Goal: Complete application form: Complete application form

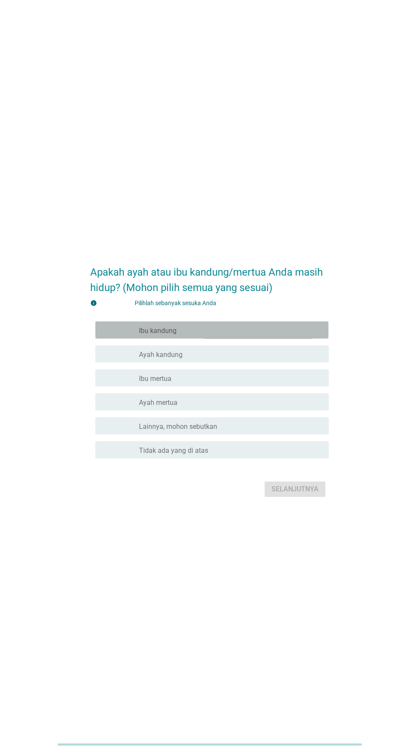
click at [220, 335] on div "garis besar kotak centang kosong Ibu kandung" at bounding box center [230, 330] width 183 height 10
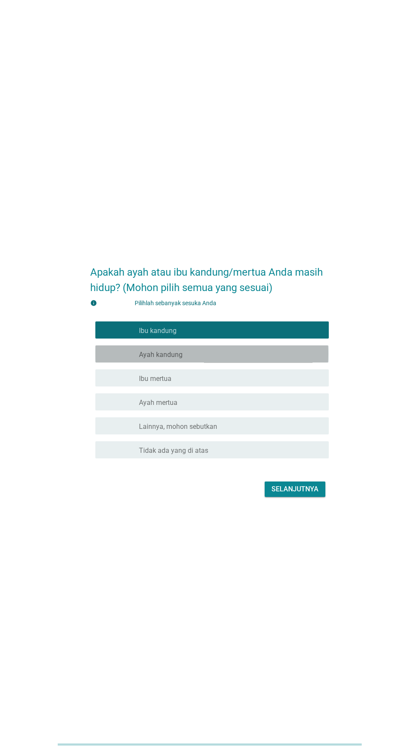
click at [219, 359] on div "garis besar kotak centang kosong Ayah kandung" at bounding box center [230, 354] width 183 height 10
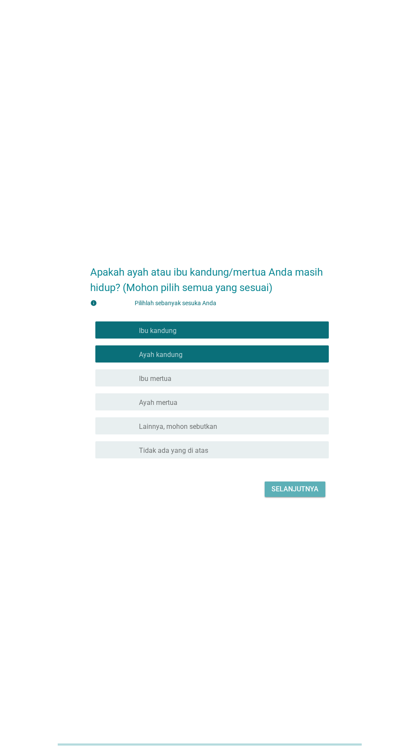
click at [287, 493] on font "Selanjutnya" at bounding box center [295, 489] width 47 height 8
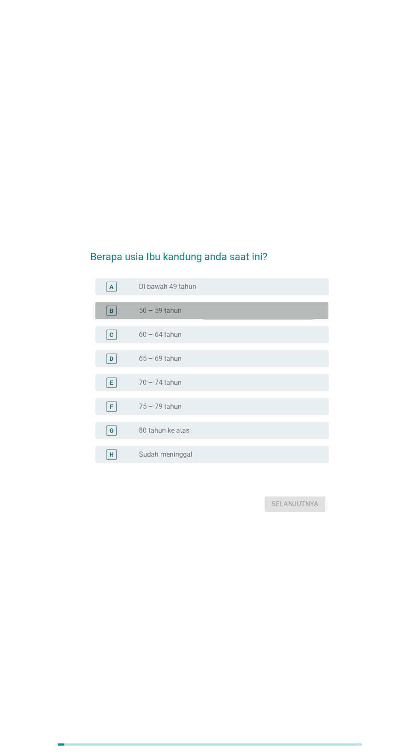
click at [243, 315] on div "tombol radio tidak dicentang 50 – 59 tahun" at bounding box center [227, 310] width 176 height 9
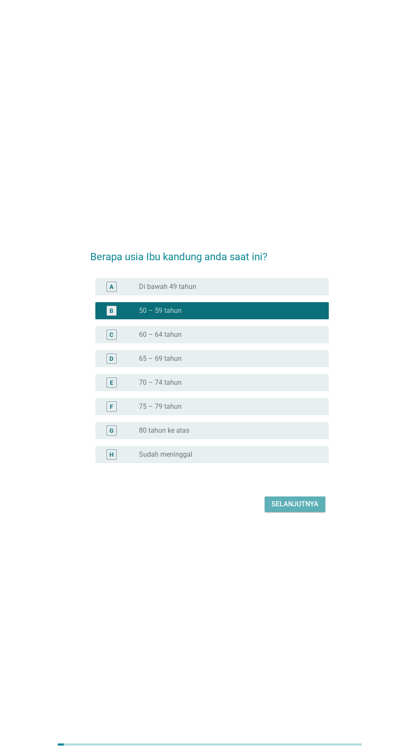
click at [295, 508] on font "Selanjutnya" at bounding box center [295, 504] width 47 height 8
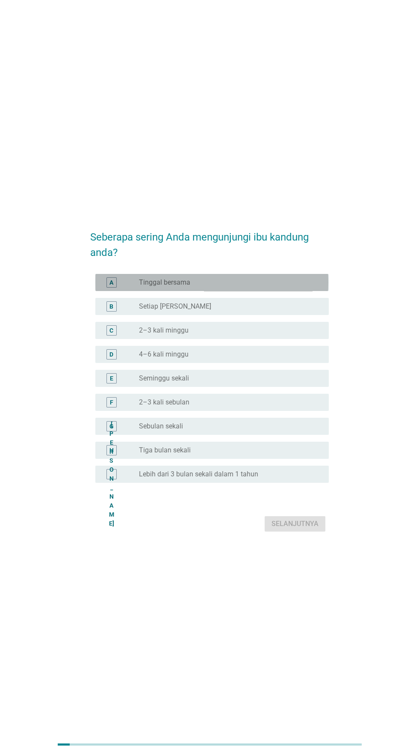
click at [267, 287] on div "tombol radio tidak dicentang Tinggal bersama" at bounding box center [227, 282] width 176 height 9
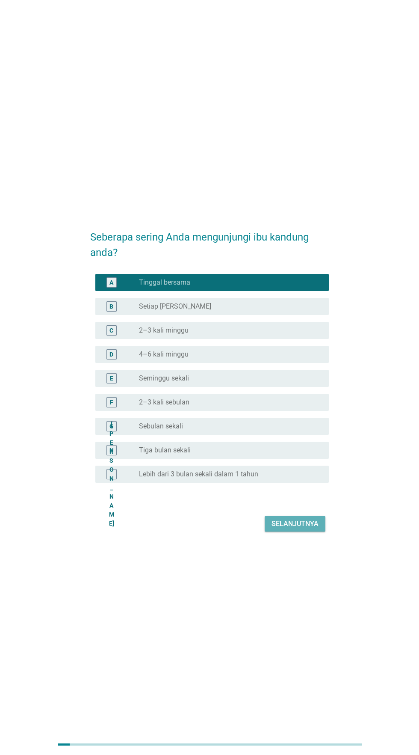
click at [289, 529] on font "Selanjutnya" at bounding box center [295, 524] width 47 height 10
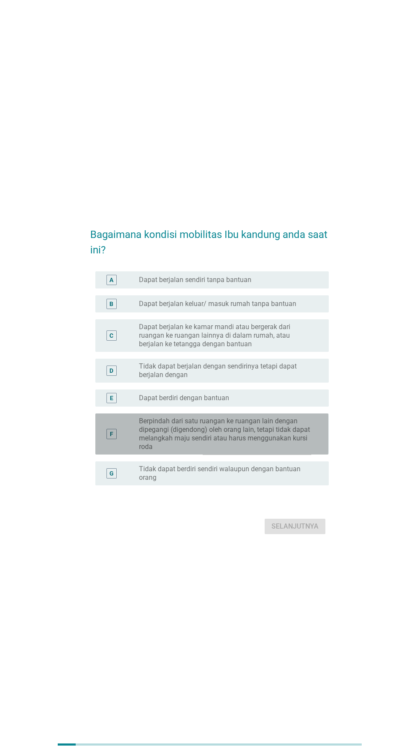
click at [255, 451] on font "Berpindah dari satu ruangan ke ruangan lain dengan dipegangi (digendong) oleh o…" at bounding box center [224, 434] width 171 height 34
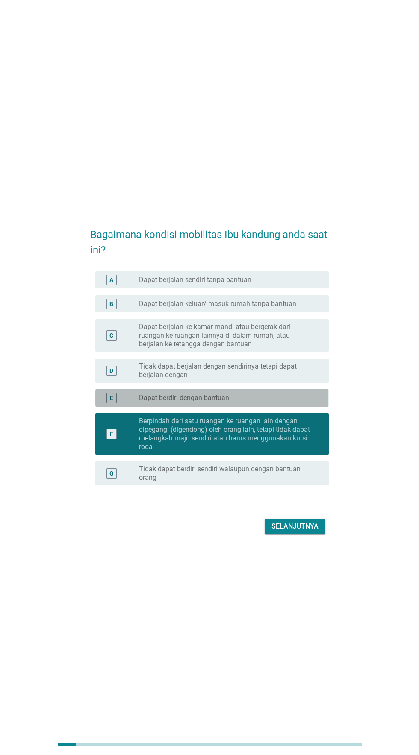
click at [259, 402] on div "tombol radio tidak dicentang Dapat berdiri dengan bantuan" at bounding box center [227, 398] width 176 height 9
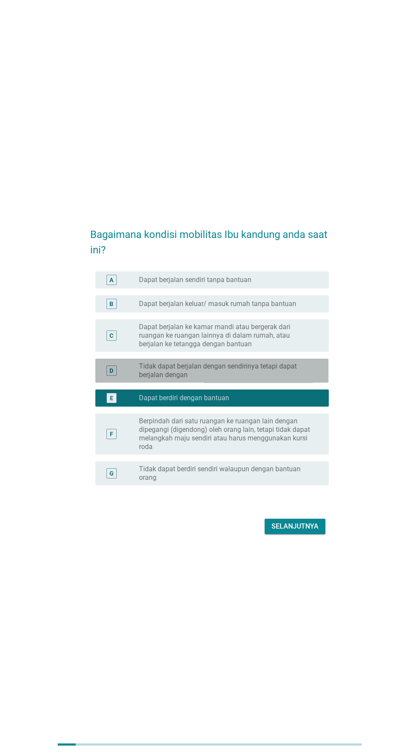
click at [262, 379] on font "Tidak dapat berjalan dengan sendirinya tetapi dapat berjalan dengan" at bounding box center [218, 370] width 158 height 17
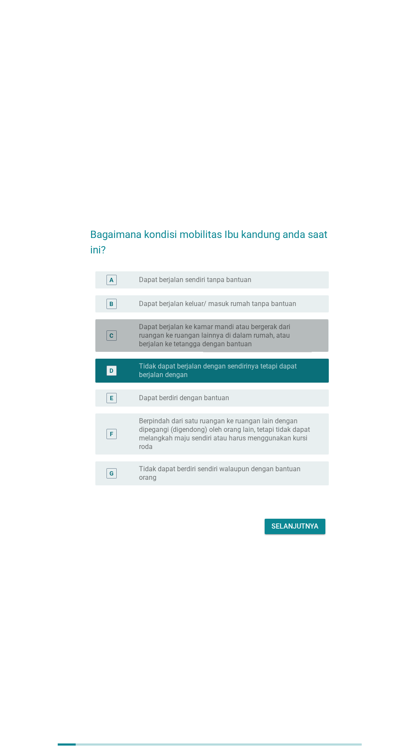
click at [264, 348] on font "Dapat berjalan ke kamar mandi atau bergerak dari ruangan ke ruangan lainnya di …" at bounding box center [214, 335] width 151 height 25
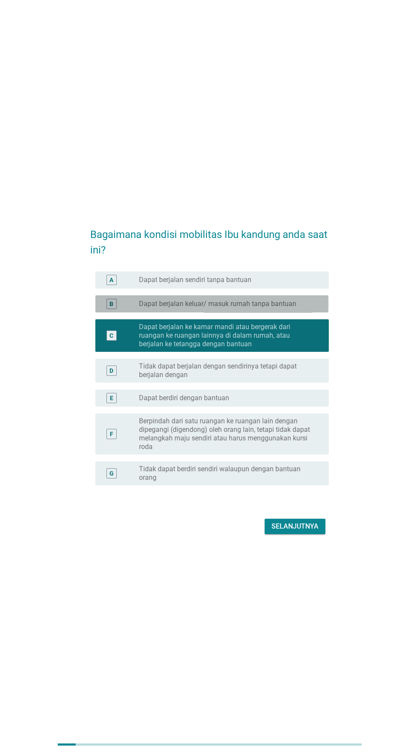
click at [264, 308] on font "Dapat berjalan keluar/ masuk rumah tanpa bantuan" at bounding box center [217, 304] width 157 height 8
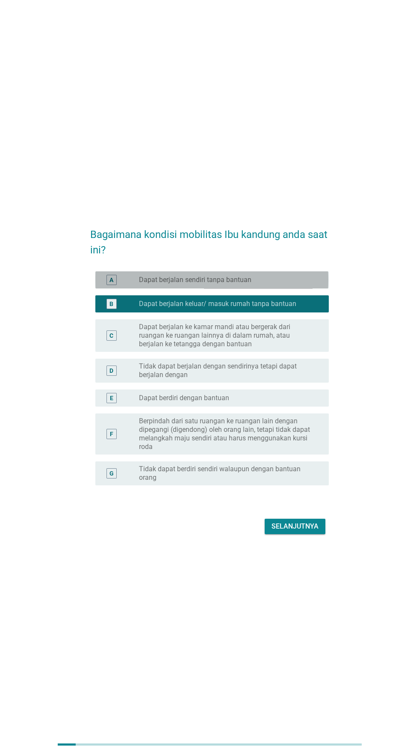
click at [276, 284] on div "tombol radio tidak dicentang Dapat berjalan sendiri tanpa bantuan" at bounding box center [227, 280] width 176 height 9
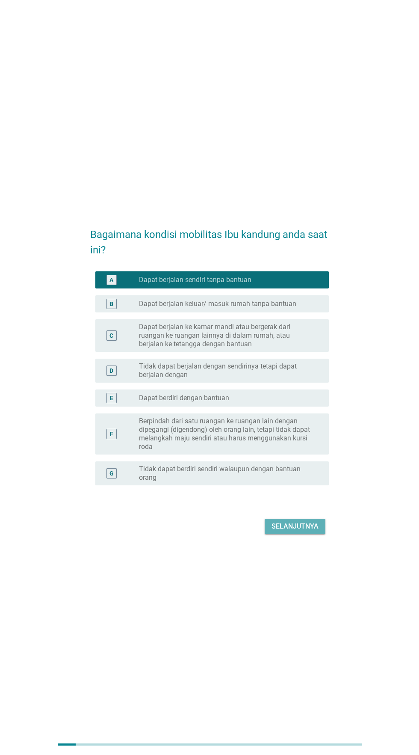
click at [294, 530] on font "Selanjutnya" at bounding box center [295, 526] width 47 height 8
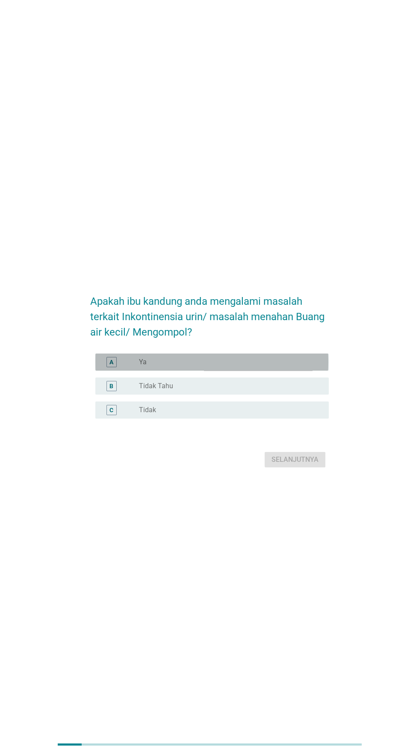
click at [267, 366] on div "tombol radio tidak dicentang Ya" at bounding box center [227, 362] width 176 height 9
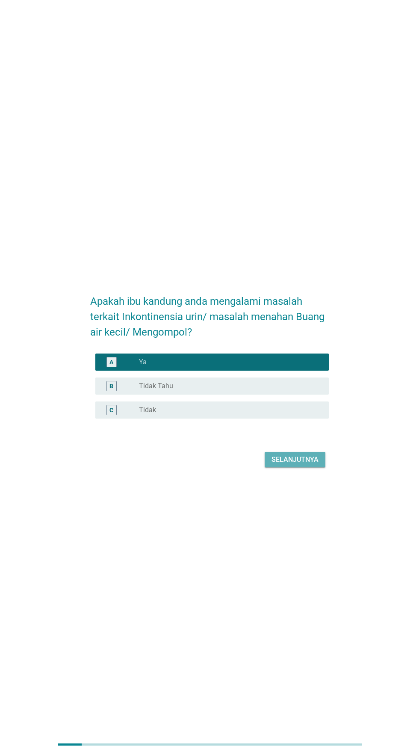
click at [296, 463] on font "Selanjutnya" at bounding box center [295, 459] width 47 height 8
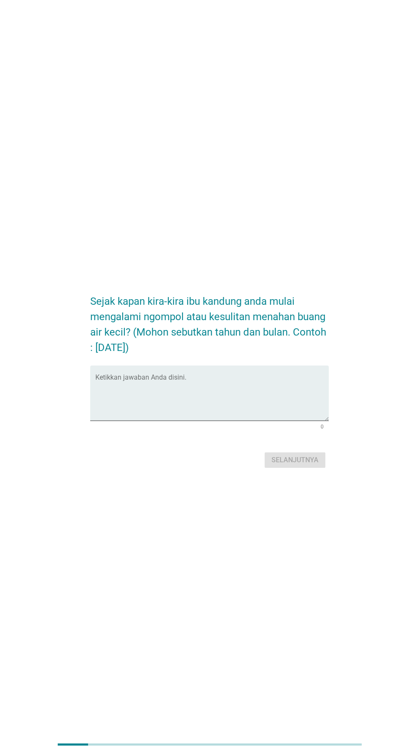
click at [254, 415] on textarea "Ketikkan jawaban Anda disini." at bounding box center [211, 398] width 233 height 45
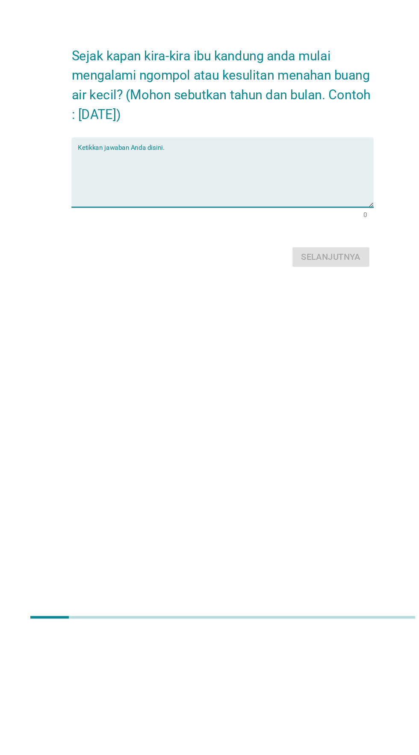
type textarea "K"
type textarea "[DATE]"
click at [296, 465] on font "Selanjutnya" at bounding box center [295, 460] width 47 height 10
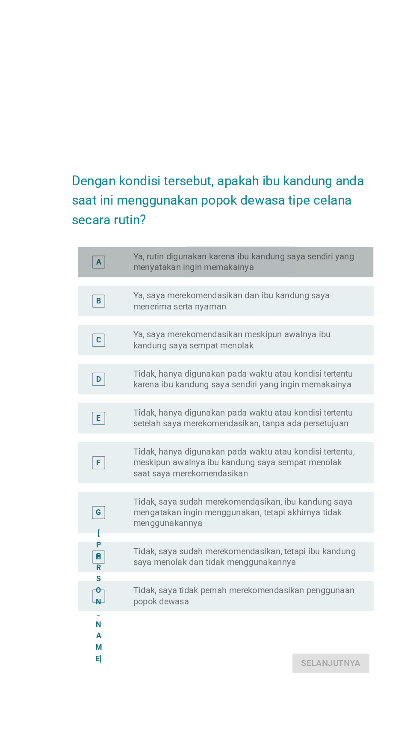
click at [276, 263] on font "Ya, rutin digunakan karena ibu kandung saya sendiri yang menyatakan ingin memak…" at bounding box center [227, 254] width 176 height 17
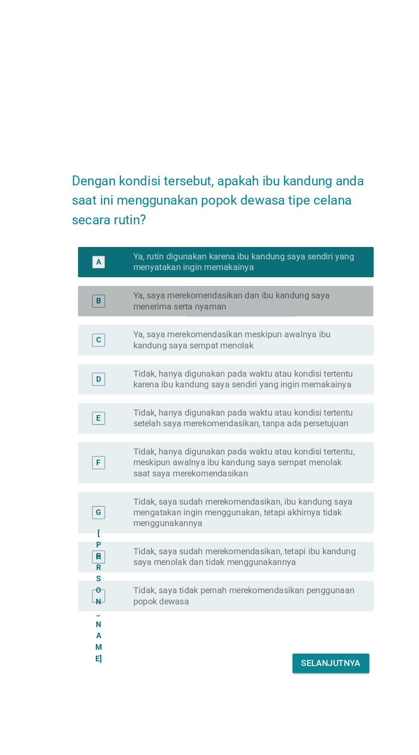
click at [286, 293] on font "Ya, saya merekomendasikan dan ibu kandung saya menerima serta nyaman" at bounding box center [216, 284] width 155 height 17
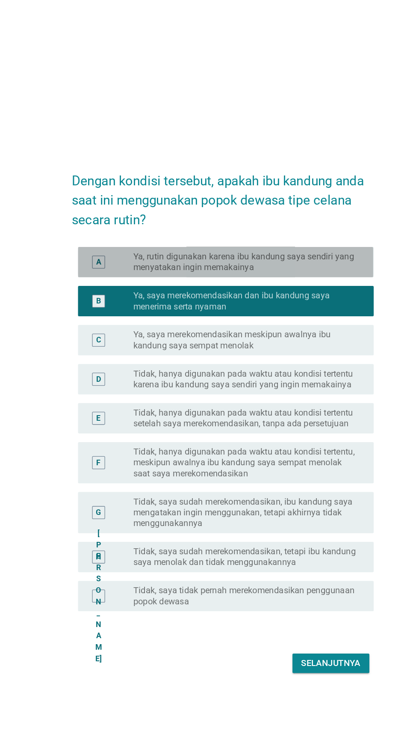
click at [292, 262] on font "Ya, rutin digunakan karena ibu kandung saya sendiri yang menyatakan ingin memak…" at bounding box center [226, 254] width 175 height 17
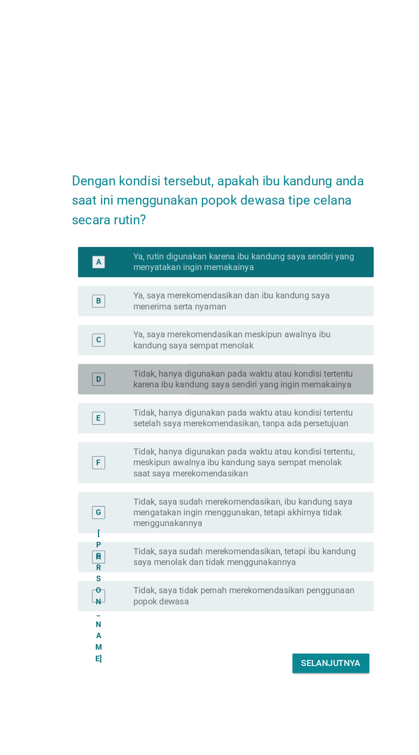
click at [297, 355] on font "Tidak, hanya digunakan pada waktu atau kondisi tertentu karena ibu kandung saya…" at bounding box center [226, 346] width 174 height 17
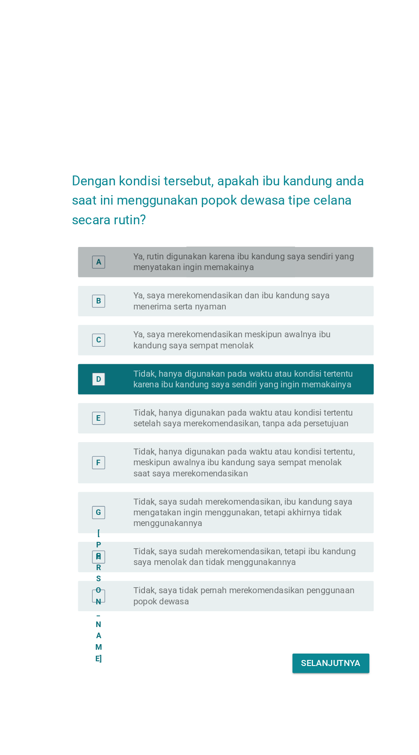
click at [309, 262] on font "Ya, rutin digunakan karena ibu kandung saya sendiri yang menyatakan ingin memak…" at bounding box center [226, 254] width 175 height 17
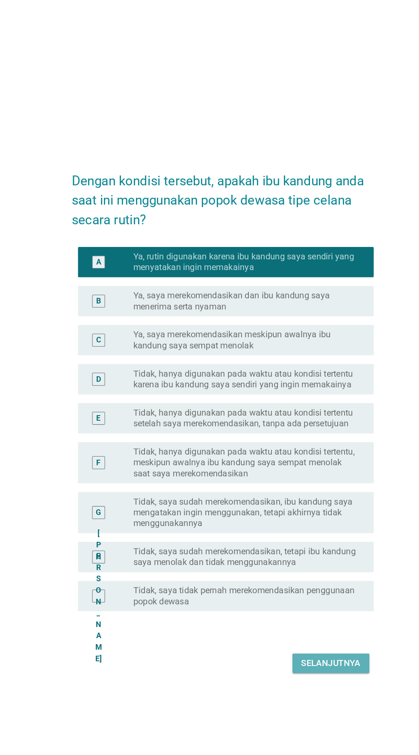
click at [280, 576] on font "Selanjutnya" at bounding box center [295, 571] width 47 height 10
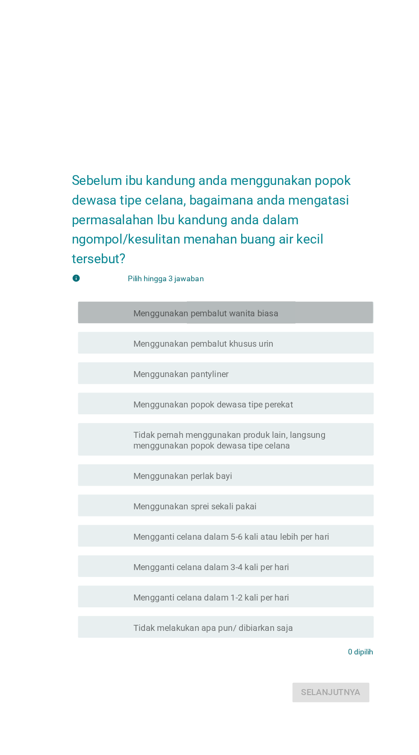
click at [273, 288] on div "garis besar kotak centang kosong Menggunakan pembalut wanita biasa" at bounding box center [230, 282] width 183 height 10
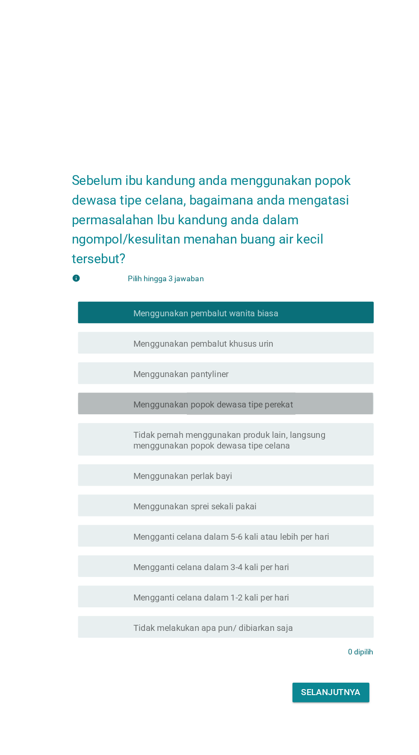
click at [260, 359] on font "Menggunakan popok dewasa tipe perekat" at bounding box center [202, 355] width 126 height 8
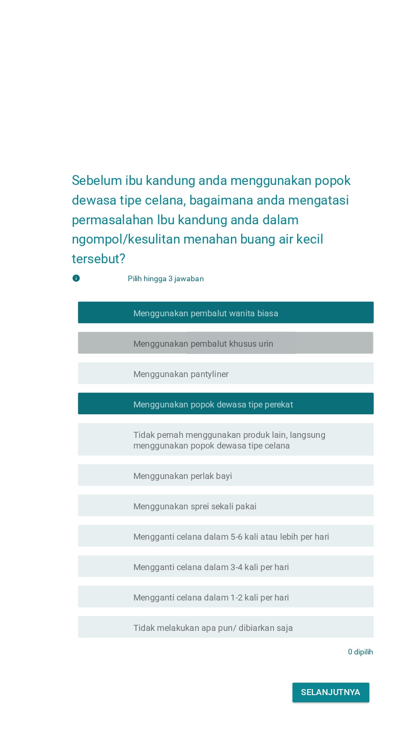
click at [247, 311] on font "Menggunakan pembalut khusus urin" at bounding box center [194, 307] width 111 height 8
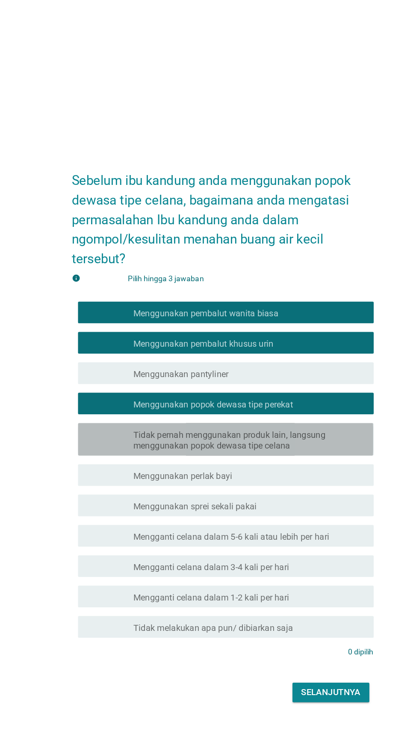
click at [261, 392] on font "Tidak pernah menggunakan produk lain, langsung menggunakan popok dewasa tipe ce…" at bounding box center [215, 383] width 152 height 17
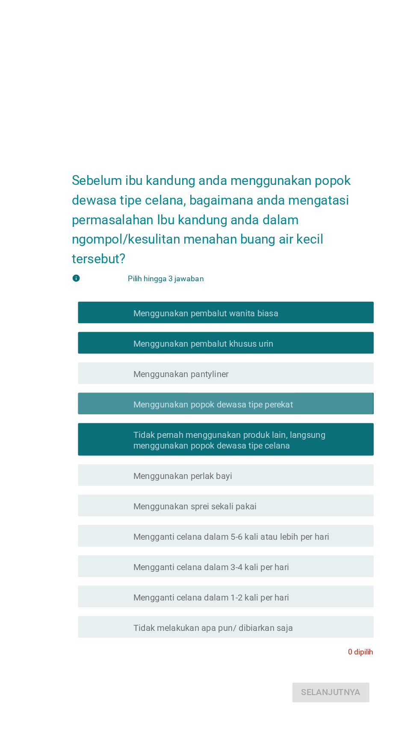
click at [261, 359] on font "Menggunakan popok dewasa tipe perekat" at bounding box center [202, 355] width 126 height 8
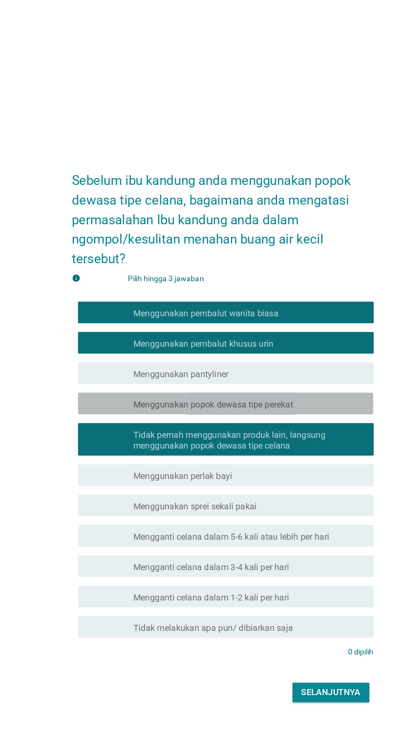
click at [261, 359] on font "Menggunakan popok dewasa tipe perekat" at bounding box center [202, 355] width 126 height 8
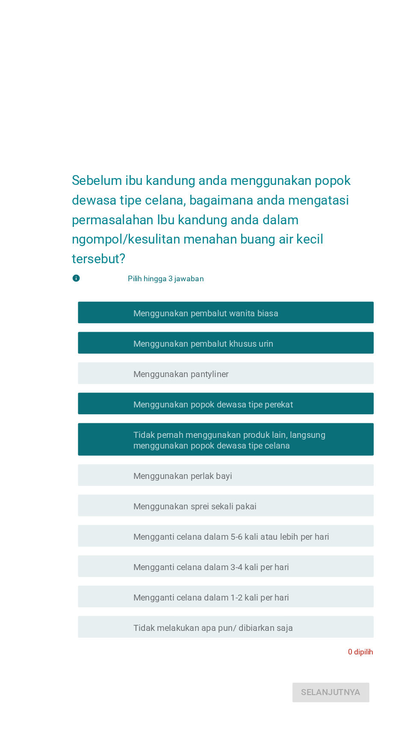
click at [281, 392] on font "Tidak pernah menggunakan produk lain, langsung menggunakan popok dewasa tipe ce…" at bounding box center [215, 383] width 152 height 17
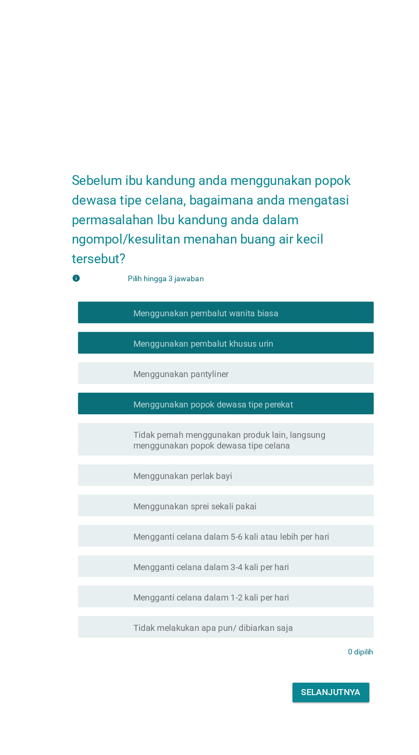
click at [273, 416] on div "garis besar kotak centang kosong Menggunakan perlak bayi" at bounding box center [230, 411] width 183 height 10
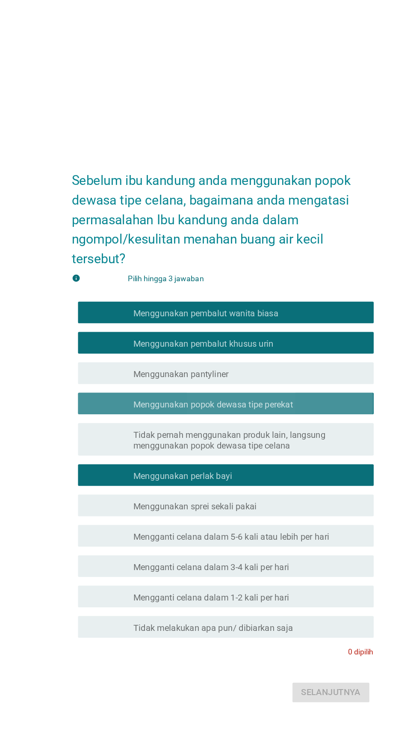
click at [276, 359] on div "garis besar kotak centang kosong Menggunakan popok dewasa tipe perekat" at bounding box center [230, 354] width 183 height 10
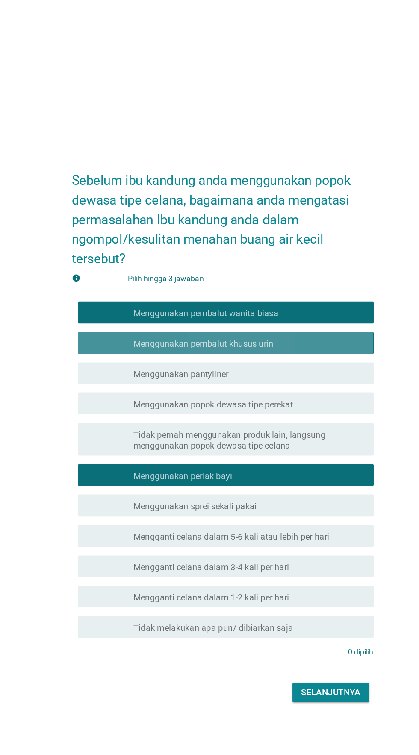
click at [282, 312] on div "garis besar kotak centang kosong Menggunakan pembalut khusus urin" at bounding box center [230, 306] width 183 height 10
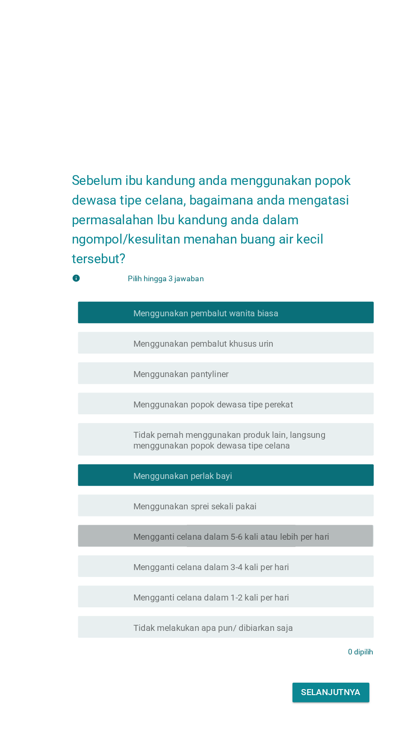
click at [289, 463] on font "Mengganti celana dalam 5-6 kali atau lebih per hari" at bounding box center [216, 459] width 155 height 8
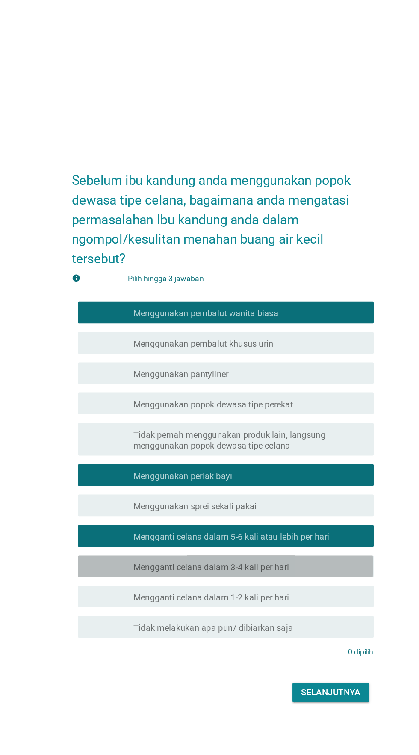
click at [281, 488] on div "garis besar kotak centang kosong Mengganti celana dalam 3-4 kali per hari" at bounding box center [230, 483] width 183 height 10
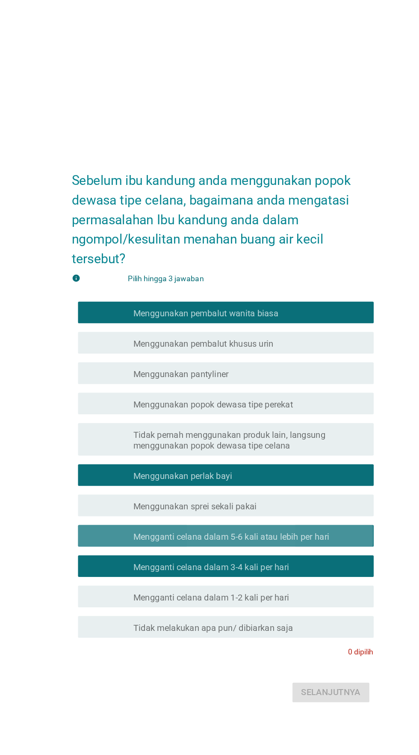
click at [285, 463] on font "Mengganti celana dalam 5-6 kali atau lebih per hari" at bounding box center [216, 459] width 155 height 8
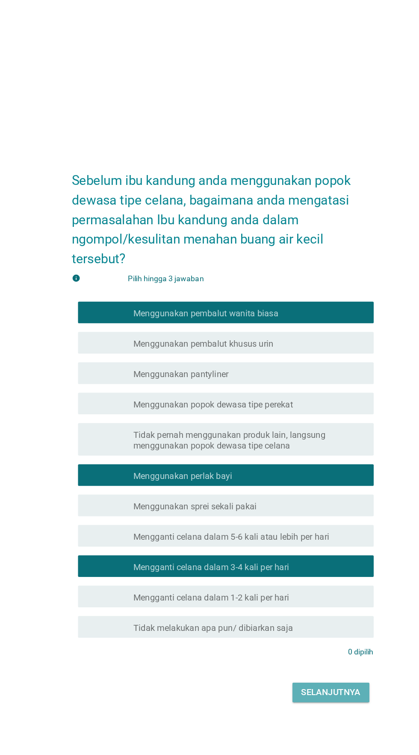
click at [291, 586] on font "Selanjutnya" at bounding box center [295, 582] width 47 height 8
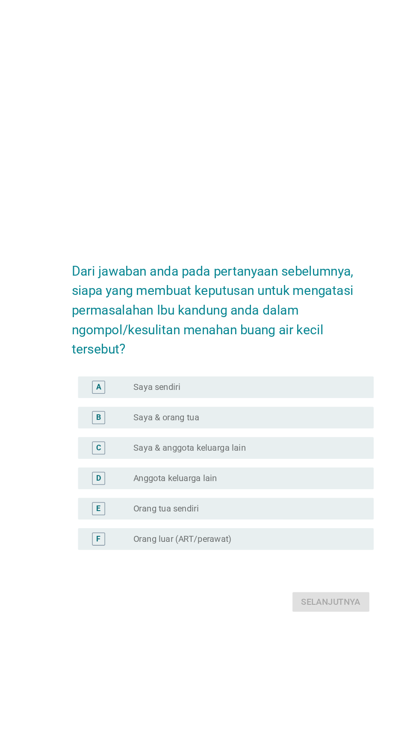
scroll to position [71, 0]
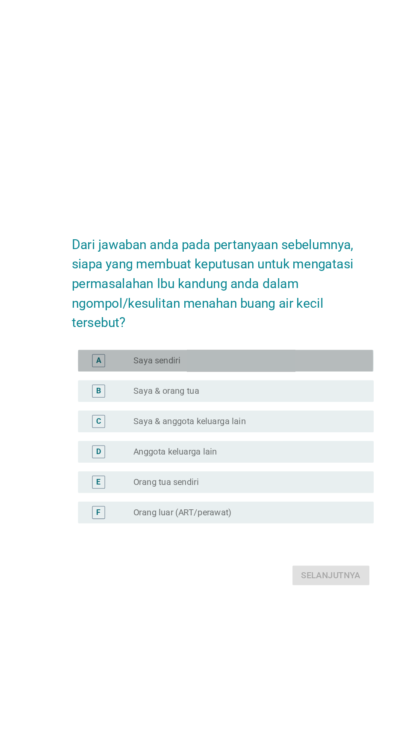
click at [273, 316] on div "tombol radio tidak dicentang Saya sendiri" at bounding box center [227, 320] width 176 height 9
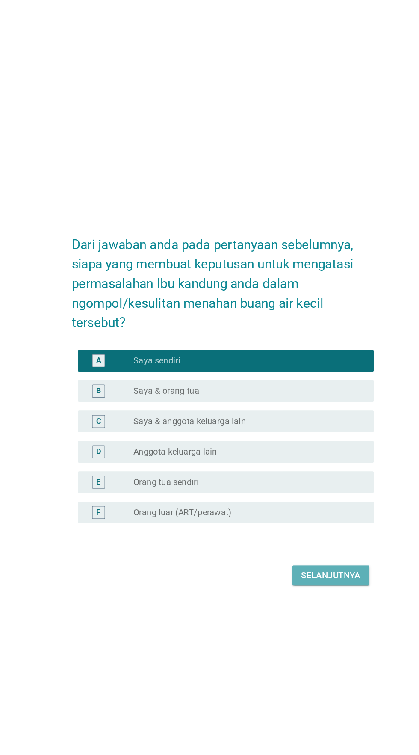
click at [288, 482] on button "Selanjutnya" at bounding box center [295, 489] width 61 height 15
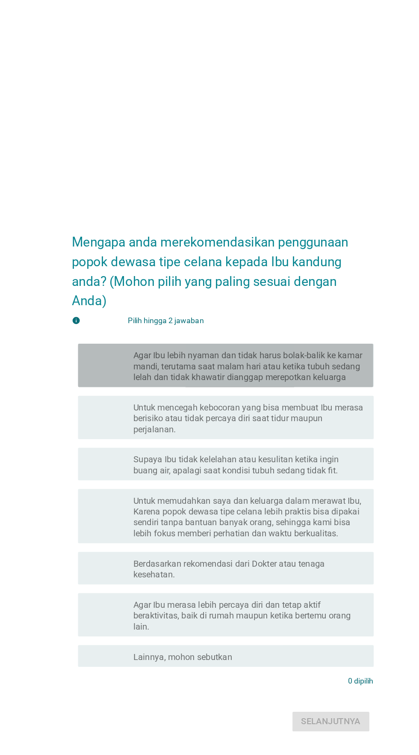
click at [276, 302] on font "Agar Ibu lebih nyaman dan tidak harus bolak-balik ke kamar mandi, terutama saat…" at bounding box center [229, 288] width 181 height 25
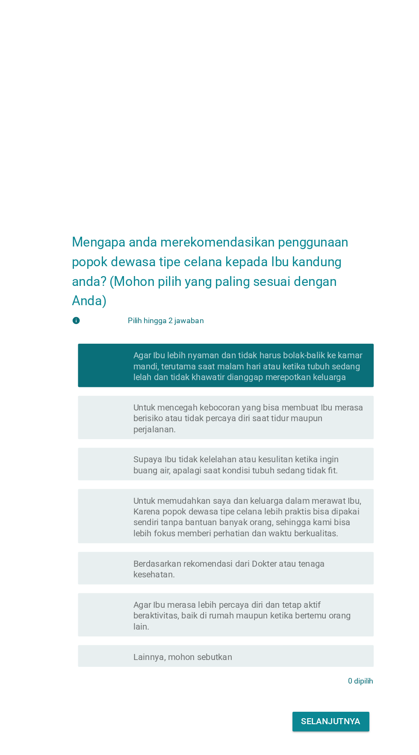
click at [268, 343] on font "Untuk mencegah kebocoran yang bisa membuat Ibu merasa berisiko atau tidak perca…" at bounding box center [230, 330] width 182 height 25
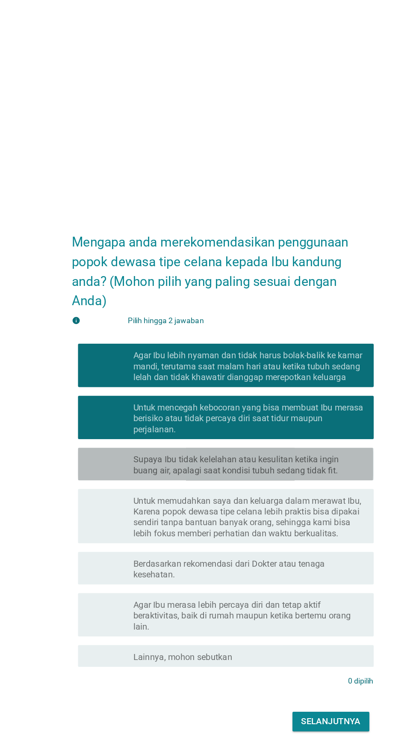
click at [291, 375] on font "Supaya Ibu tidak kelelahan atau kesulitan ketika ingin buang air, apalagi saat …" at bounding box center [220, 367] width 163 height 17
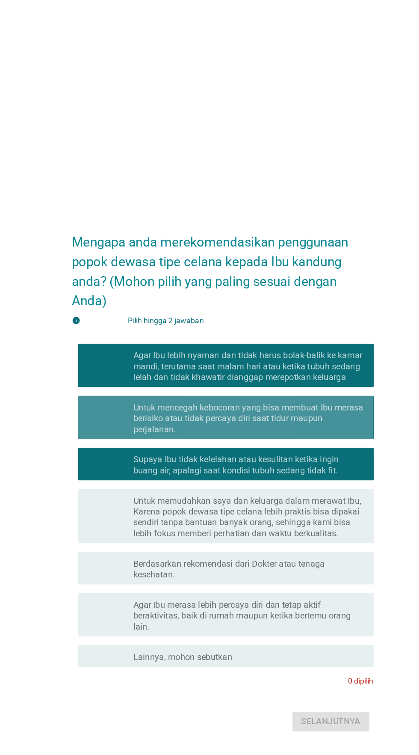
click at [289, 343] on font "Untuk mencegah kebocoran yang bisa membuat Ibu merasa berisiko atau tidak perca…" at bounding box center [230, 331] width 183 height 26
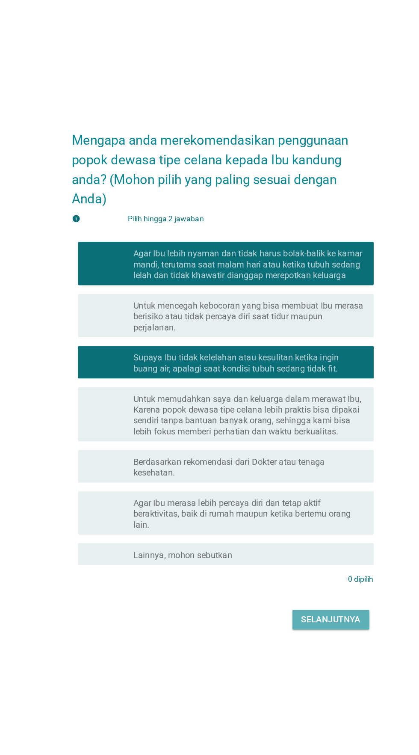
click at [293, 573] on font "Selanjutnya" at bounding box center [295, 569] width 47 height 8
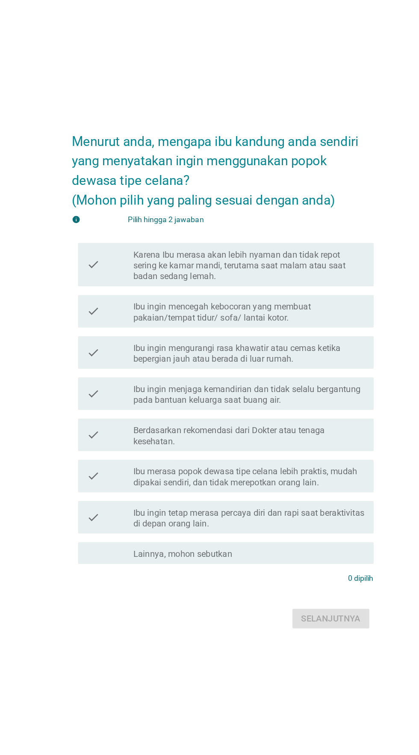
scroll to position [1, 0]
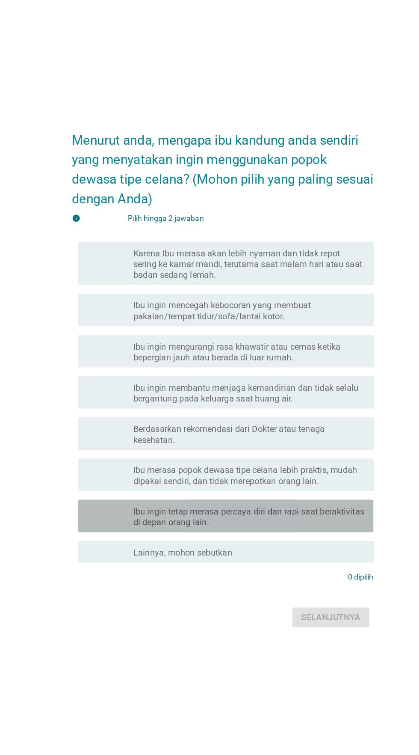
click at [262, 497] on font "Ibu ingin tetap merasa percaya diri dan rapi saat beraktivitas di depan orang l…" at bounding box center [230, 488] width 183 height 17
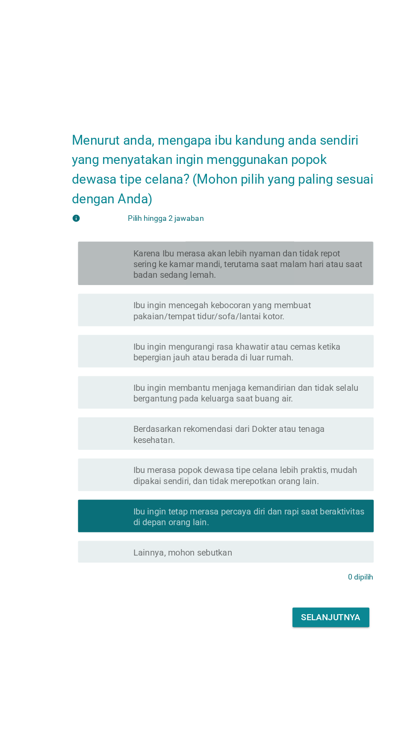
click at [304, 302] on font "Karena Ibu merasa akan lebih nyaman dan tidak repot sering ke kamar mandi, teru…" at bounding box center [229, 288] width 181 height 25
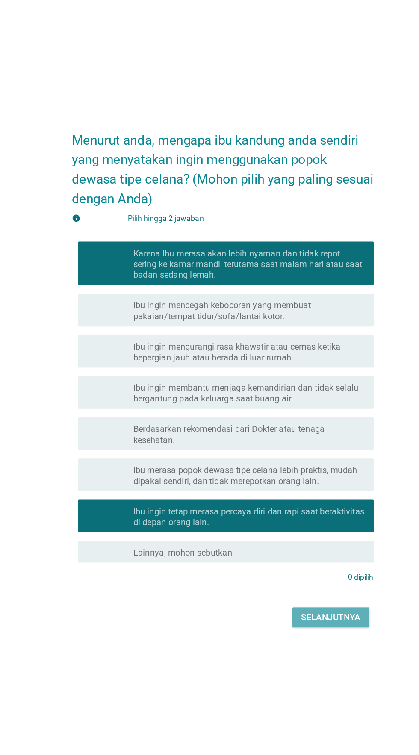
click at [292, 572] on font "Selanjutnya" at bounding box center [295, 568] width 47 height 8
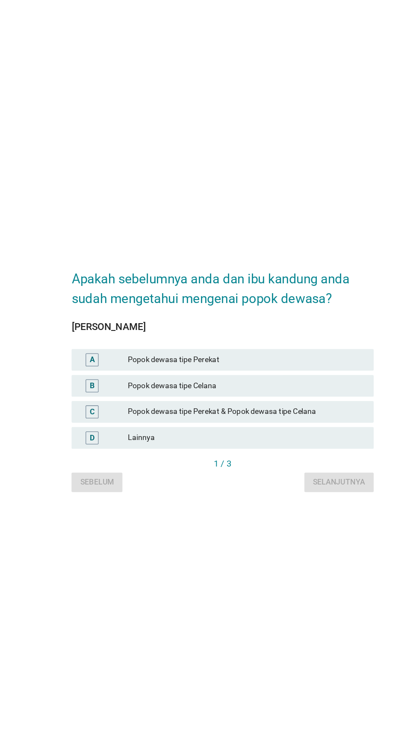
scroll to position [21, 0]
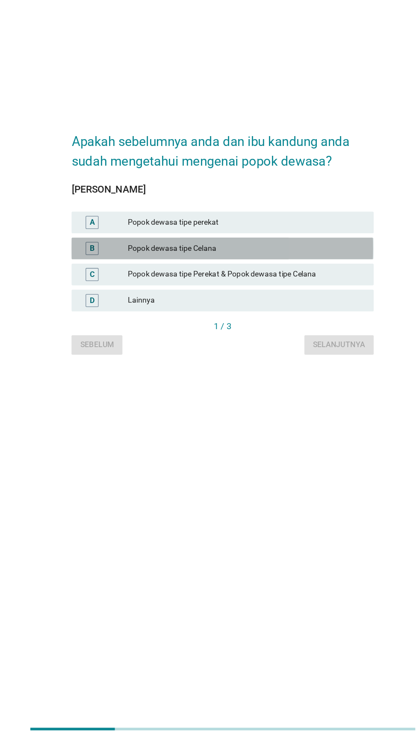
click at [274, 369] on font "Popok dewasa tipe Celana" at bounding box center [228, 364] width 187 height 9
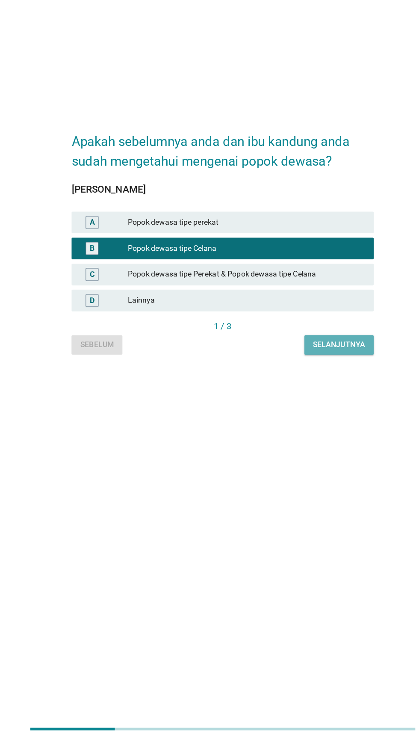
click at [296, 449] on button "Selanjutnya" at bounding box center [301, 441] width 55 height 15
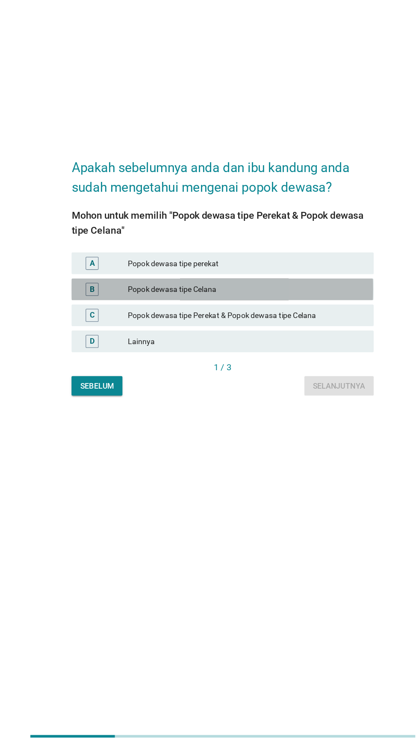
click at [277, 396] on font "Popok dewasa tipe Celana" at bounding box center [228, 391] width 187 height 9
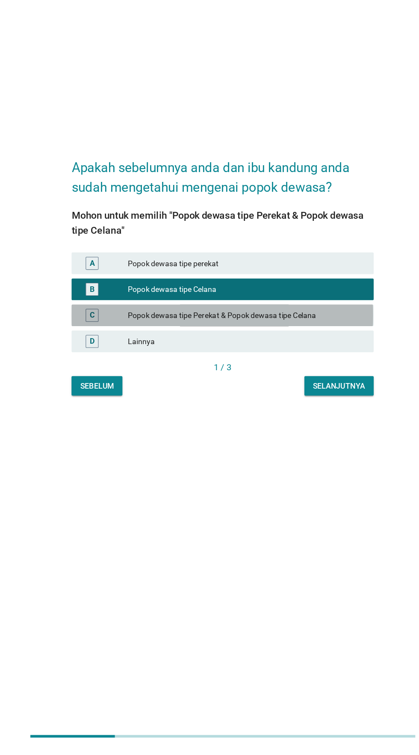
click at [285, 417] on font "Popok dewasa tipe Perekat & Popok dewasa tipe Celana" at bounding box center [228, 412] width 187 height 9
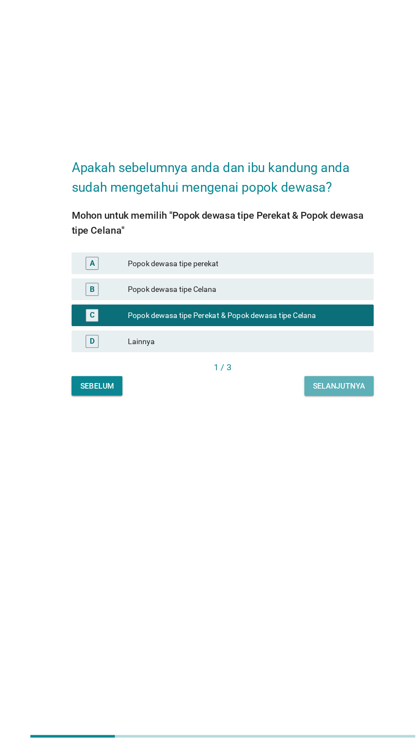
click at [304, 471] on font "Selanjutnya" at bounding box center [301, 467] width 41 height 7
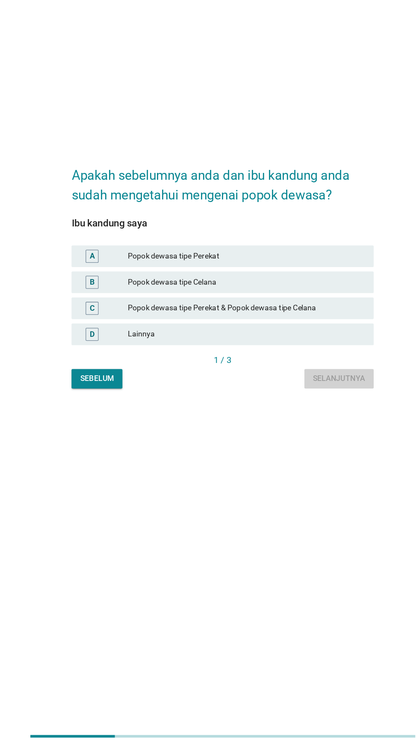
scroll to position [6, 0]
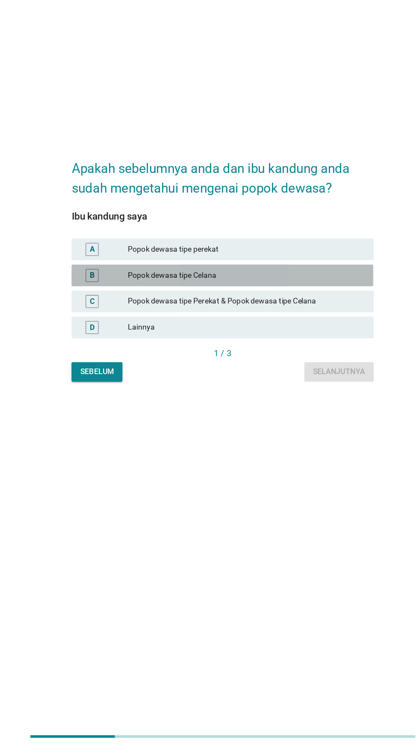
click at [274, 385] on font "Popok dewasa tipe Celana" at bounding box center [228, 380] width 187 height 9
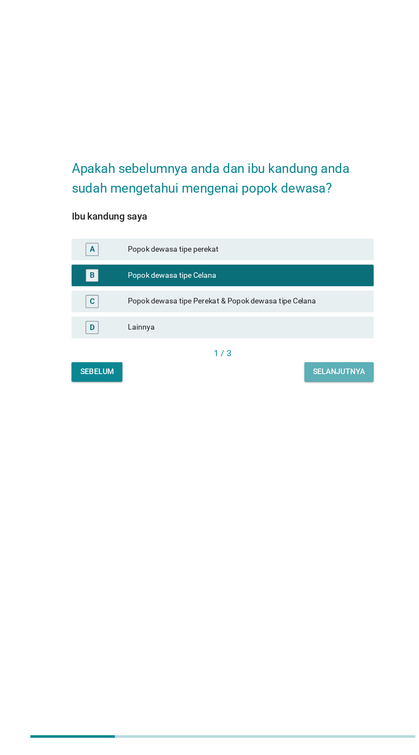
click at [300, 460] on font "Selanjutnya" at bounding box center [301, 456] width 41 height 7
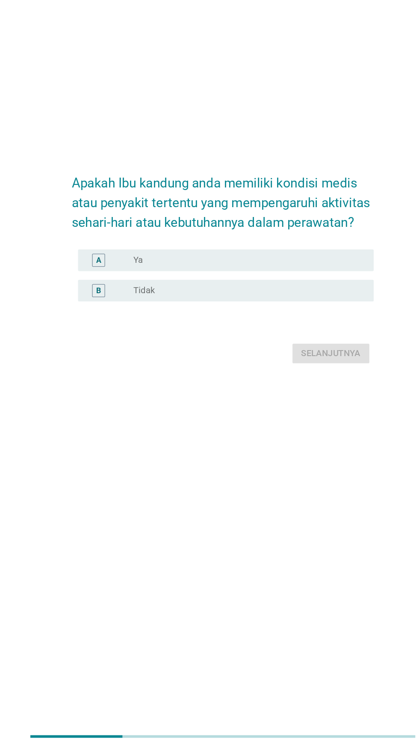
scroll to position [12, 0]
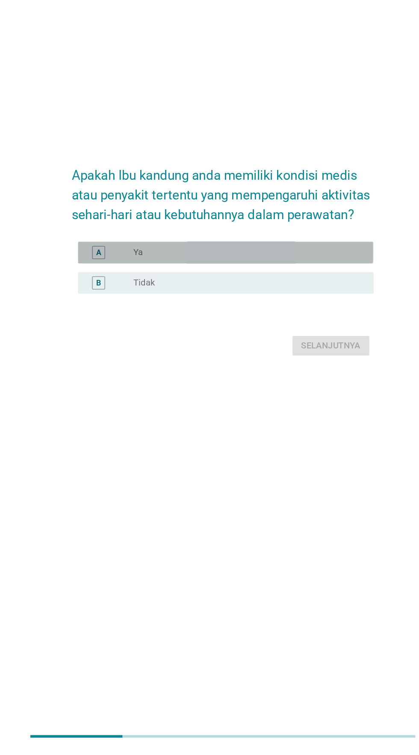
click at [287, 367] on div "tombol radio tidak dicentang Ya" at bounding box center [227, 362] width 176 height 9
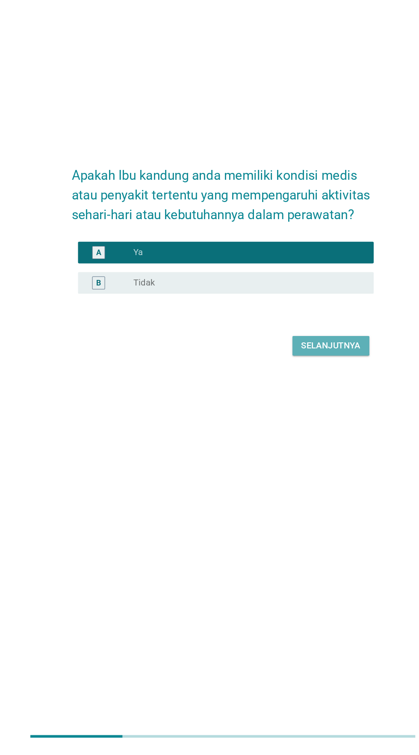
click at [294, 441] on font "Selanjutnya" at bounding box center [295, 436] width 47 height 10
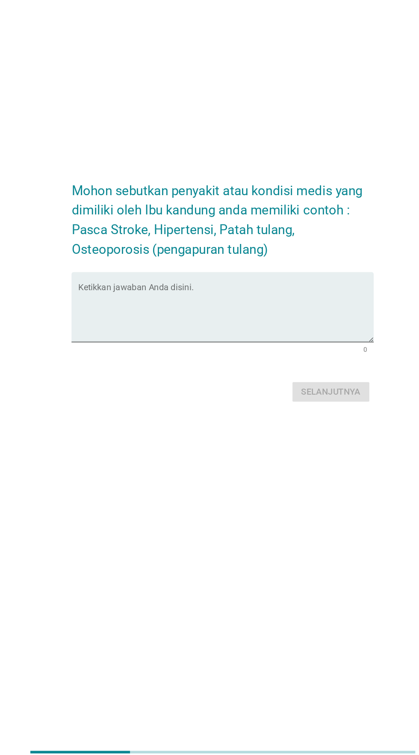
click at [273, 412] on textarea "Ketikkan jawaban Anda disini." at bounding box center [211, 398] width 233 height 45
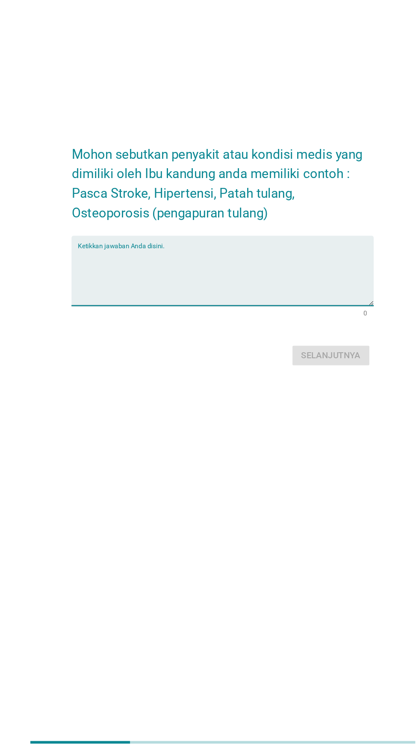
type textarea "K"
type textarea "Tidak ada"
click at [301, 443] on font "Selanjutnya" at bounding box center [295, 439] width 47 height 8
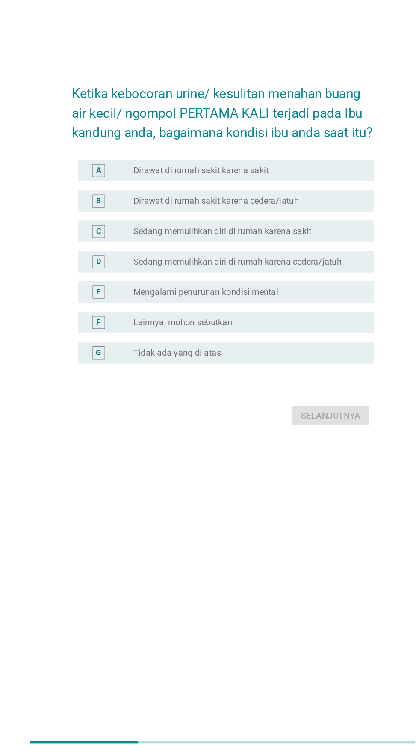
scroll to position [0, 0]
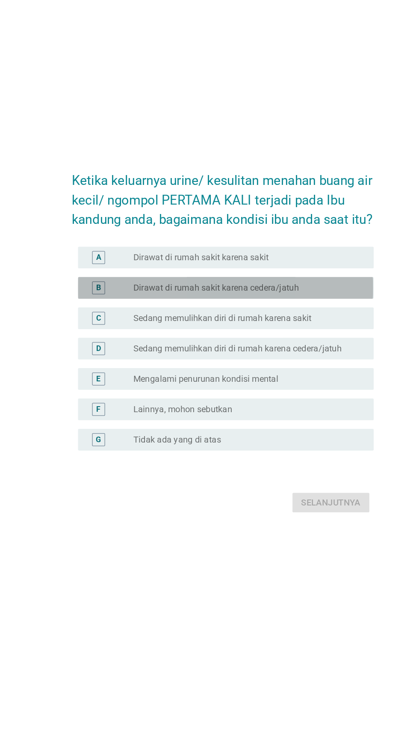
click at [284, 342] on div "tombol radio tidak dicentang Dirawat di rumah sakit karena cedera/jatuh" at bounding box center [227, 338] width 176 height 9
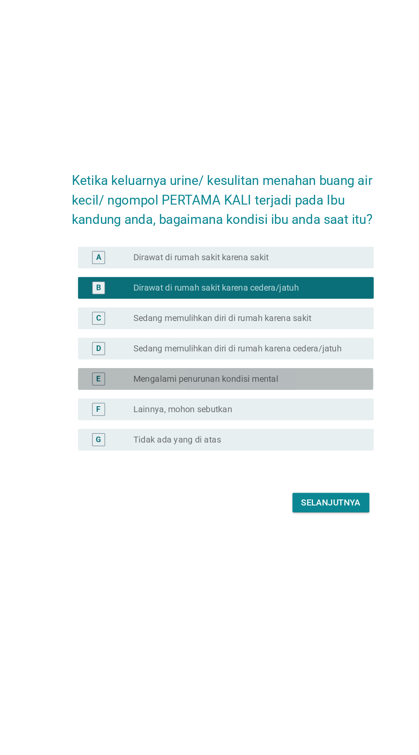
click at [270, 414] on div "tombol radio tidak dicentang Mengalami penurunan kondisi mental" at bounding box center [227, 410] width 176 height 9
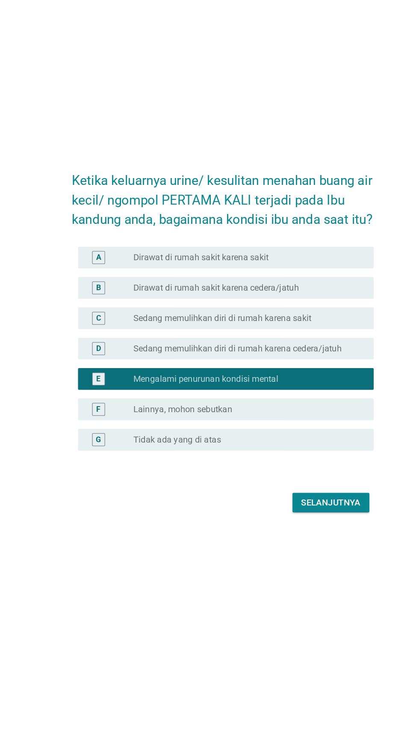
click at [278, 390] on font "Sedang memulihkan diri di rumah karena cedera/jatuh" at bounding box center [221, 386] width 165 height 8
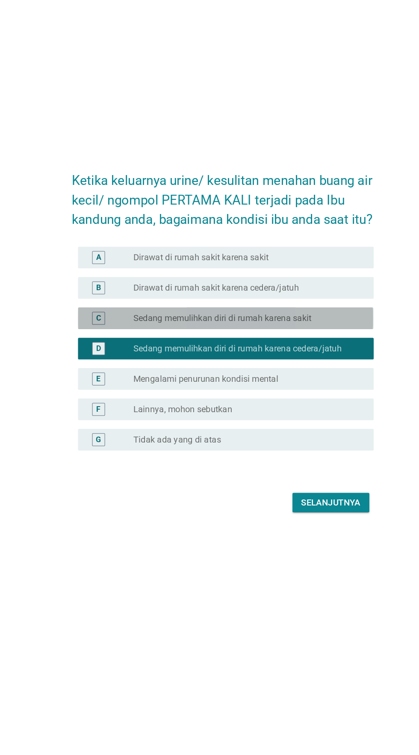
click at [276, 366] on font "Sedang memulihkan diri di rumah karena sakit" at bounding box center [209, 362] width 141 height 8
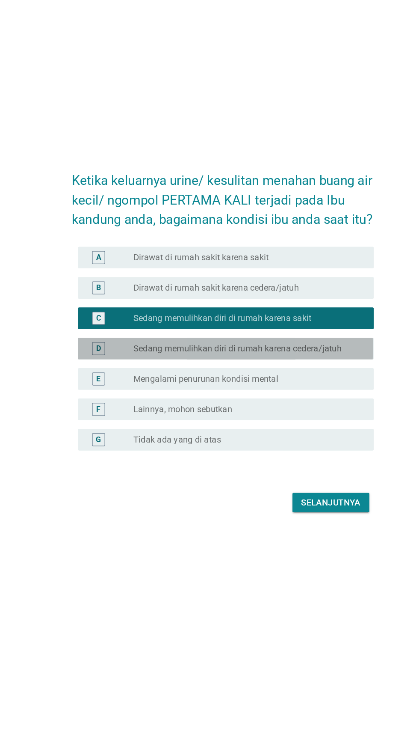
click at [289, 390] on font "Sedang memulihkan diri di rumah karena cedera/jatuh" at bounding box center [221, 386] width 165 height 8
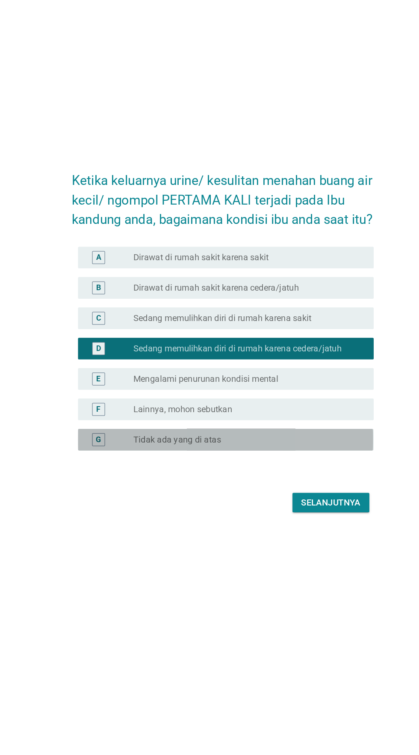
click at [250, 462] on div "tombol radio tidak dicentang Tidak ada yang di atas" at bounding box center [227, 458] width 176 height 9
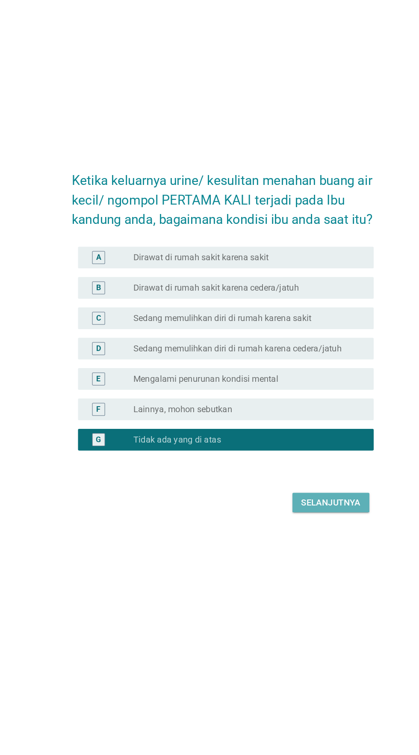
click at [288, 513] on font "Selanjutnya" at bounding box center [295, 507] width 47 height 10
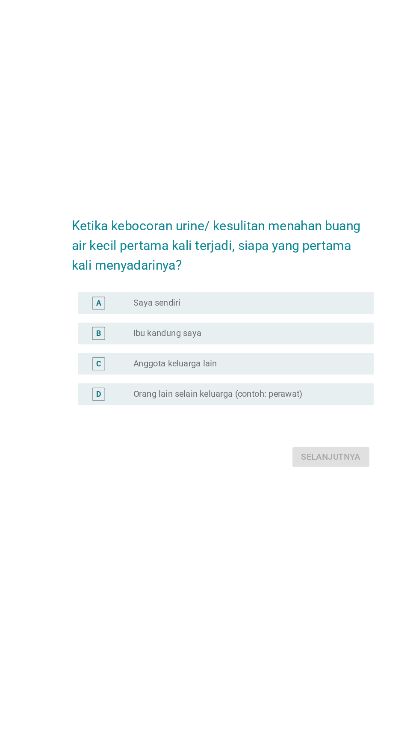
scroll to position [36, 0]
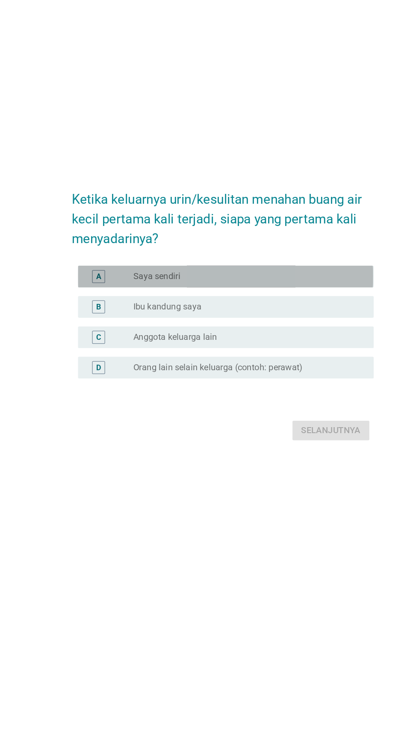
click at [287, 333] on div "tombol radio tidak dicentang Saya sendiri" at bounding box center [227, 329] width 176 height 9
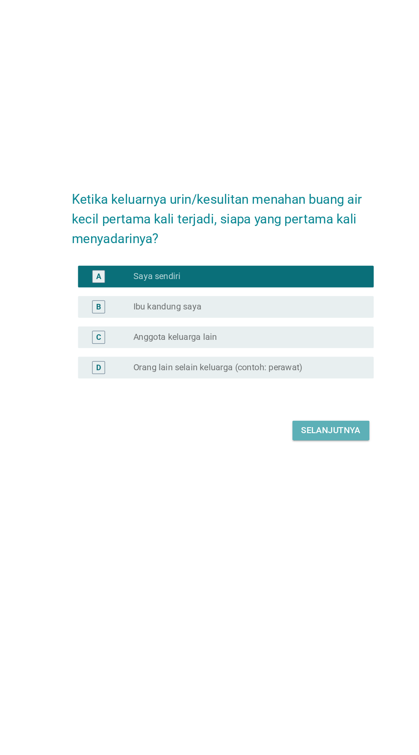
click at [287, 456] on font "Selanjutnya" at bounding box center [295, 451] width 47 height 10
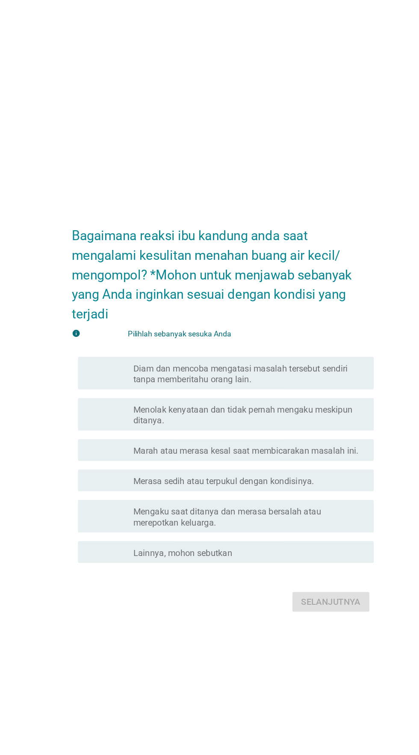
scroll to position [8, 0]
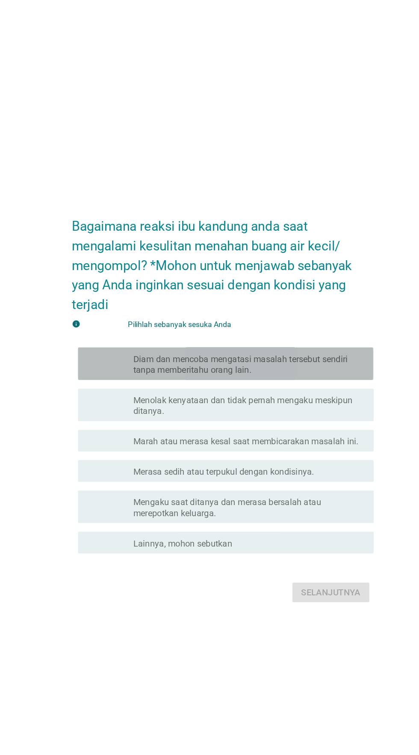
click at [270, 346] on font "Diam dan mencoba mengatasi masalah tersebut sendiri tanpa memberitahu orang lai…" at bounding box center [230, 337] width 183 height 17
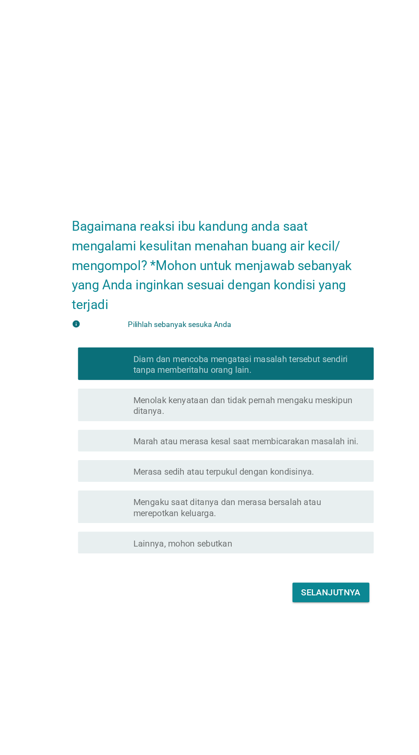
click at [265, 378] on font "Menolak kenyataan dan tidak pernah mengaku meskipun ditanya." at bounding box center [225, 370] width 173 height 17
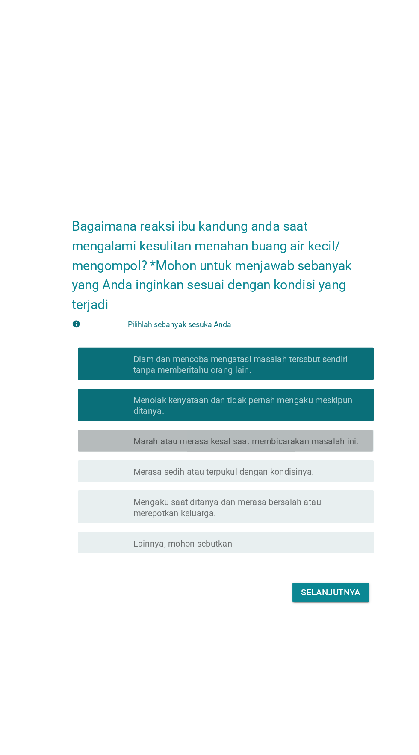
click at [262, 402] on font "Marah atau merasa kesal saat membicarakan masalah ini." at bounding box center [228, 398] width 178 height 8
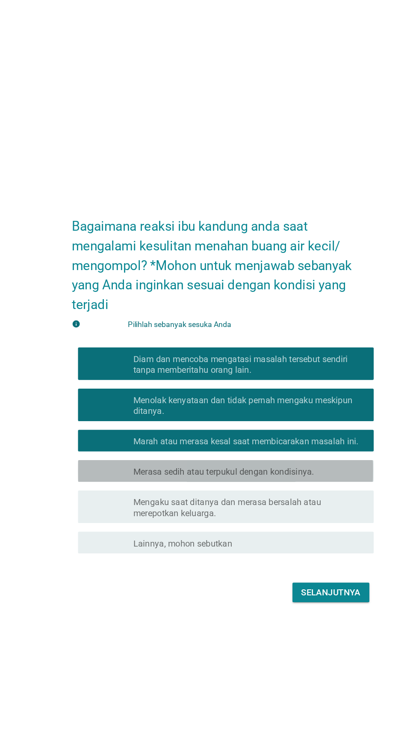
click at [263, 426] on font "Merasa sedih atau terpukul dengan kondisinya." at bounding box center [210, 422] width 143 height 8
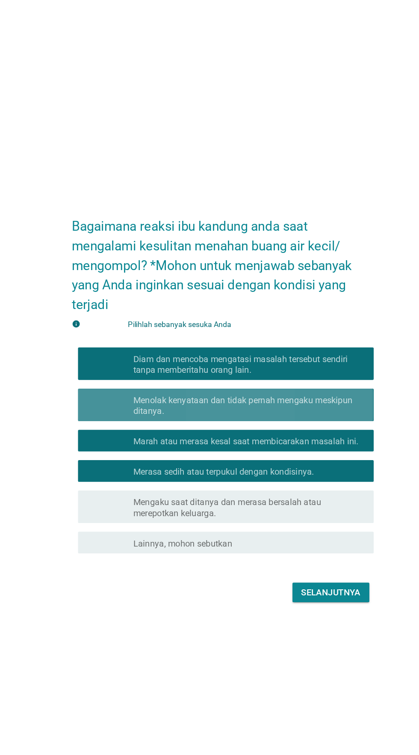
click at [266, 378] on font "Menolak kenyataan dan tidak pernah mengaku meskipun ditanya." at bounding box center [225, 370] width 173 height 17
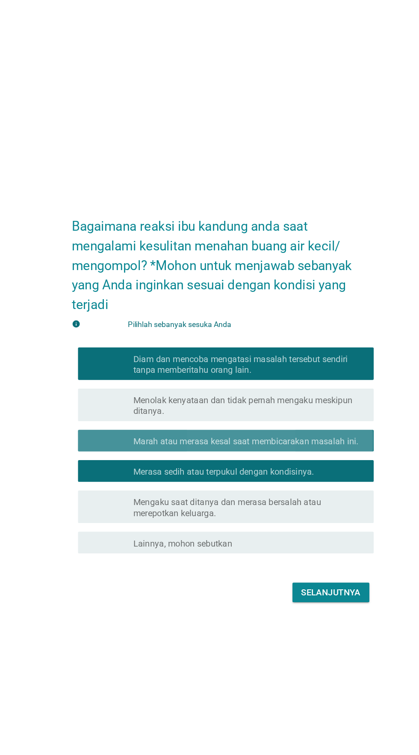
click at [270, 402] on font "Marah atau merasa kesal saat membicarakan masalah ini." at bounding box center [228, 398] width 178 height 8
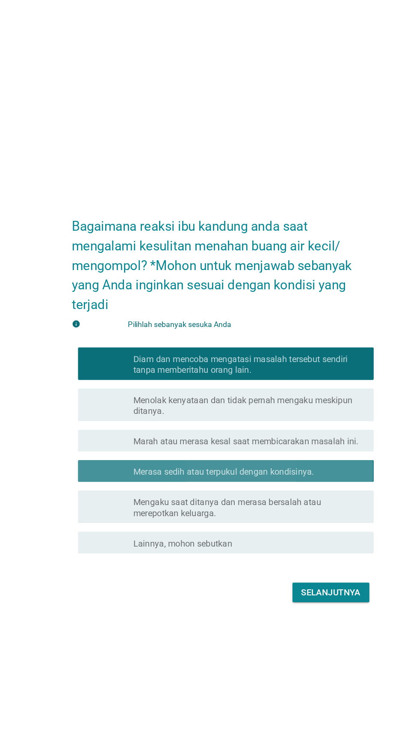
click at [268, 426] on font "Merasa sedih atau terpukul dengan kondisinya." at bounding box center [210, 422] width 143 height 8
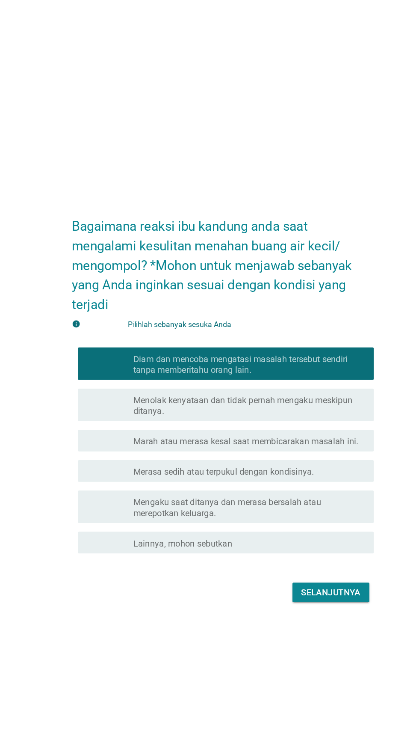
click at [280, 459] on font "Mengaku saat ditanya dan merasa bersalah atau merepotkan keluarga." at bounding box center [213, 450] width 149 height 17
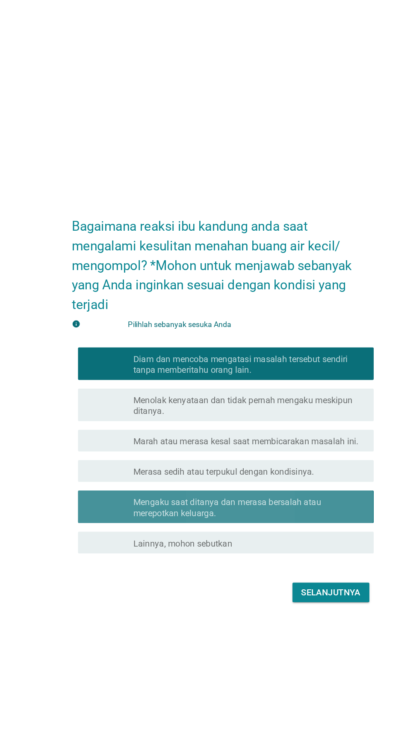
click at [291, 459] on font "Mengaku saat ditanya dan merasa bersalah atau merepotkan keluarga." at bounding box center [230, 450] width 183 height 17
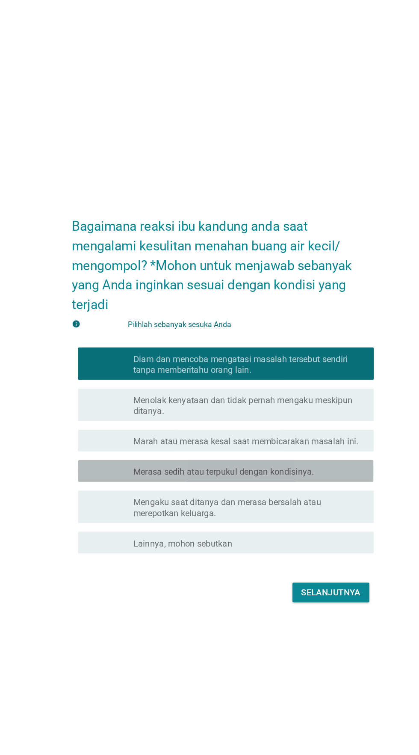
click at [280, 426] on font "Merasa sedih atau terpukul dengan kondisinya." at bounding box center [210, 422] width 143 height 8
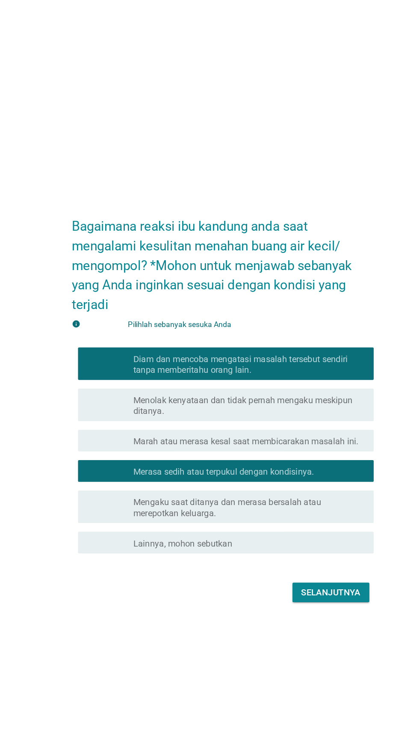
click at [285, 346] on font "Diam dan mencoba mengatasi masalah tersebut sendiri tanpa memberitahu orang lai…" at bounding box center [223, 337] width 169 height 17
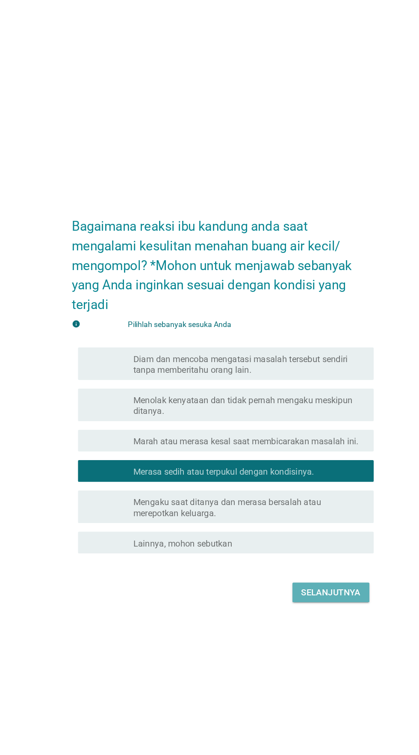
click at [291, 525] on button "Selanjutnya" at bounding box center [295, 517] width 61 height 15
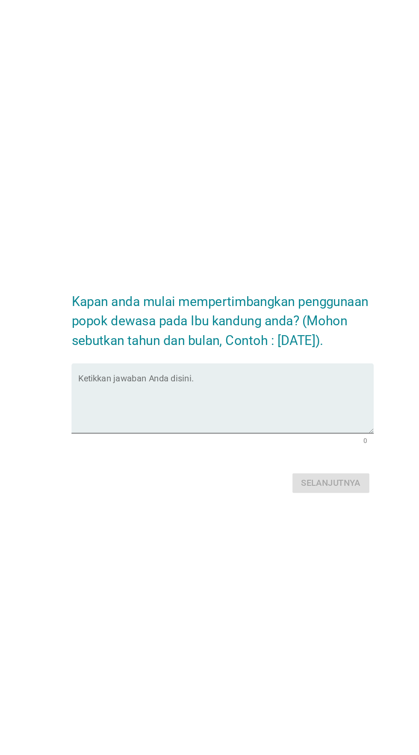
scroll to position [73, 0]
click at [273, 347] on textarea "Ketikkan jawaban Anda disini." at bounding box center [211, 369] width 233 height 45
type textarea "K"
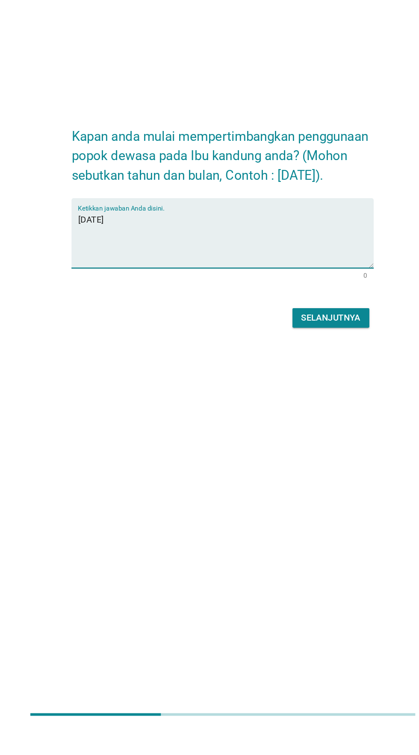
type textarea "[DATE]"
click at [300, 427] on font "Selanjutnya" at bounding box center [295, 431] width 47 height 8
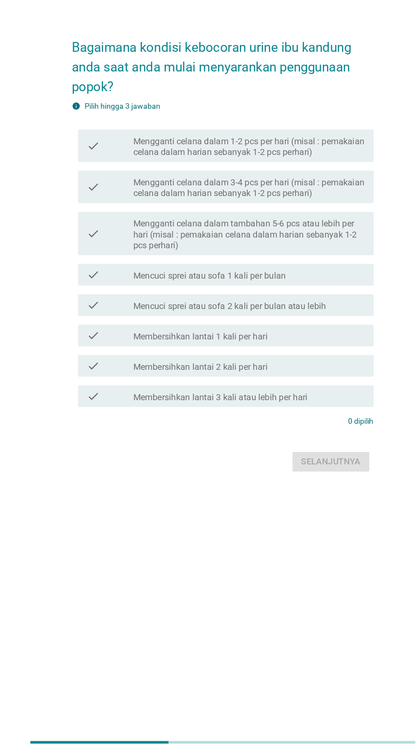
scroll to position [0, 0]
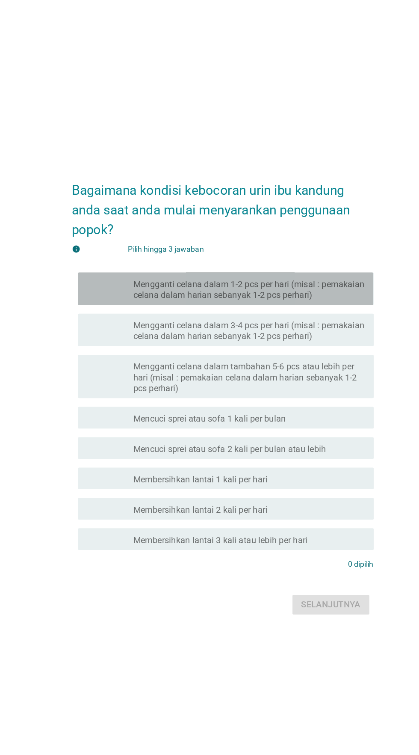
click at [276, 303] on font "Mengganti celana dalam 1-2 pcs per hari (misal : pemakaian celana dalam harian …" at bounding box center [230, 295] width 183 height 17
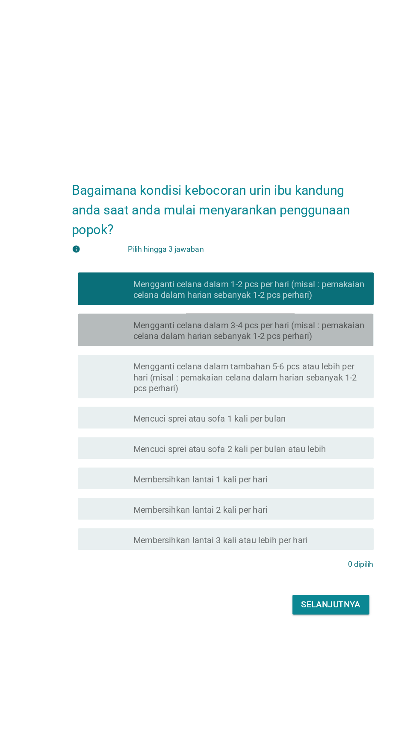
click at [274, 336] on font "Mengganti celana dalam 3-4 pcs per hari (misal : pemakaian celana dalam harian …" at bounding box center [230, 327] width 183 height 17
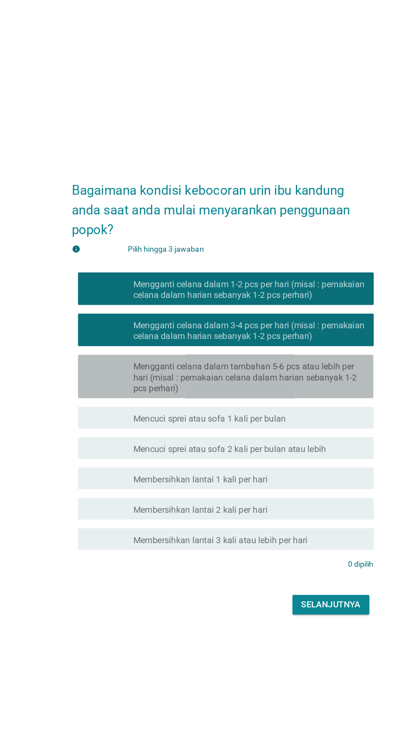
click at [272, 377] on font "Mengganti celana dalam tambahan 5-6 pcs atau lebih per hari (misal : pemakaian …" at bounding box center [227, 364] width 177 height 25
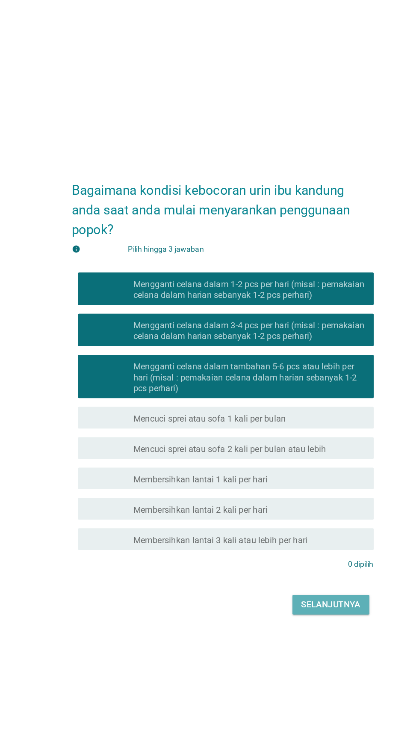
click at [288, 548] on font "Selanjutnya" at bounding box center [295, 544] width 47 height 8
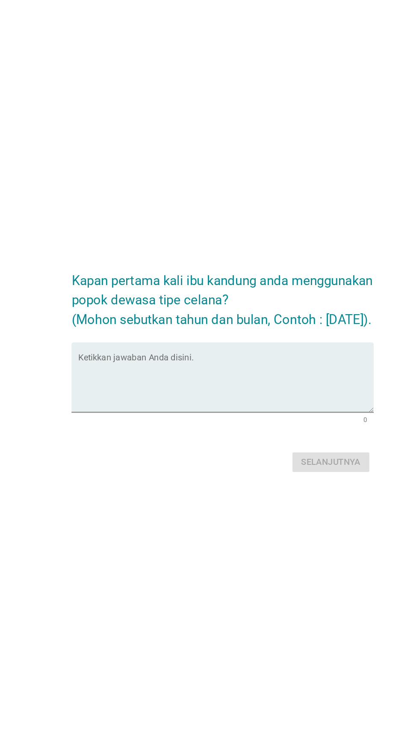
scroll to position [86, 0]
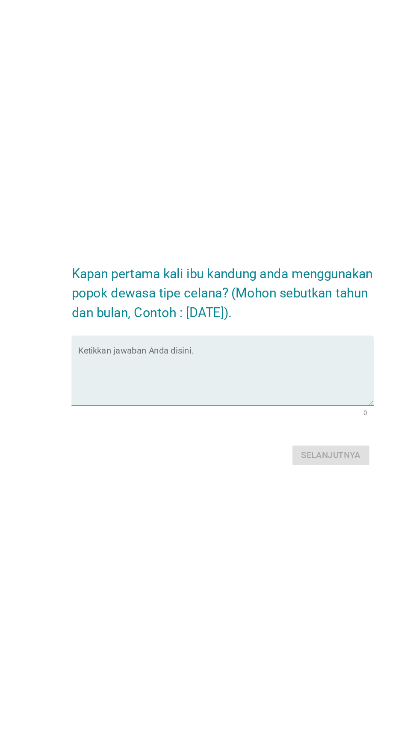
click at [274, 347] on textarea "Ketikkan jawaban Anda disini." at bounding box center [211, 369] width 233 height 45
type textarea "J"
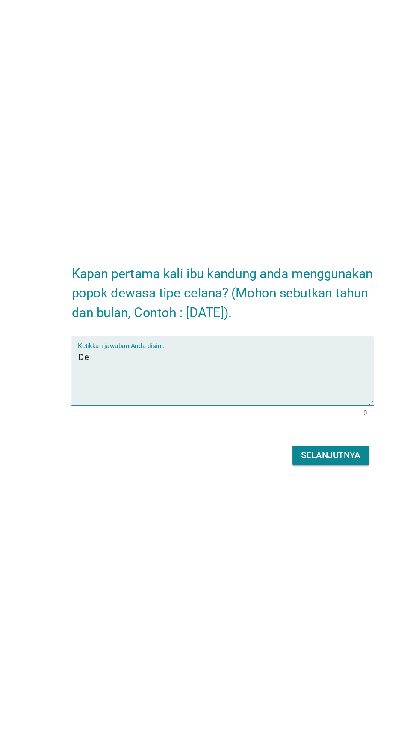
type textarea "D"
type textarea "K"
type textarea "J"
type textarea "K"
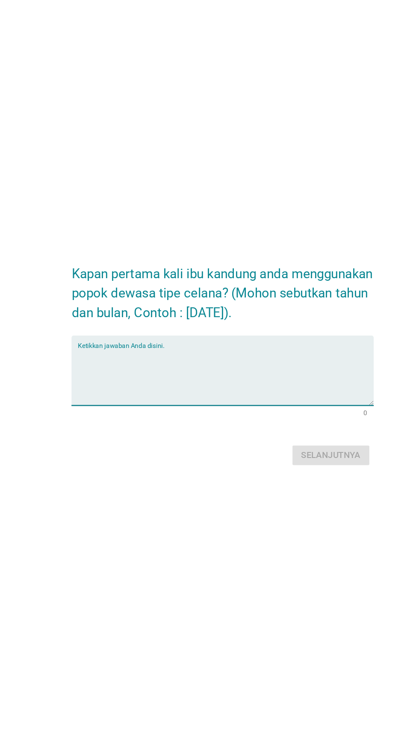
type textarea "K"
type textarea "J"
type textarea "[DATE]"
click at [307, 427] on font "Selanjutnya" at bounding box center [295, 431] width 47 height 8
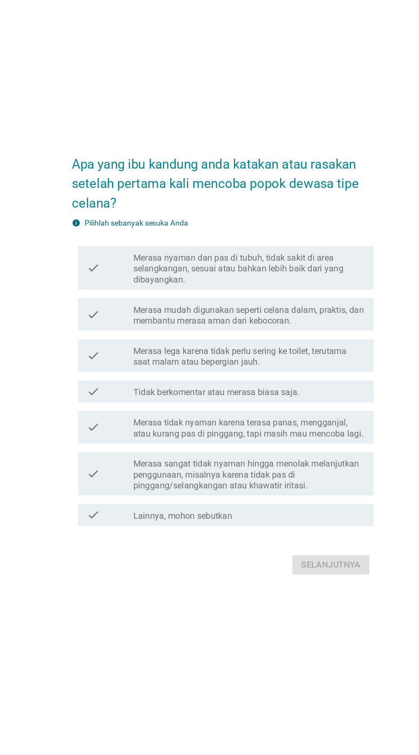
scroll to position [0, 0]
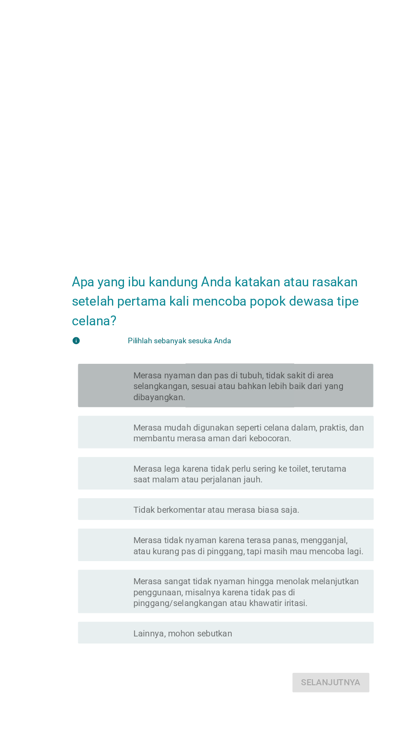
click at [247, 318] on font "Merasa nyaman dan pas di tubuh, tidak sakit di area selangkangan, sesuai atau b…" at bounding box center [230, 305] width 183 height 26
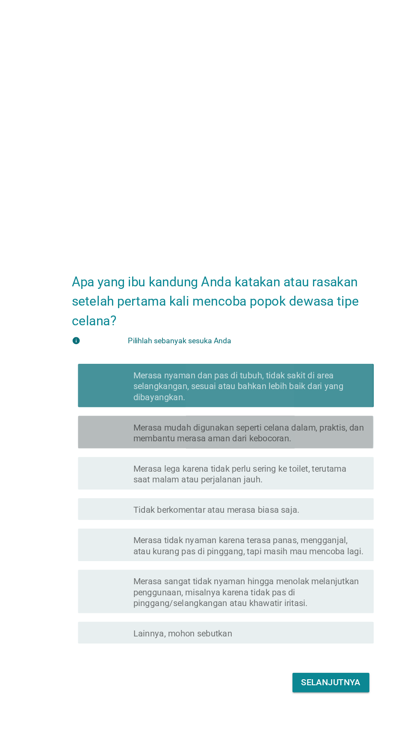
click at [251, 350] on font "Merasa mudah digunakan seperti celana dalam, praktis, dan membantu merasa aman …" at bounding box center [230, 341] width 182 height 17
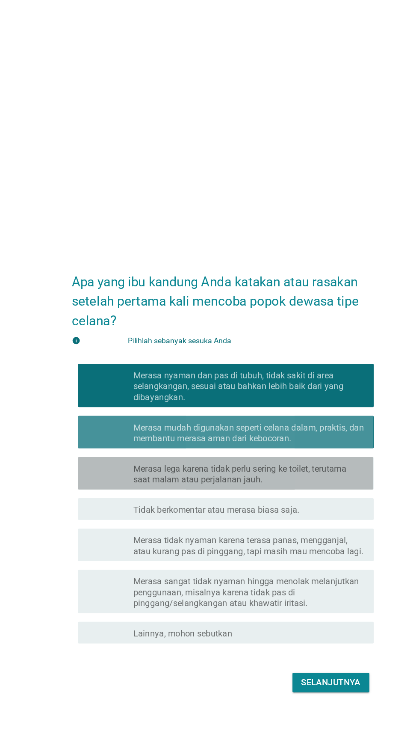
click at [255, 383] on font "Merasa lega karena tidak perlu sering ke toilet, terutama saat malam atau perja…" at bounding box center [223, 374] width 169 height 17
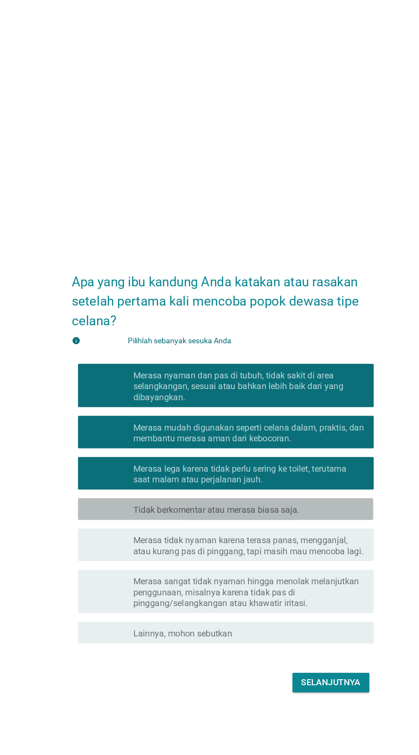
click at [257, 407] on font "Tidak berkomentar atau merasa biasa saja." at bounding box center [204, 402] width 131 height 8
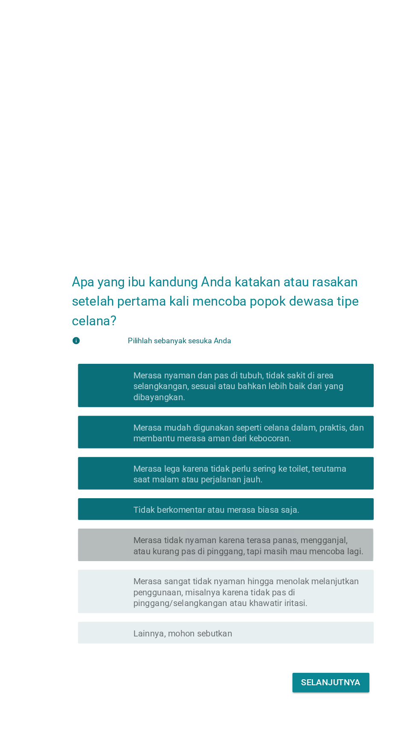
click at [264, 439] on font "Merasa tidak nyaman karena terasa panas, mengganjal, atau kurang pas di pinggan…" at bounding box center [230, 430] width 182 height 17
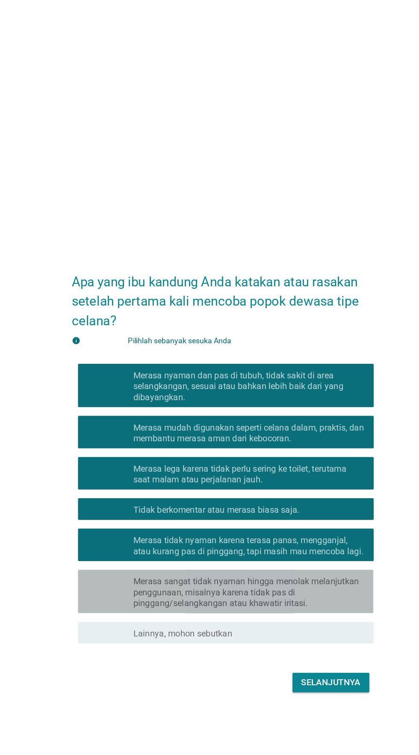
click at [258, 480] on font "Merasa sangat tidak nyaman hingga menolak melanjutkan penggunaan, misalnya kare…" at bounding box center [228, 467] width 178 height 25
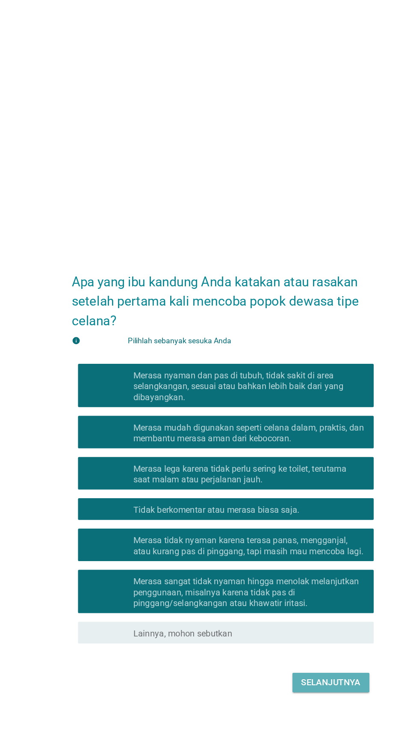
click at [294, 543] on font "Selanjutnya" at bounding box center [295, 539] width 47 height 8
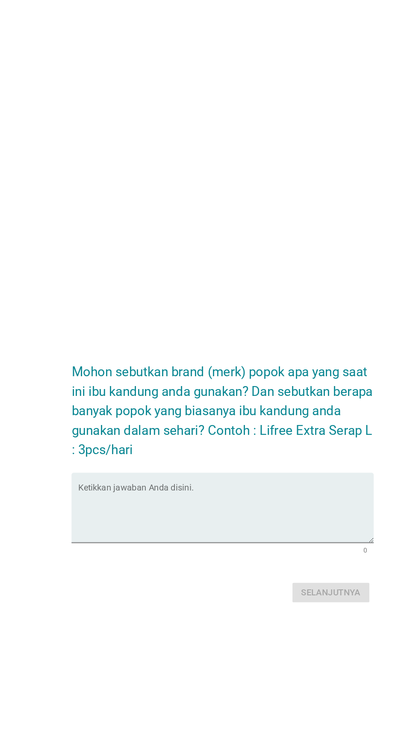
click at [235, 423] on textarea "Ketikkan jawaban Anda disini." at bounding box center [211, 405] width 233 height 45
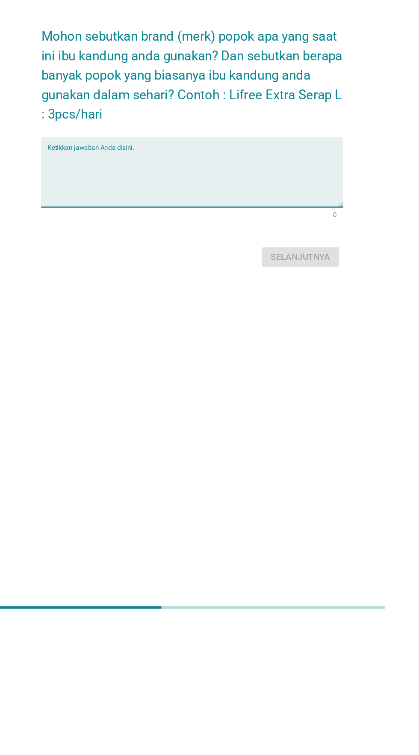
type textarea "M"
click at [140, 423] on textarea "Lifree serap xll:" at bounding box center [211, 405] width 233 height 45
click at [137, 422] on textarea "Lifree serap xll:" at bounding box center [211, 405] width 233 height 45
click at [219, 423] on textarea "Lifree serap xxl:" at bounding box center [211, 405] width 233 height 45
type textarea "Lifree serap xxl: 3 hari"
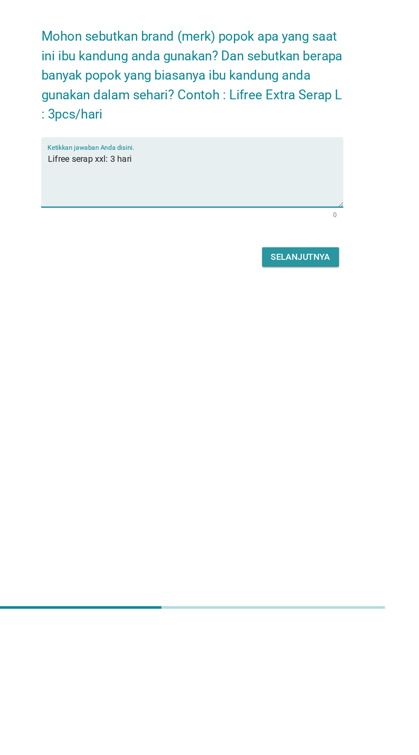
click at [304, 472] on font "Selanjutnya" at bounding box center [295, 467] width 47 height 8
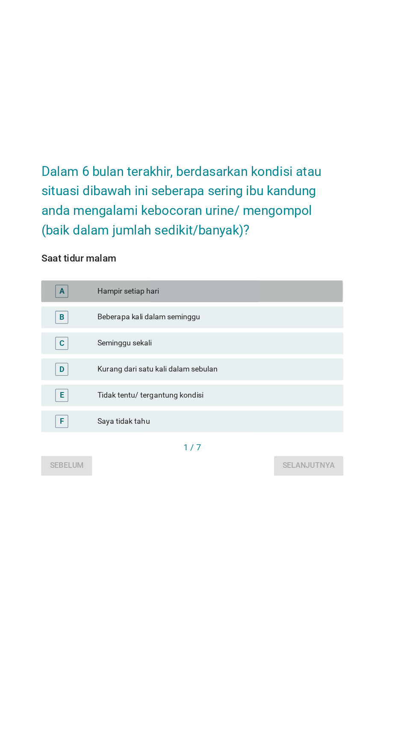
click at [268, 365] on font "Hampir setiap hari" at bounding box center [228, 360] width 187 height 9
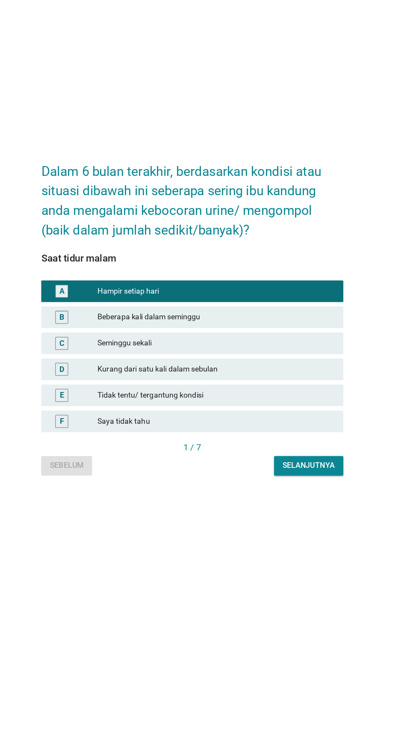
click at [258, 385] on font "Beberapa kali dalam seminggu" at bounding box center [228, 380] width 187 height 9
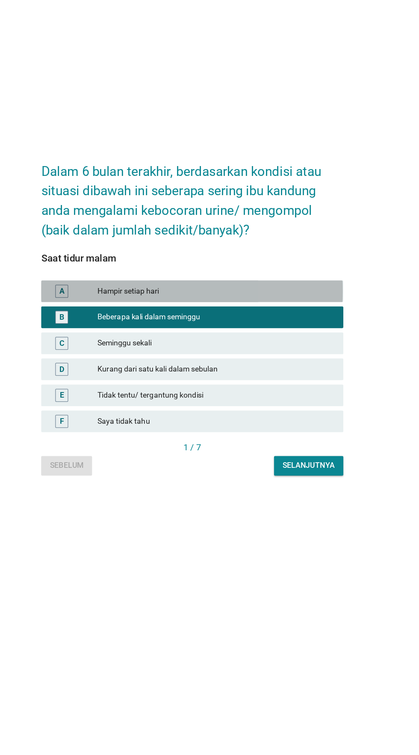
click at [269, 365] on font "Hampir setiap hari" at bounding box center [228, 360] width 187 height 9
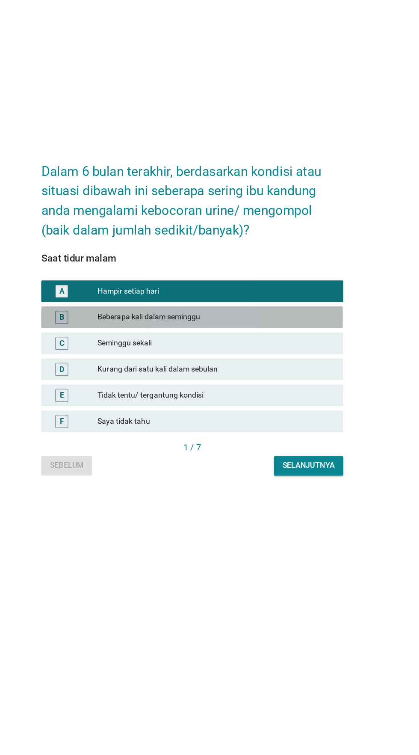
click at [268, 385] on font "Beberapa kali dalam seminggu" at bounding box center [228, 380] width 187 height 9
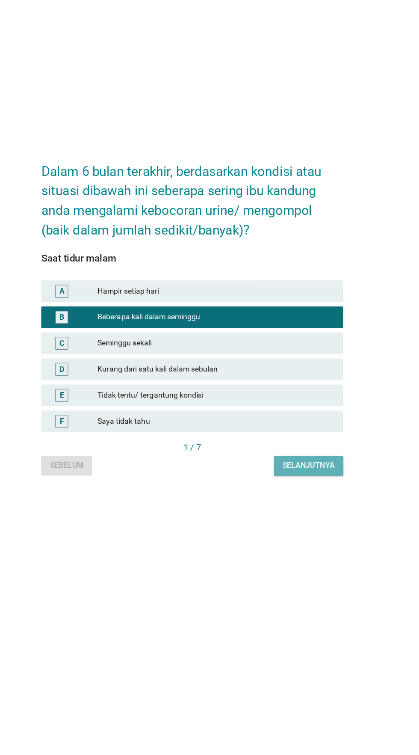
click at [306, 506] on button "Selanjutnya" at bounding box center [301, 497] width 55 height 15
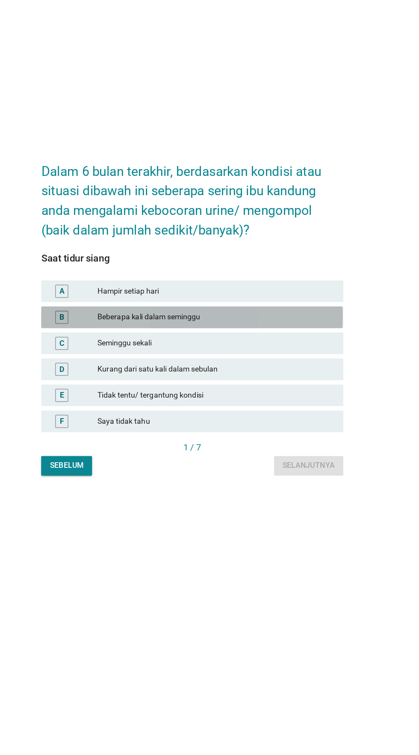
click at [258, 385] on font "Beberapa kali dalam seminggu" at bounding box center [228, 380] width 187 height 9
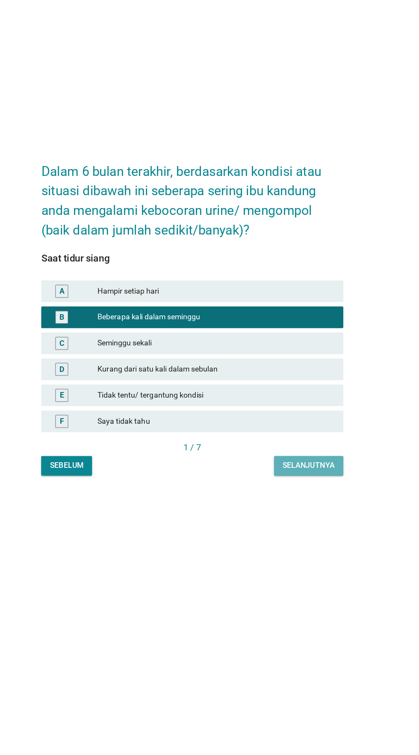
click at [296, 502] on font "Selanjutnya" at bounding box center [301, 497] width 41 height 9
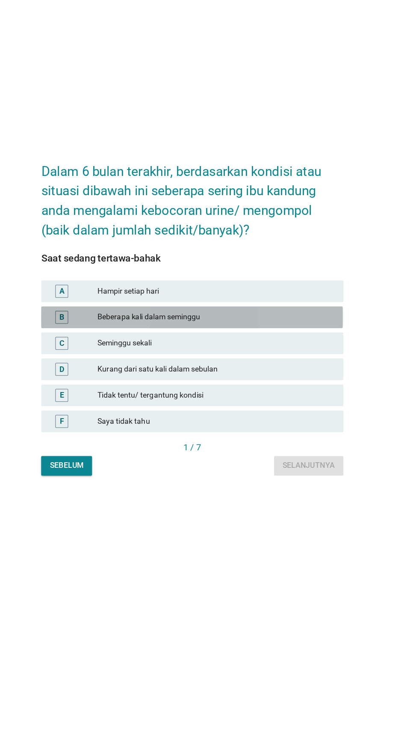
click at [257, 385] on font "Beberapa kali dalam seminggu" at bounding box center [228, 380] width 187 height 9
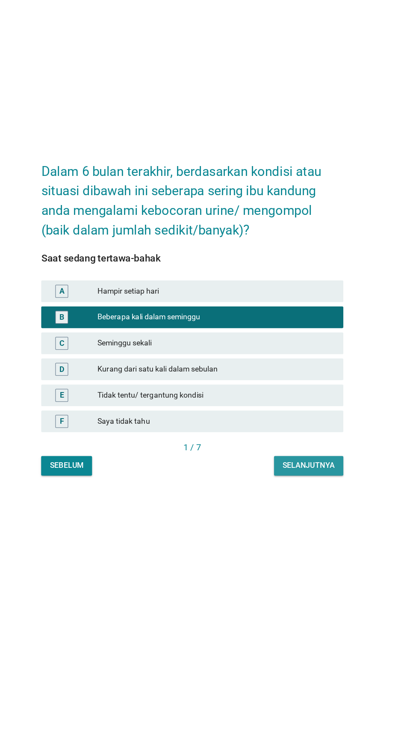
click at [291, 501] on font "Selanjutnya" at bounding box center [301, 497] width 41 height 7
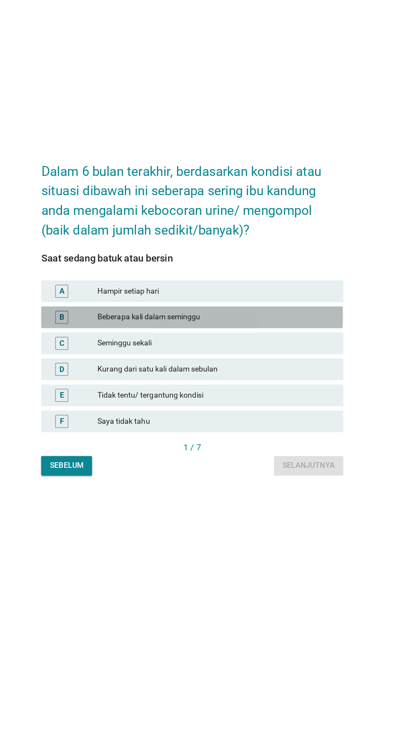
click at [267, 385] on font "Beberapa kali dalam seminggu" at bounding box center [228, 380] width 187 height 9
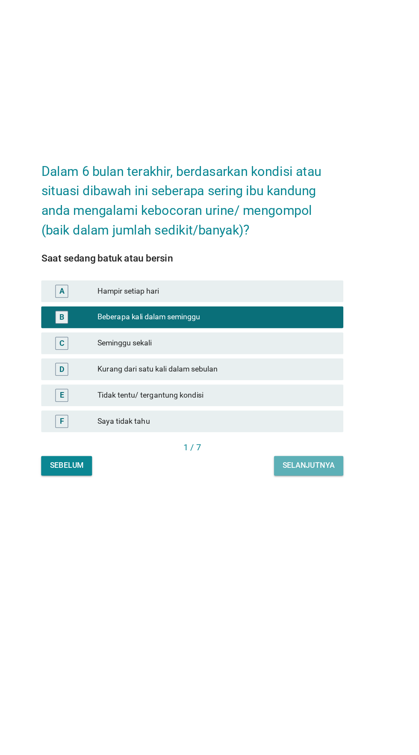
click at [297, 501] on font "Selanjutnya" at bounding box center [301, 497] width 41 height 7
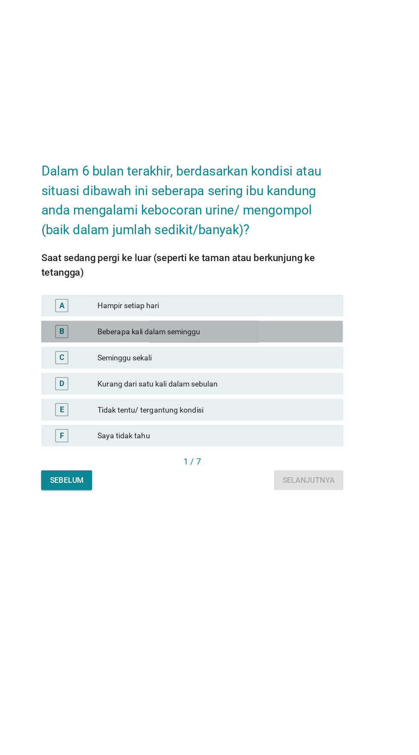
click at [252, 391] on font "Beberapa kali dalam seminggu" at bounding box center [228, 386] width 187 height 9
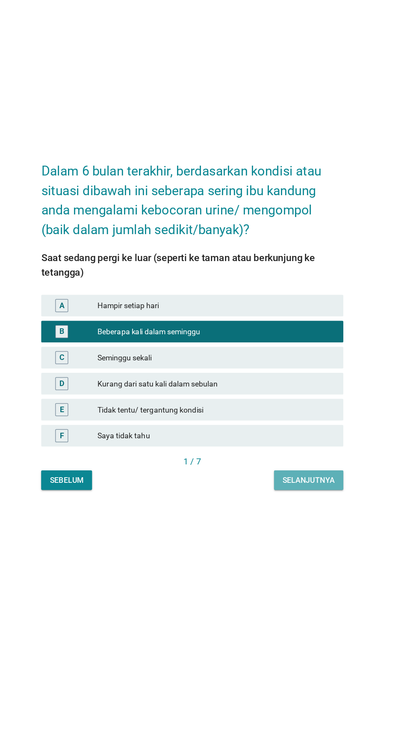
click at [300, 507] on font "Selanjutnya" at bounding box center [301, 503] width 41 height 7
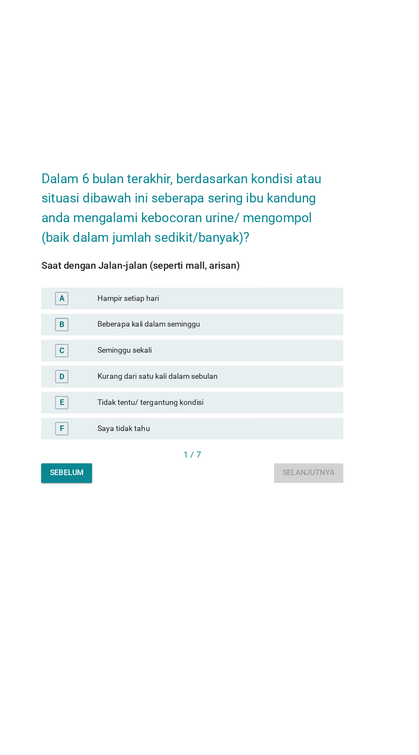
scroll to position [6, 0]
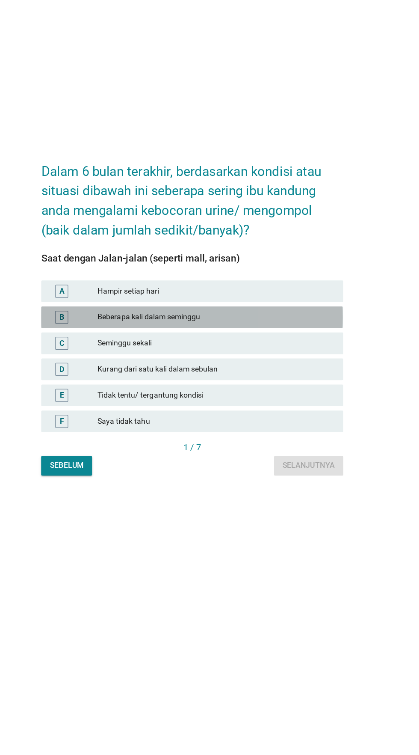
click at [255, 380] on font "Beberapa kali dalam seminggu" at bounding box center [228, 375] width 187 height 9
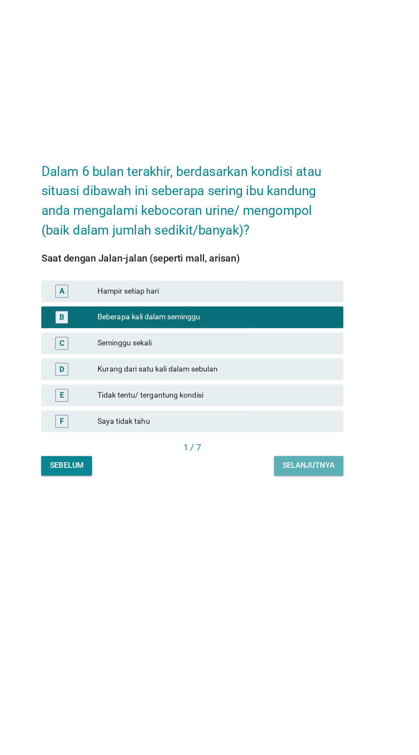
click at [297, 497] on font "Selanjutnya" at bounding box center [301, 492] width 41 height 9
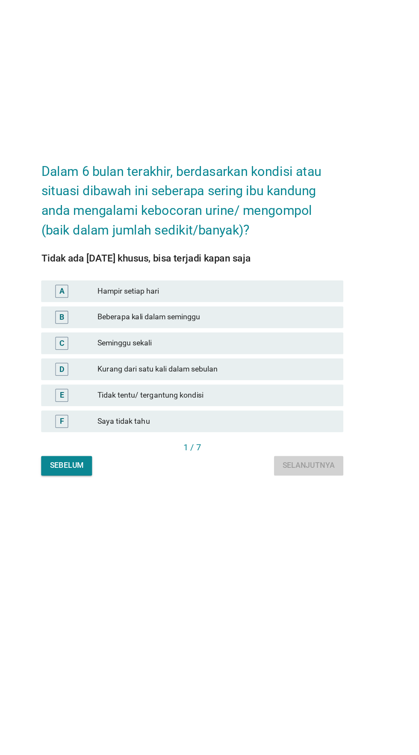
scroll to position [0, 0]
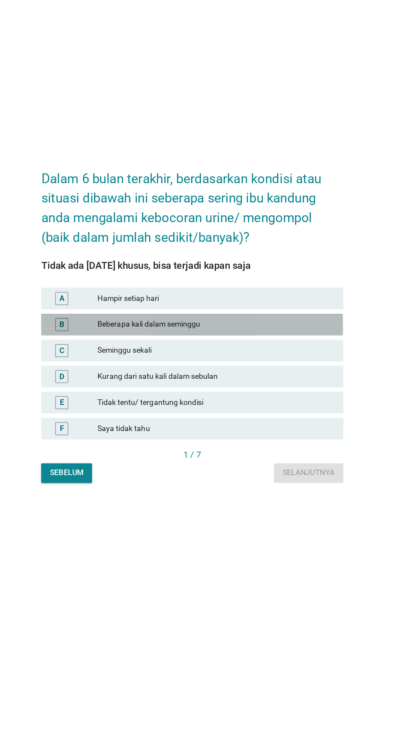
click at [267, 385] on font "Beberapa kali dalam seminggu" at bounding box center [228, 380] width 187 height 9
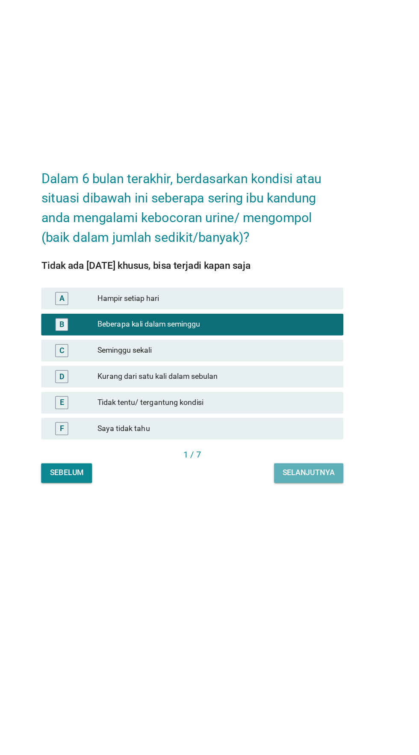
click at [300, 501] on font "Selanjutnya" at bounding box center [301, 497] width 41 height 7
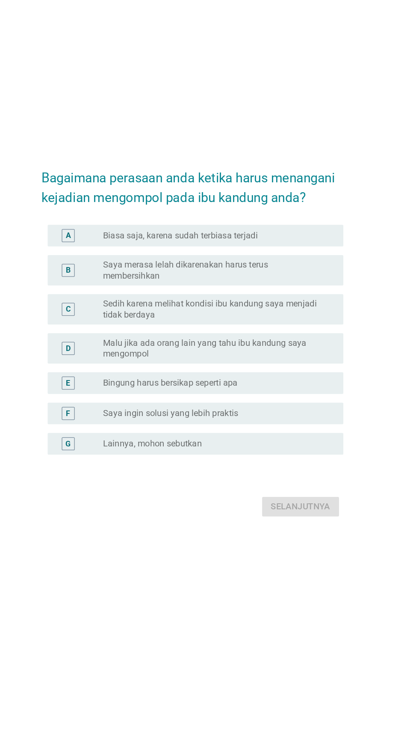
scroll to position [3, 0]
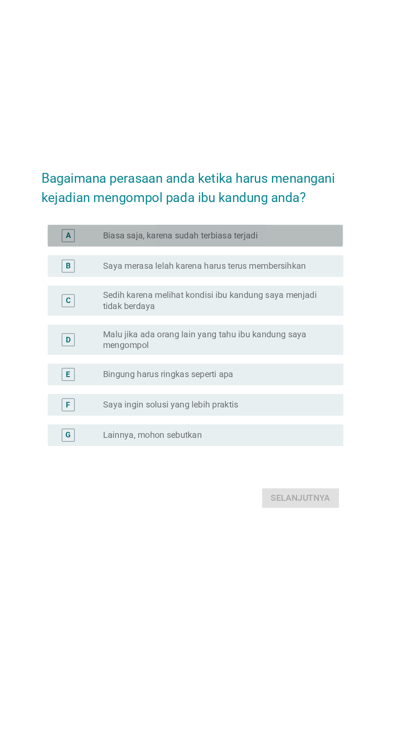
click at [288, 300] on div "tombol radio tidak dicentang Biasa saja, karena sudah terbiasa terjadi" at bounding box center [227, 296] width 176 height 9
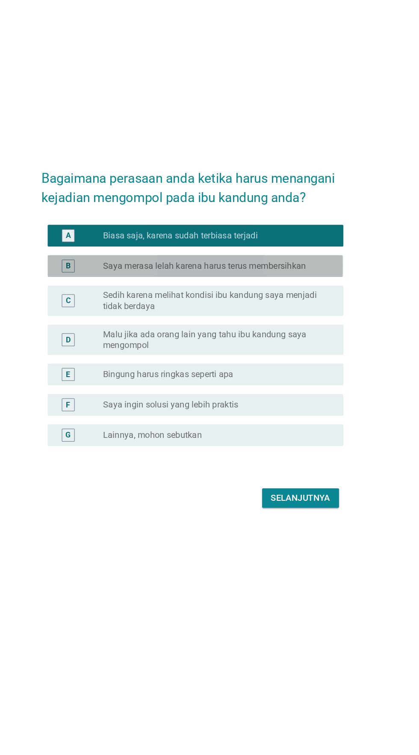
click at [273, 324] on font "Saya merasa lelah karena harus terus membersihkan" at bounding box center [219, 320] width 160 height 8
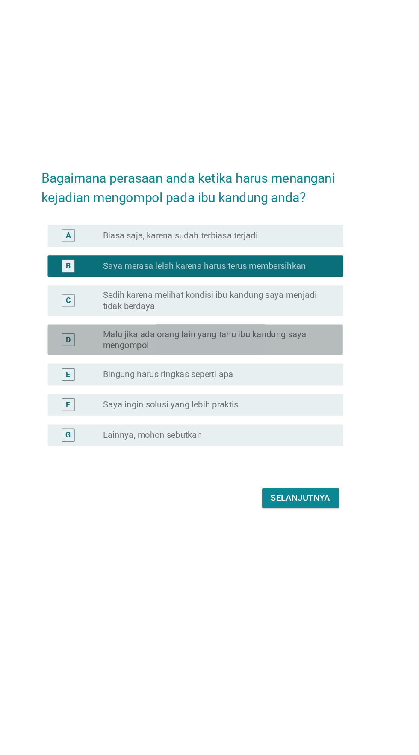
click at [262, 386] on font "Malu jika ada orang lain yang tahu ibu kandung saya mengompol" at bounding box center [219, 378] width 161 height 17
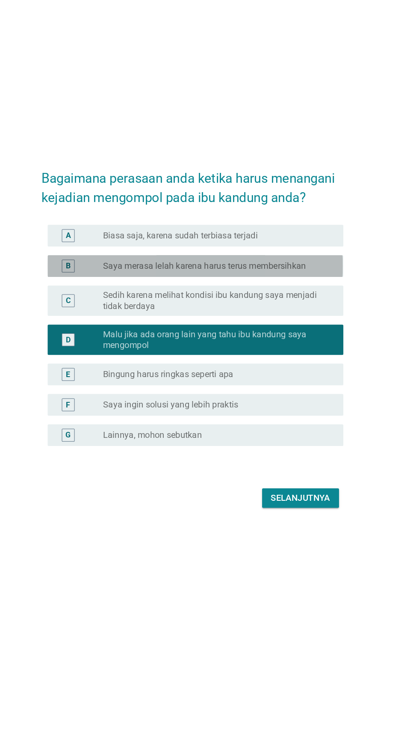
click at [268, 324] on font "Saya merasa lelah karena harus terus membersihkan" at bounding box center [219, 320] width 160 height 8
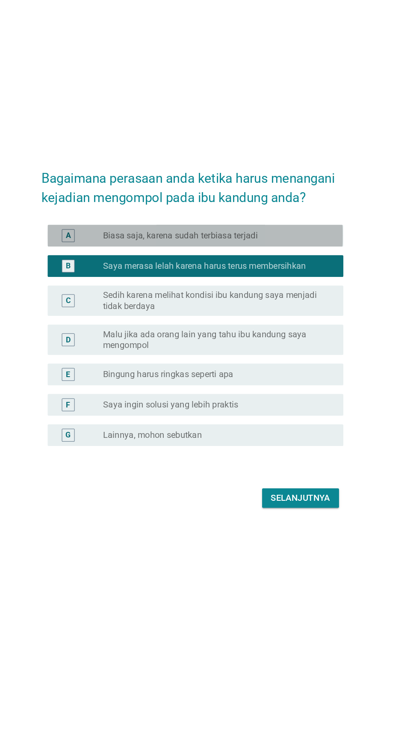
click at [276, 300] on div "tombol radio tidak dicentang Biasa saja, karena sudah terbiasa terjadi" at bounding box center [227, 296] width 176 height 9
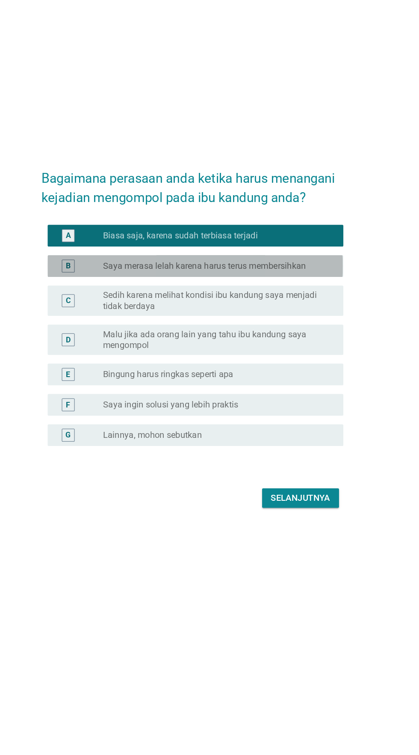
click at [283, 324] on font "Saya merasa lelah karena harus terus membersihkan" at bounding box center [219, 320] width 160 height 8
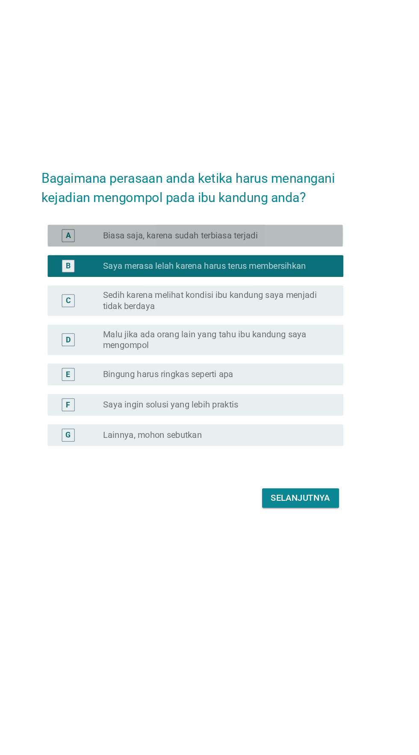
click at [286, 300] on div "tombol radio tidak dicentang Biasa saja, karena sudah terbiasa terjadi" at bounding box center [227, 296] width 176 height 9
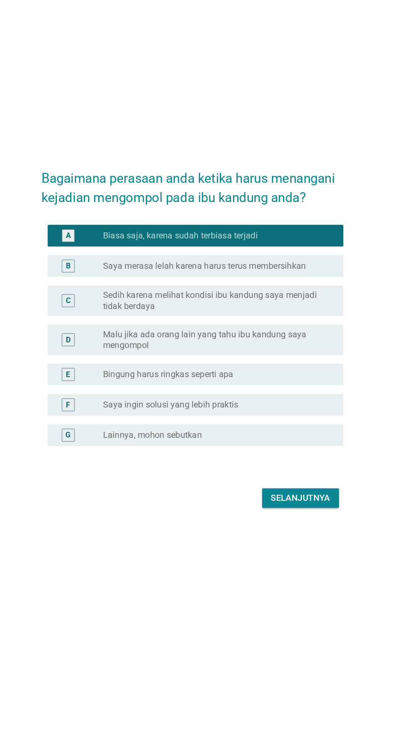
click at [274, 324] on font "Saya merasa lelah karena harus terus membersihkan" at bounding box center [219, 320] width 160 height 8
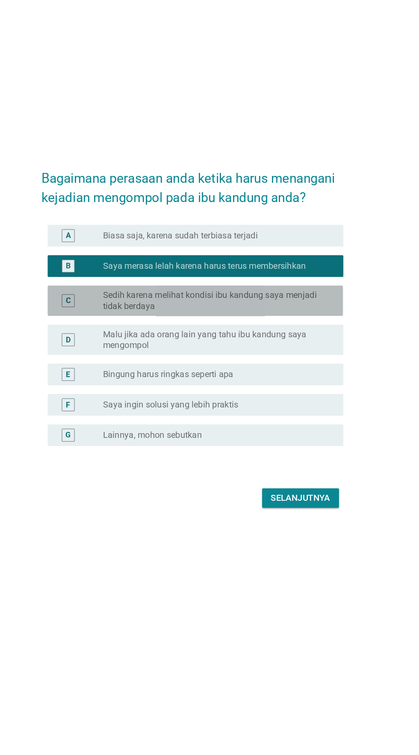
click at [254, 356] on font "Sedih karena melihat kondisi ibu kandung saya menjadi tidak berdaya" at bounding box center [227, 347] width 176 height 17
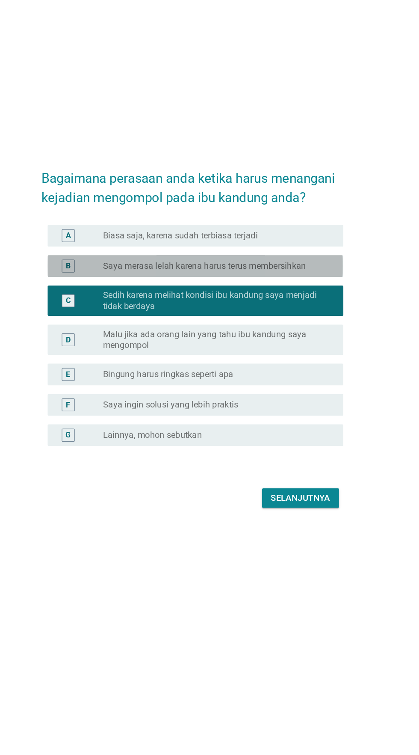
click at [266, 324] on font "Saya merasa lelah karena harus terus membersihkan" at bounding box center [219, 320] width 160 height 8
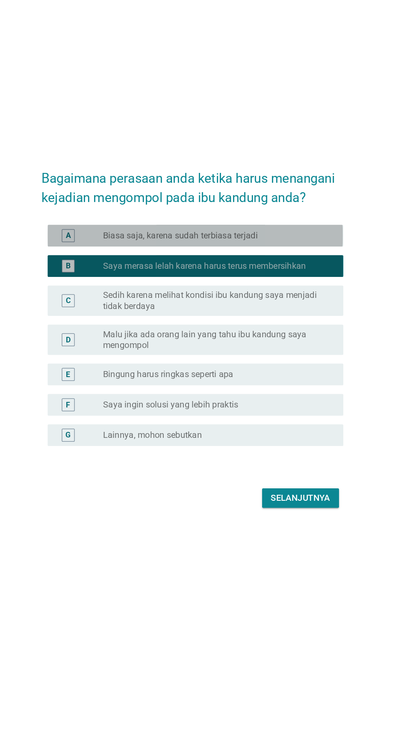
click at [285, 300] on div "tombol radio tidak dicentang Biasa saja, karena sudah terbiasa terjadi" at bounding box center [227, 296] width 176 height 9
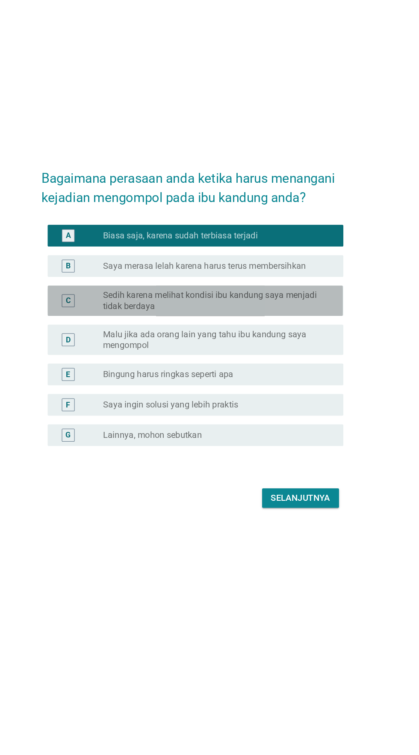
click at [264, 356] on font "Sedih karena melihat kondisi ibu kandung saya menjadi tidak berdaya" at bounding box center [223, 347] width 169 height 17
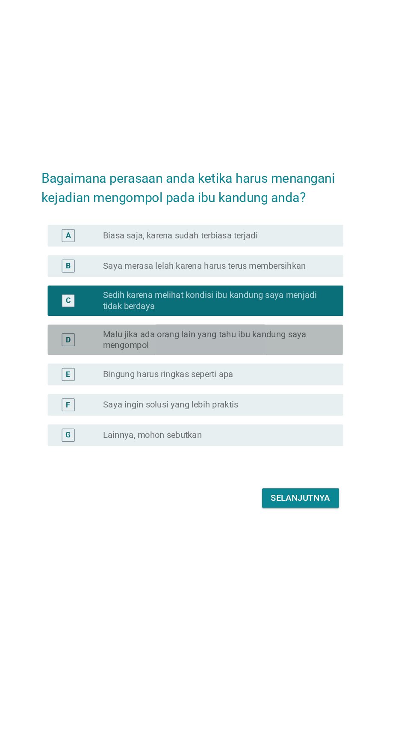
click at [251, 386] on font "Malu jika ada orang lain yang tahu ibu kandung saya mengompol" at bounding box center [219, 378] width 161 height 17
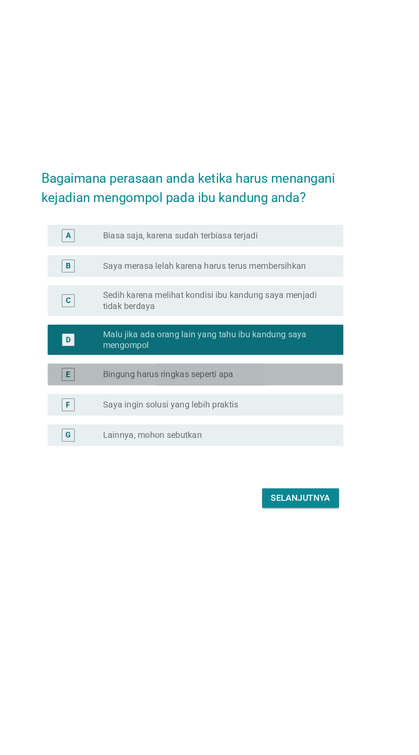
click at [241, 410] on font "Bingung harus ringkas seperti apa" at bounding box center [190, 405] width 103 height 8
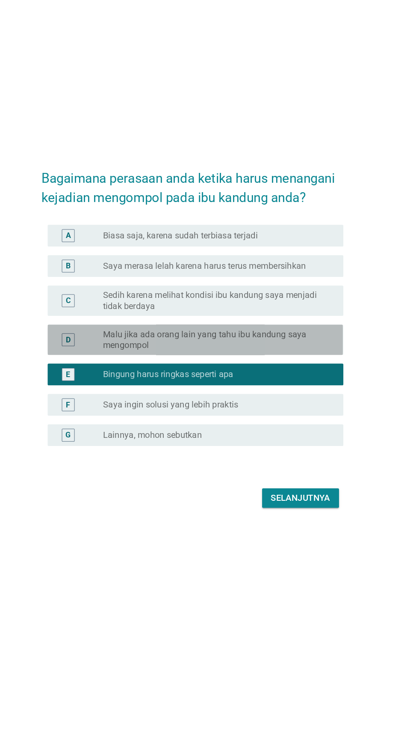
click at [249, 386] on font "Malu jika ada orang lain yang tahu ibu kandung saya mengompol" at bounding box center [219, 378] width 161 height 17
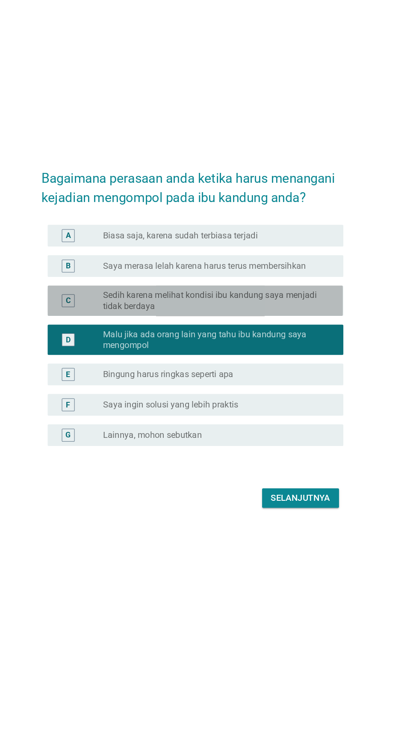
click at [252, 356] on font "Sedih karena melihat kondisi ibu kandung saya menjadi tidak berdaya" at bounding box center [227, 347] width 176 height 17
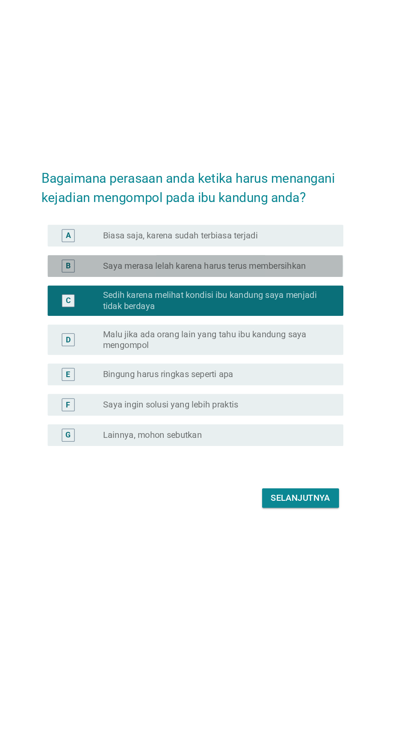
click at [256, 324] on font "Saya merasa lelah karena harus terus membersihkan" at bounding box center [219, 320] width 160 height 8
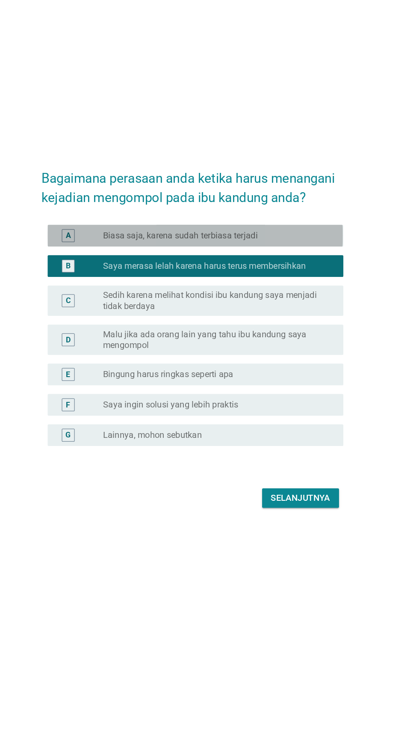
click at [261, 300] on font "Biasa saja, karena sudah terbiasa terjadi" at bounding box center [200, 296] width 122 height 8
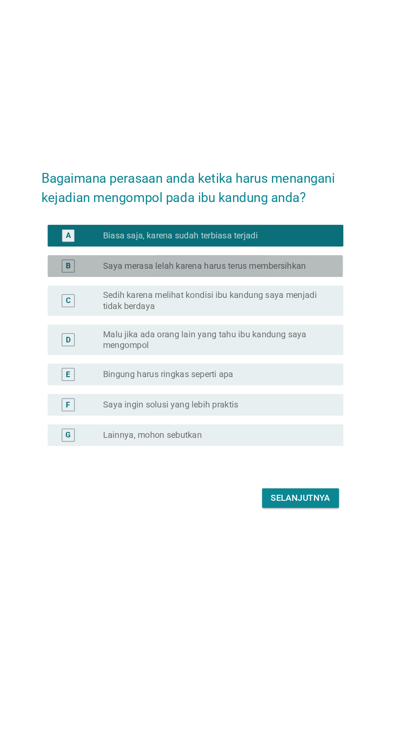
click at [250, 324] on font "Saya merasa lelah karena harus terus membersihkan" at bounding box center [219, 320] width 160 height 8
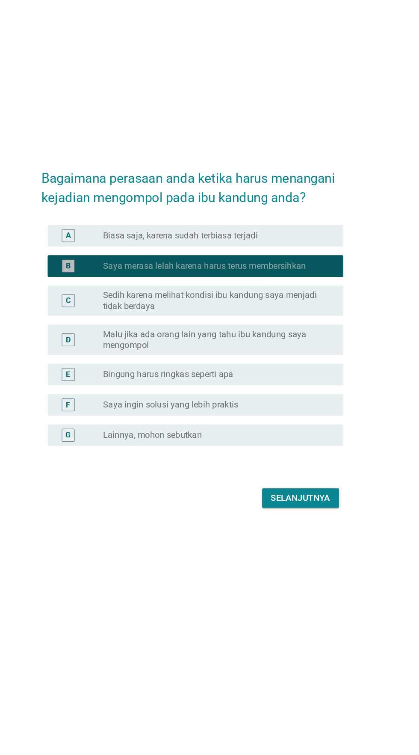
click at [246, 356] on font "Sedih karena melihat kondisi ibu kandung saya menjadi tidak berdaya" at bounding box center [223, 347] width 169 height 17
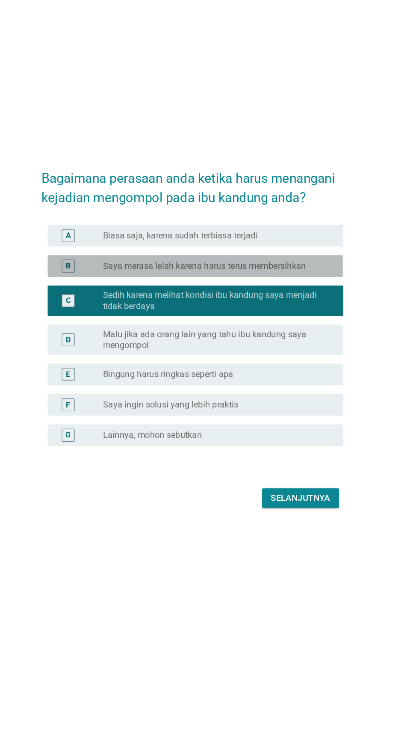
click at [254, 324] on font "Saya merasa lelah karena harus terus membersihkan" at bounding box center [219, 320] width 160 height 8
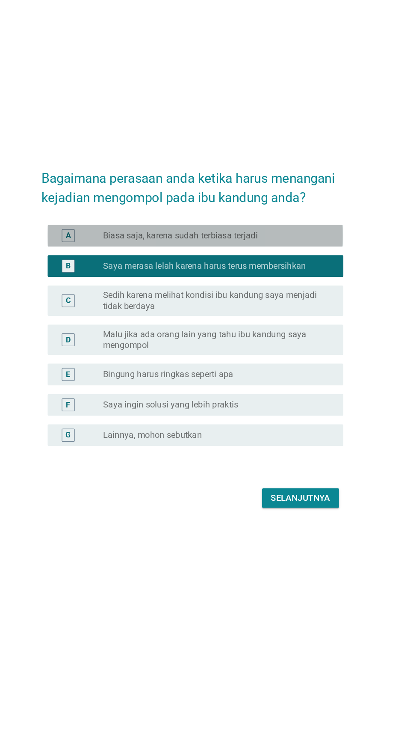
click at [271, 300] on div "tombol radio tidak dicentang Biasa saja, karena sudah terbiasa terjadi" at bounding box center [227, 296] width 176 height 9
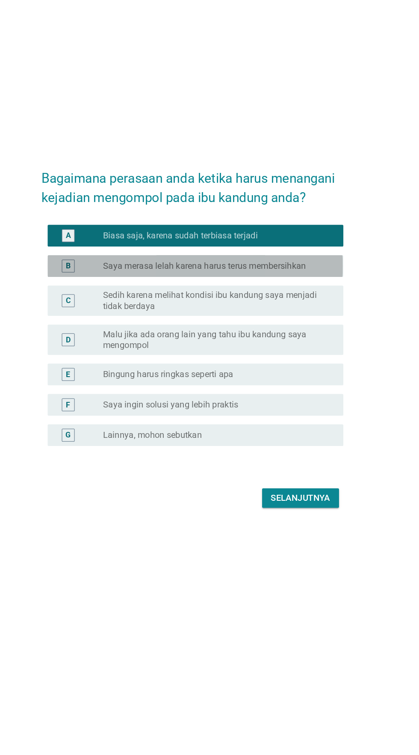
click at [258, 324] on font "Saya merasa lelah karena harus terus membersihkan" at bounding box center [219, 320] width 160 height 8
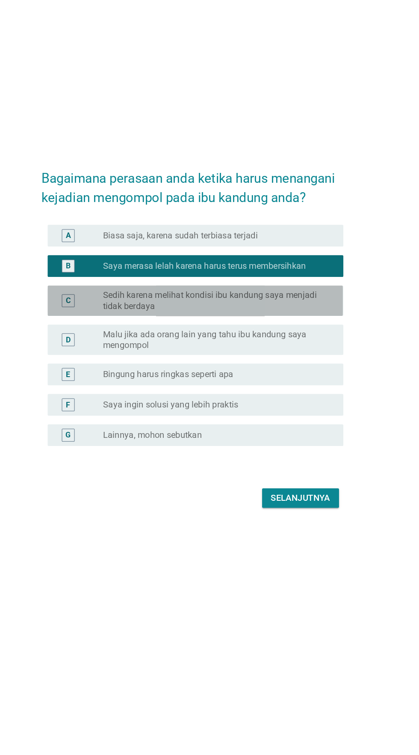
click at [248, 356] on font "Sedih karena melihat kondisi ibu kandung saya menjadi tidak berdaya" at bounding box center [223, 347] width 169 height 17
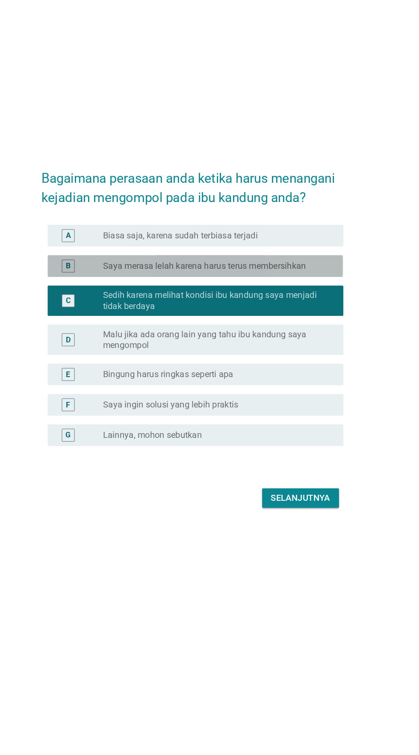
click at [259, 324] on font "Saya merasa lelah karena harus terus membersihkan" at bounding box center [219, 320] width 160 height 8
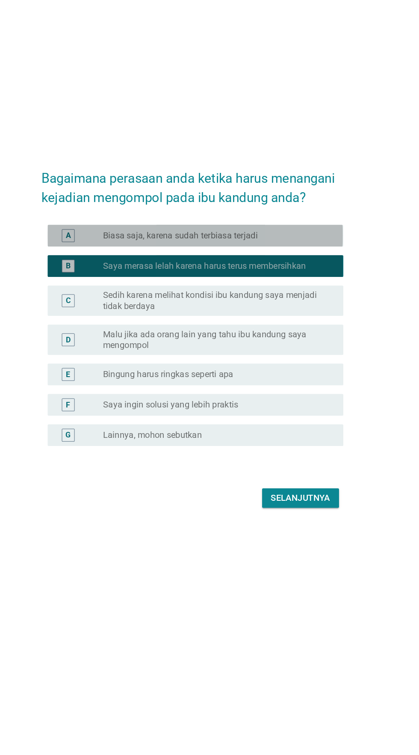
click at [276, 300] on div "tombol radio tidak dicentang Biasa saja, karena sudah terbiasa terjadi" at bounding box center [227, 296] width 176 height 9
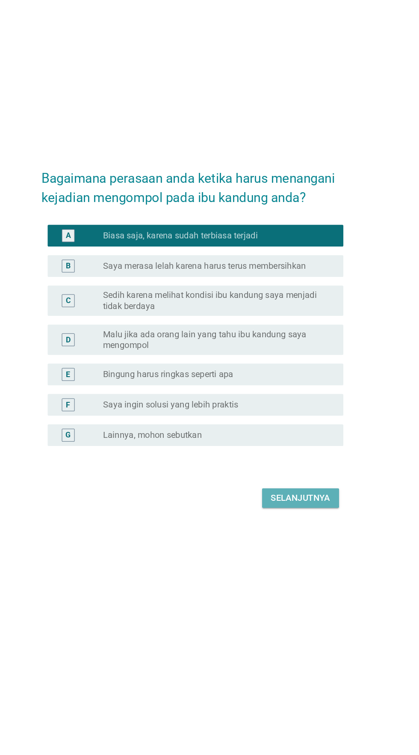
click at [297, 507] on font "Selanjutnya" at bounding box center [295, 503] width 47 height 8
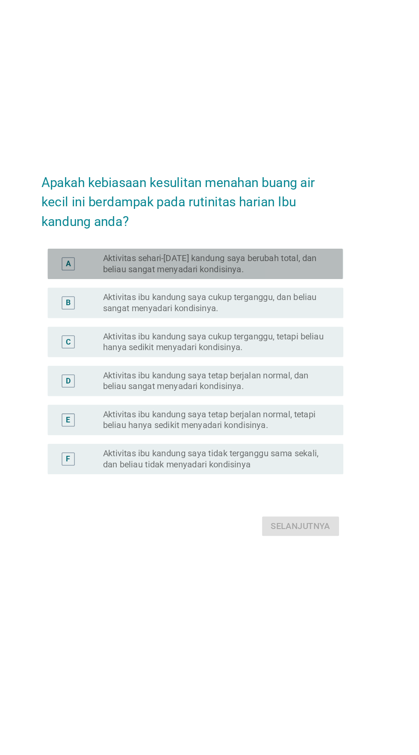
click at [279, 317] on font "Aktivitas sehari-[DATE] kandung saya berubah total, dan beliau sangat menyadari…" at bounding box center [223, 308] width 169 height 17
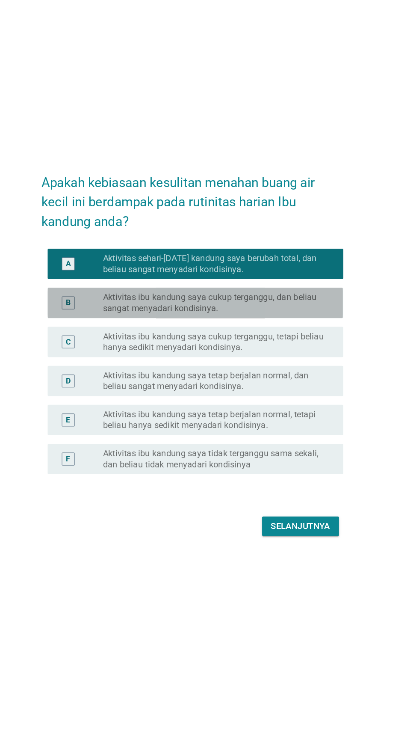
click at [268, 348] on font "Aktivitas ibu kandung saya cukup terganggu, dan beliau sangat menyadari kondisi…" at bounding box center [223, 339] width 169 height 17
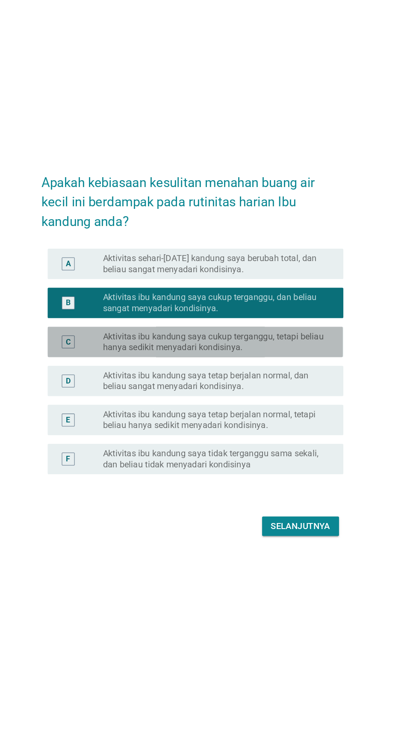
click at [258, 379] on font "Aktivitas ibu kandung saya cukup terganggu, tetapi beliau hanya sedikit menyada…" at bounding box center [226, 370] width 175 height 17
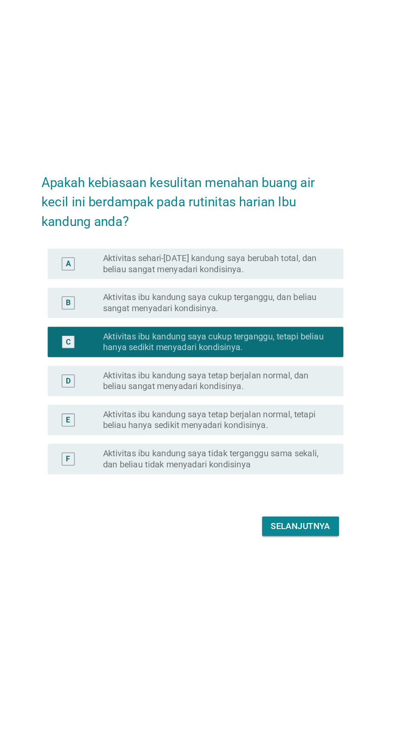
click at [268, 318] on font "Aktivitas sehari-[DATE] kandung saya berubah total, dan beliau sangat menyadari…" at bounding box center [227, 308] width 176 height 17
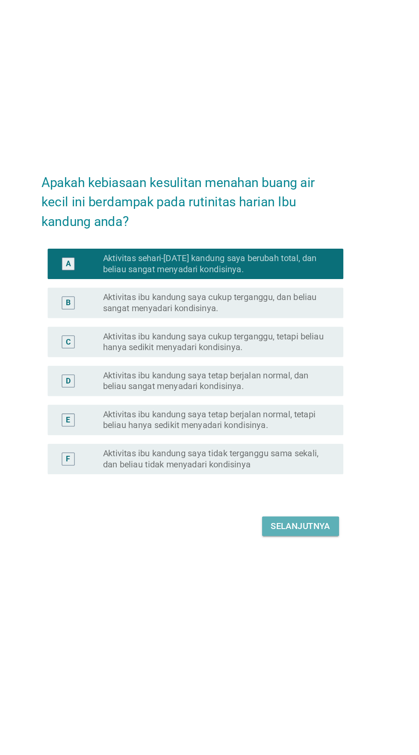
click at [291, 520] on font "Selanjutnya" at bounding box center [295, 516] width 47 height 8
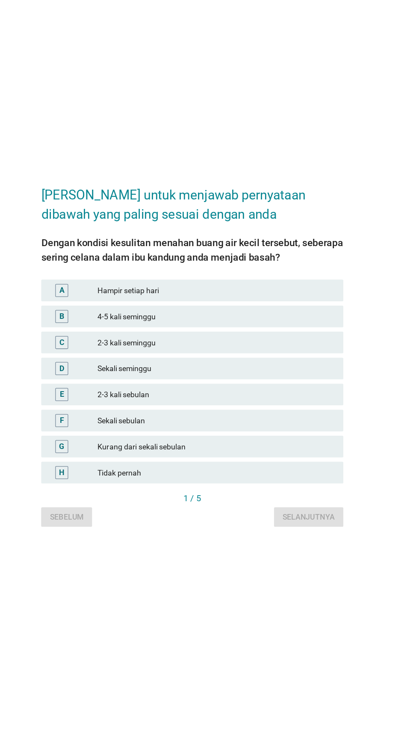
scroll to position [10, 0]
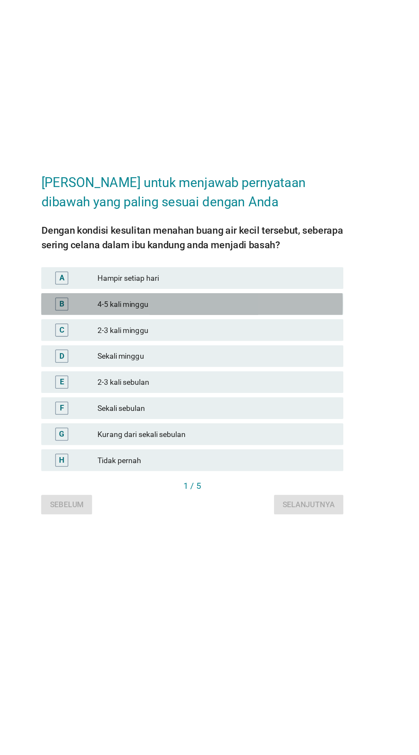
click at [216, 345] on font "4-5 kali minggu" at bounding box center [228, 340] width 187 height 9
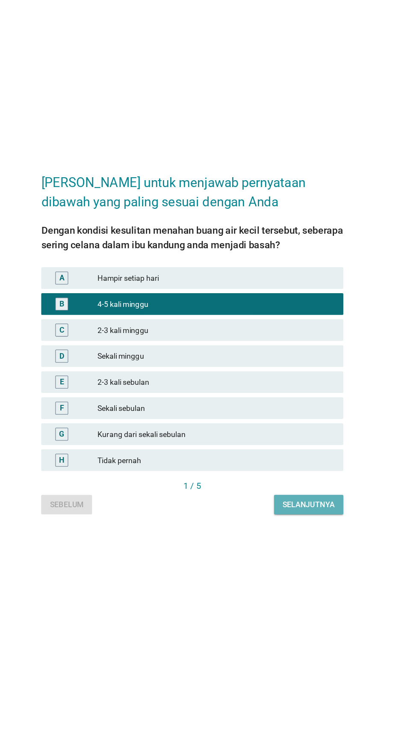
click at [299, 502] on font "Selanjutnya" at bounding box center [301, 499] width 41 height 7
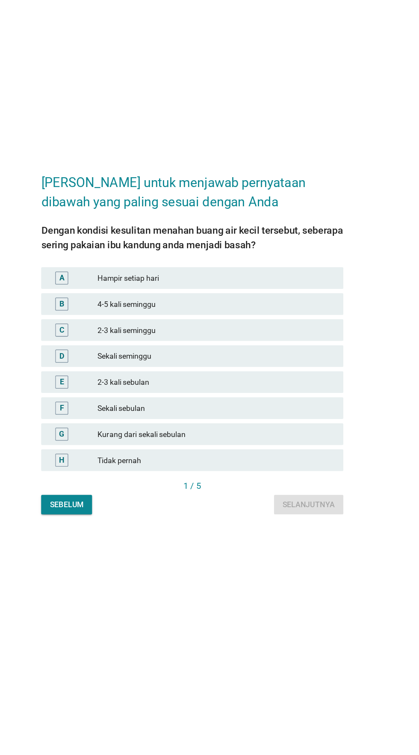
scroll to position [0, 0]
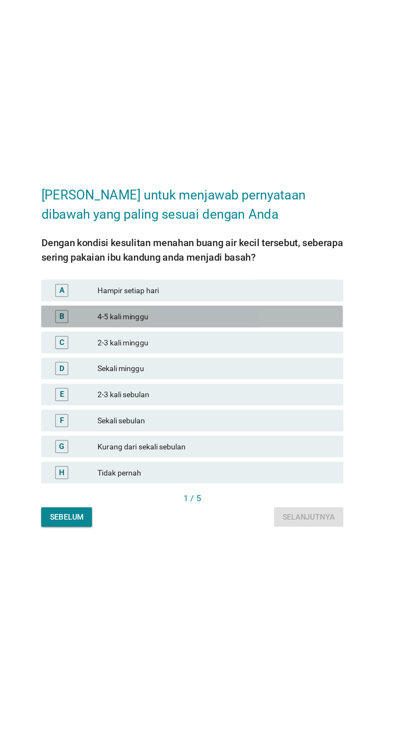
click at [250, 355] on font "4-5 kali minggu" at bounding box center [228, 350] width 187 height 9
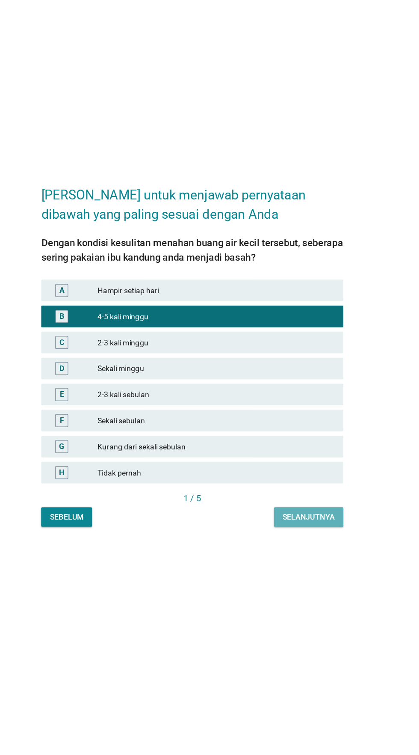
click at [293, 512] on font "Selanjutnya" at bounding box center [301, 508] width 41 height 7
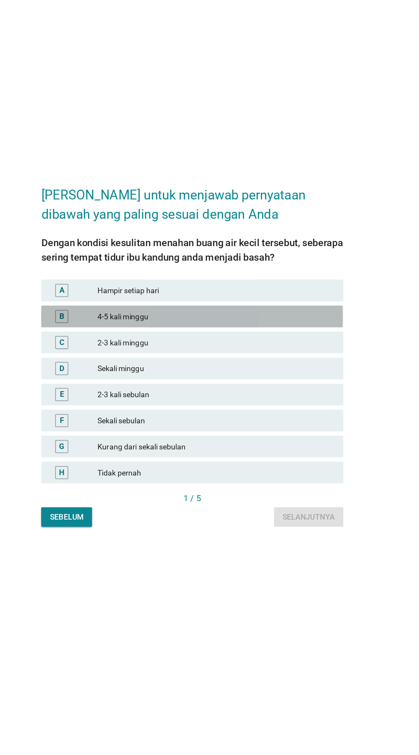
click at [246, 355] on font "4-5 kali minggu" at bounding box center [228, 350] width 187 height 9
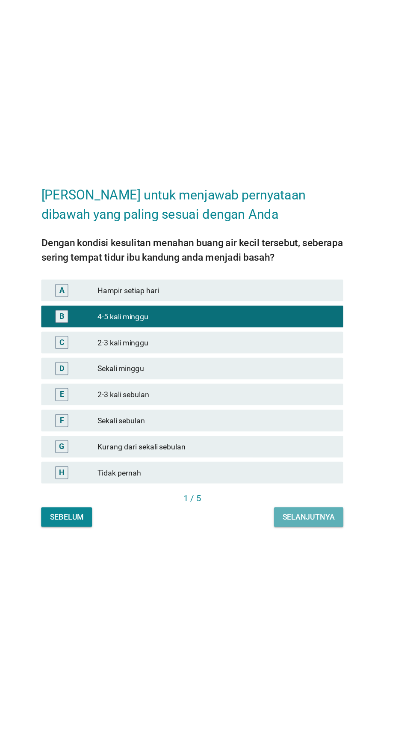
click at [301, 512] on font "Selanjutnya" at bounding box center [301, 508] width 41 height 7
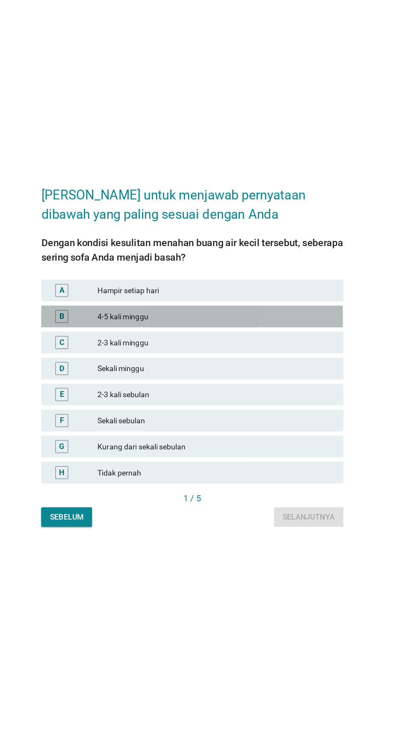
click at [264, 355] on font "4-5 kali minggu" at bounding box center [228, 350] width 187 height 9
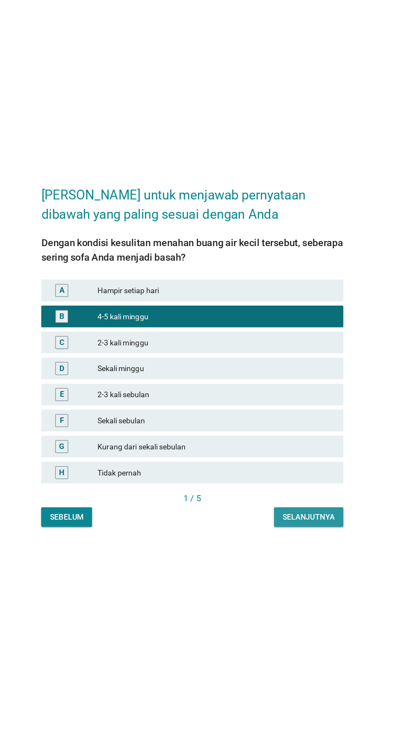
click at [300, 512] on font "Selanjutnya" at bounding box center [301, 508] width 41 height 7
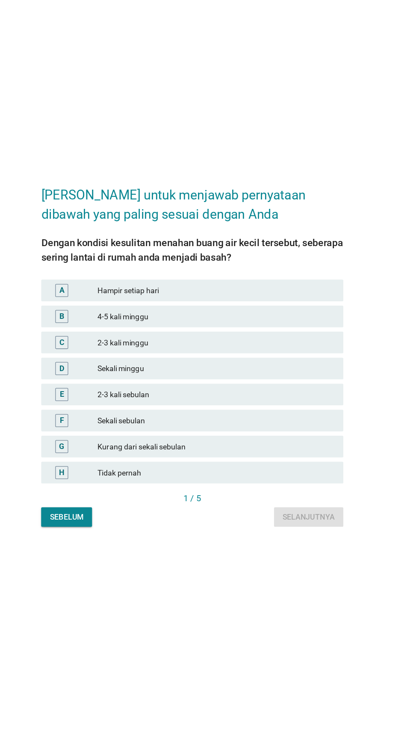
click at [258, 355] on font "4-5 kali minggu" at bounding box center [228, 350] width 187 height 9
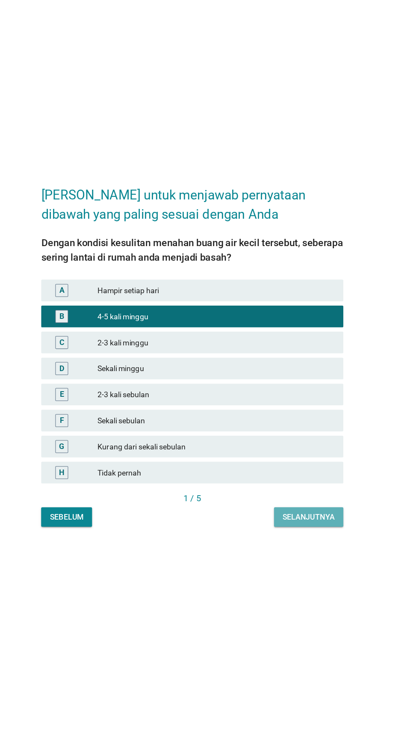
click at [298, 514] on font "Selanjutnya" at bounding box center [301, 509] width 41 height 9
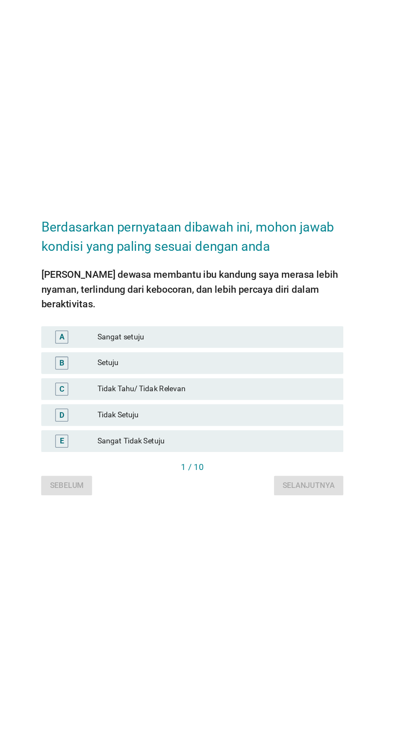
scroll to position [31, 0]
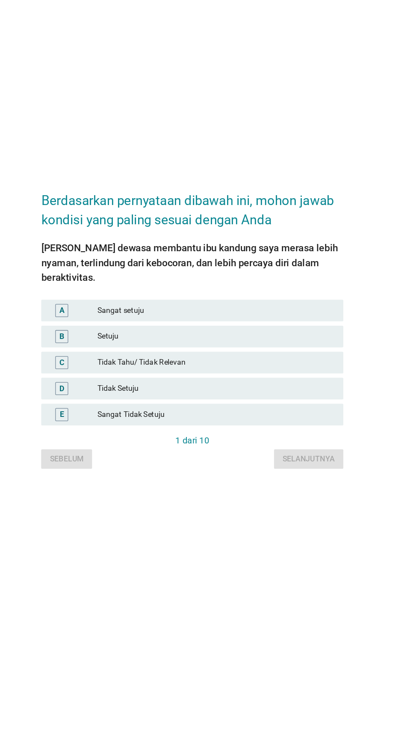
click at [255, 350] on font "Sangat setuju" at bounding box center [228, 345] width 187 height 9
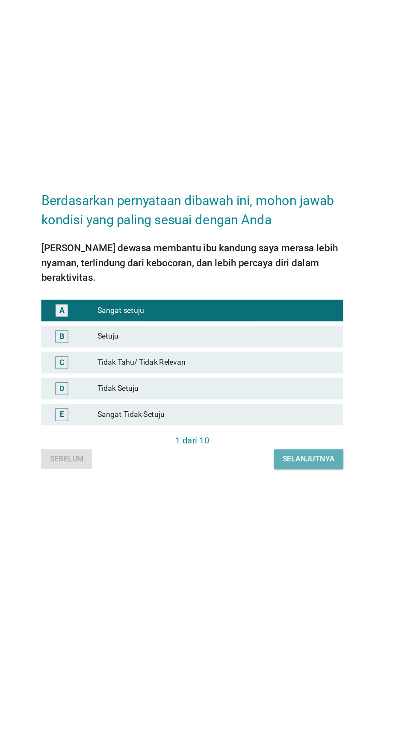
click at [297, 467] on font "Selanjutnya" at bounding box center [301, 462] width 41 height 9
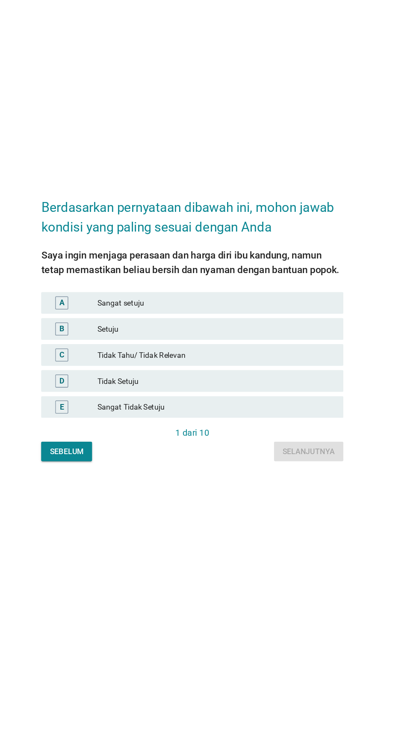
scroll to position [0, 0]
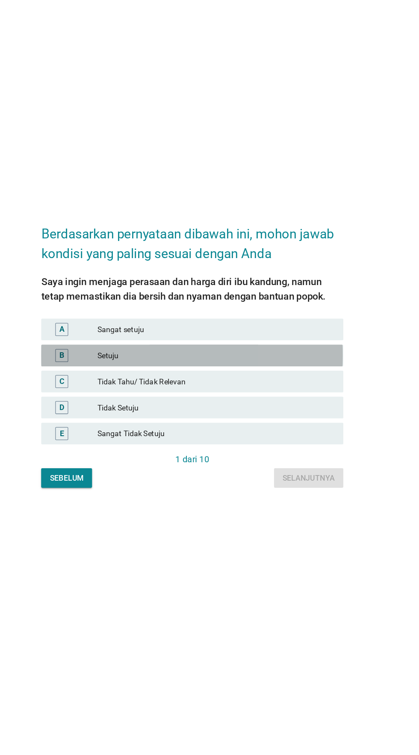
click at [262, 386] on font "Setuju" at bounding box center [228, 381] width 187 height 9
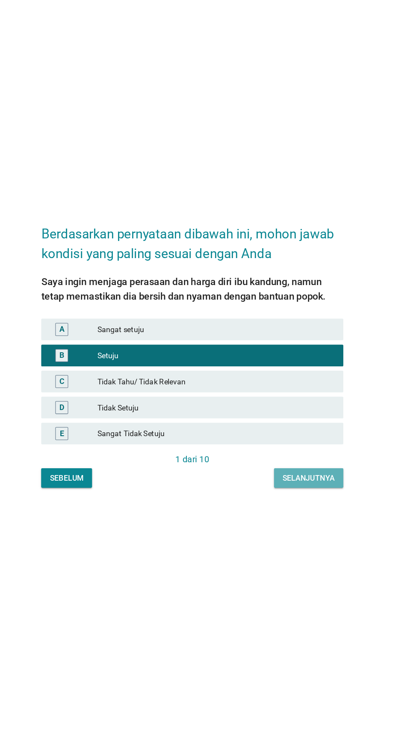
click at [302, 481] on font "Selanjutnya" at bounding box center [301, 478] width 41 height 7
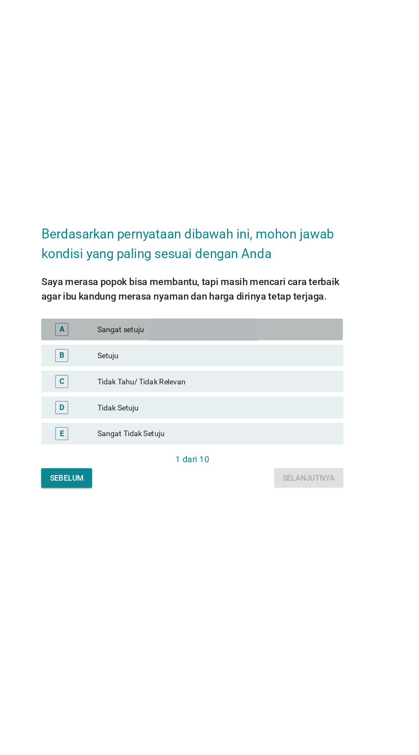
click at [241, 365] on font "Sangat setuju" at bounding box center [228, 360] width 187 height 9
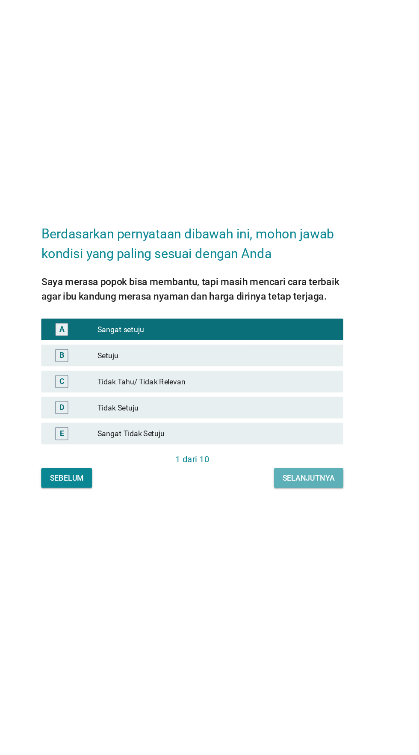
click at [303, 486] on button "Selanjutnya" at bounding box center [301, 477] width 55 height 15
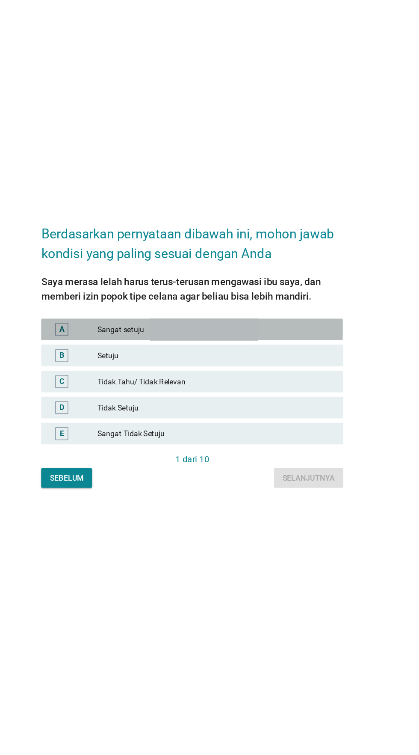
click at [239, 365] on font "Sangat setuju" at bounding box center [228, 360] width 187 height 9
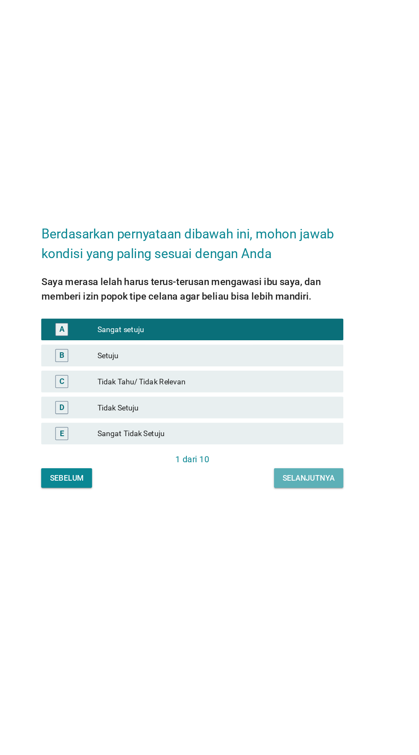
click at [303, 481] on font "Selanjutnya" at bounding box center [301, 478] width 41 height 7
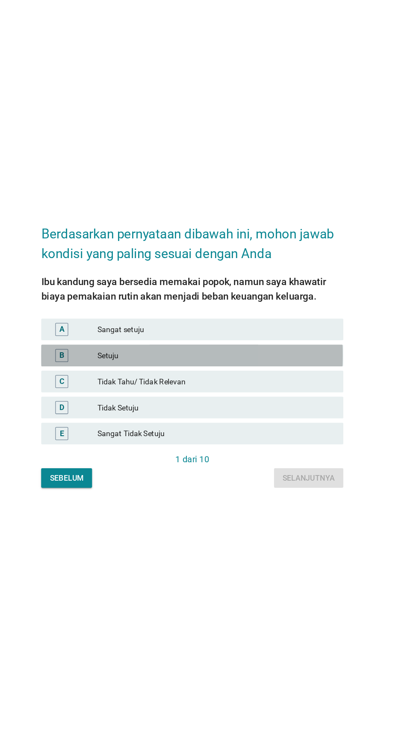
click at [260, 386] on font "Setuju" at bounding box center [228, 381] width 187 height 9
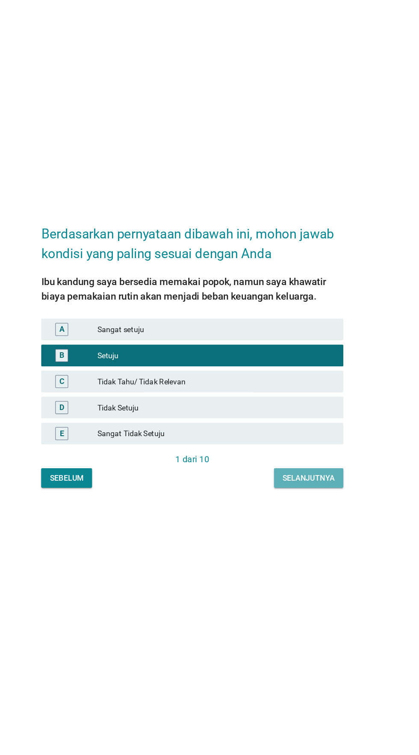
click at [299, 481] on font "Selanjutnya" at bounding box center [301, 478] width 41 height 7
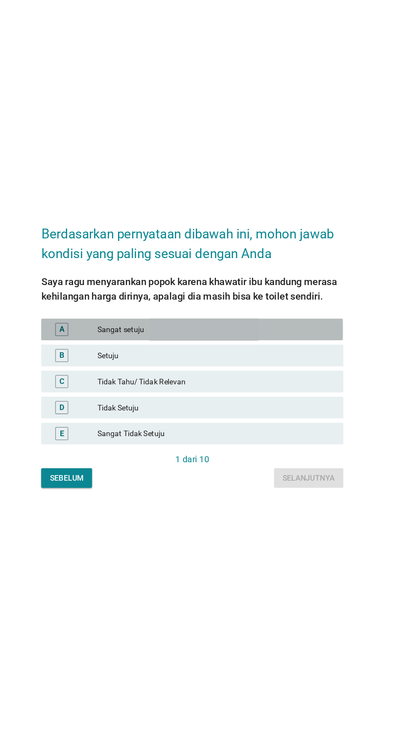
click at [265, 365] on font "Sangat setuju" at bounding box center [228, 360] width 187 height 9
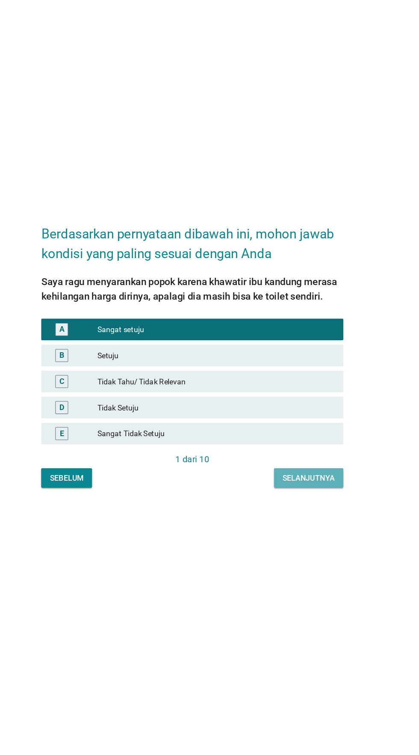
click at [303, 486] on button "Selanjutnya" at bounding box center [301, 477] width 55 height 15
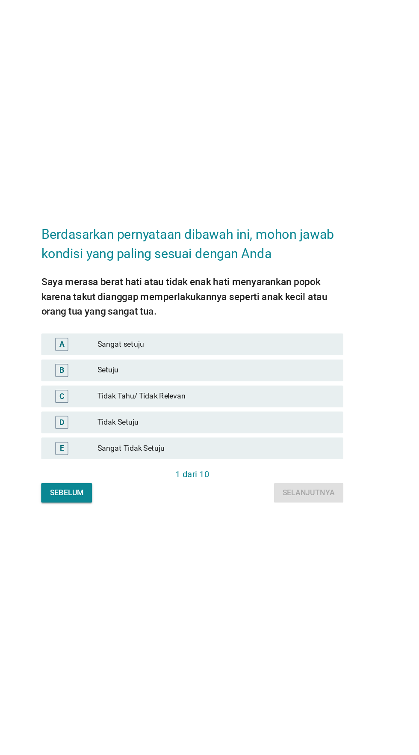
click at [283, 375] on div "A Sangat setuju" at bounding box center [209, 366] width 238 height 17
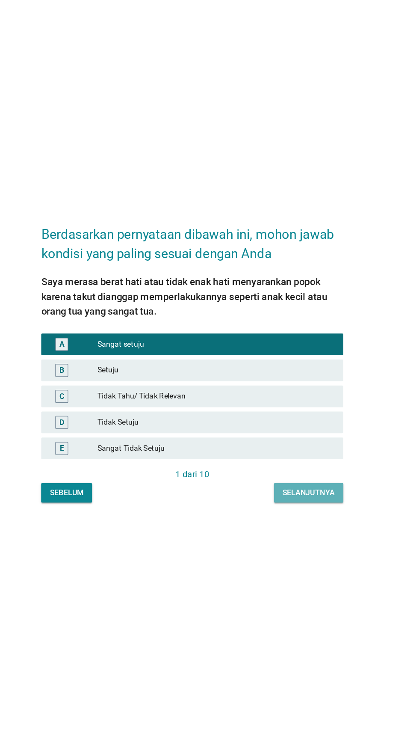
click at [301, 492] on button "Selanjutnya" at bounding box center [301, 483] width 55 height 15
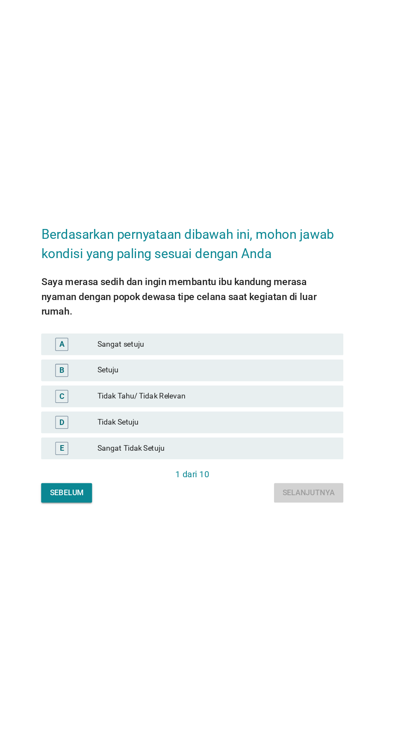
scroll to position [6, 0]
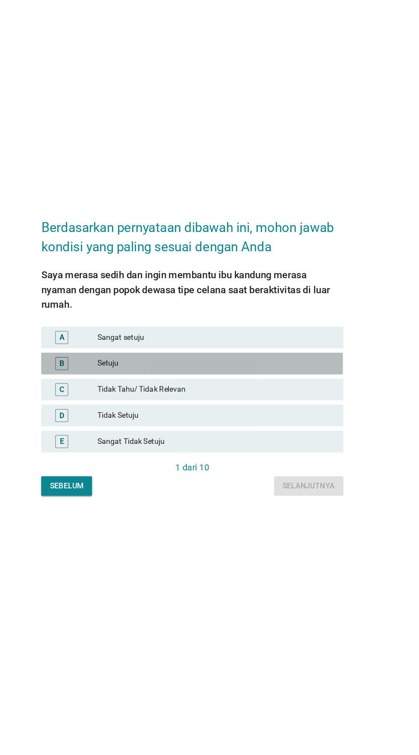
click at [262, 386] on font "Setuju" at bounding box center [228, 381] width 187 height 9
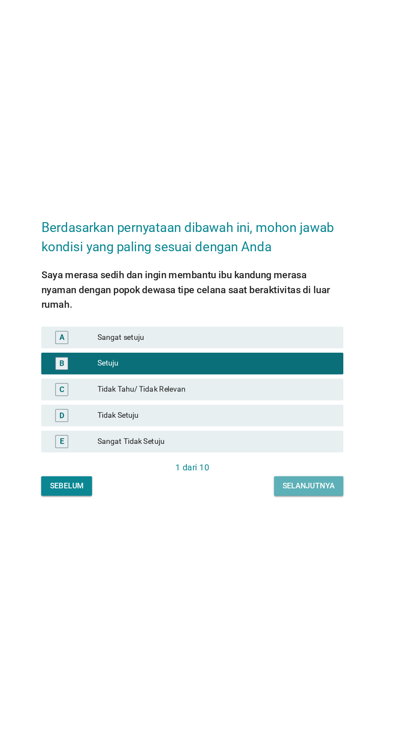
click at [297, 486] on button "Selanjutnya" at bounding box center [301, 478] width 55 height 15
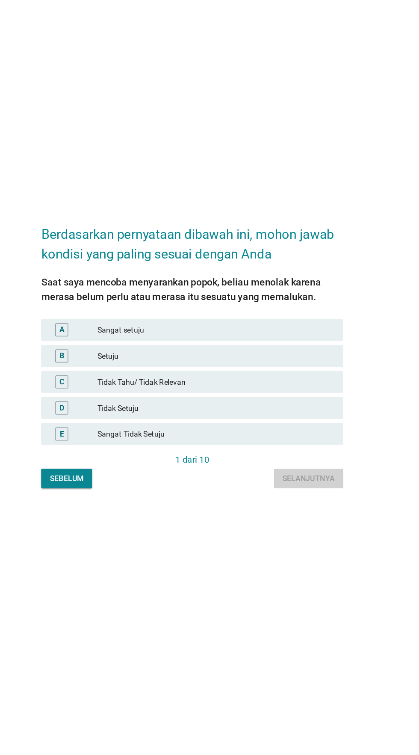
scroll to position [0, 0]
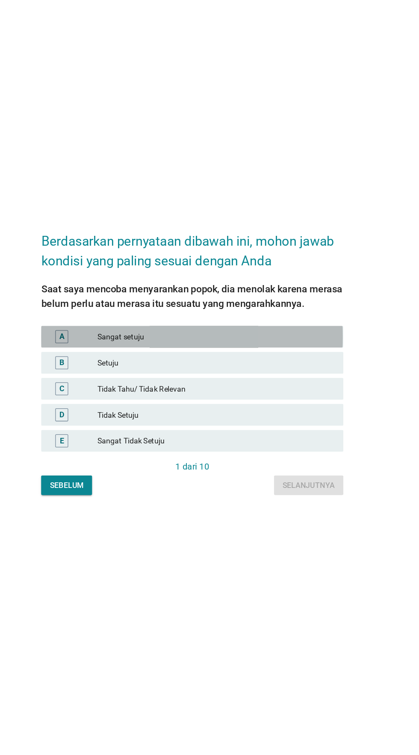
click at [272, 365] on font "Sangat setuju" at bounding box center [228, 360] width 187 height 9
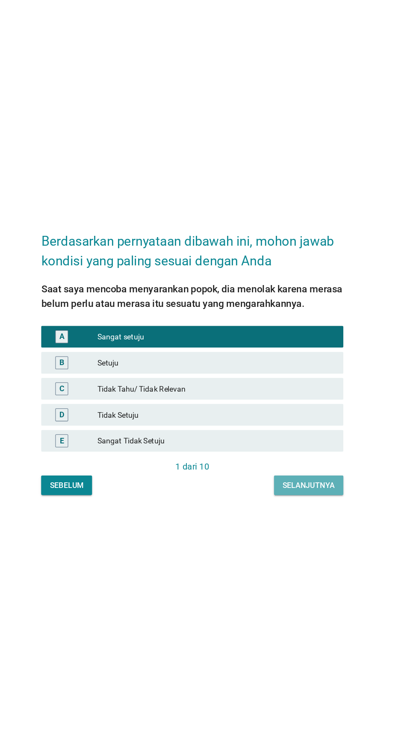
click at [295, 486] on button "Selanjutnya" at bounding box center [301, 477] width 55 height 15
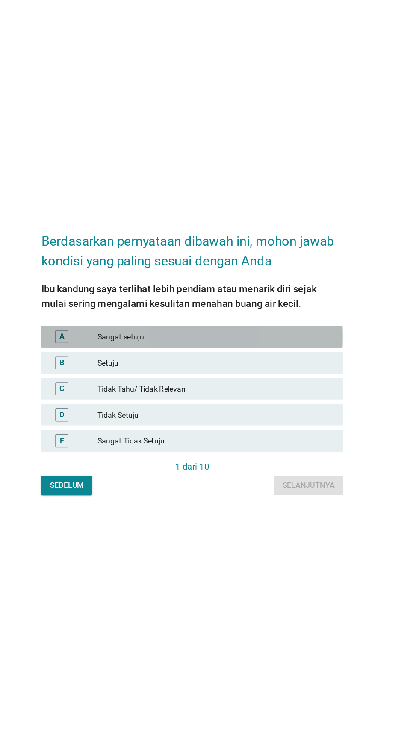
click at [273, 365] on font "Sangat setuju" at bounding box center [228, 360] width 187 height 9
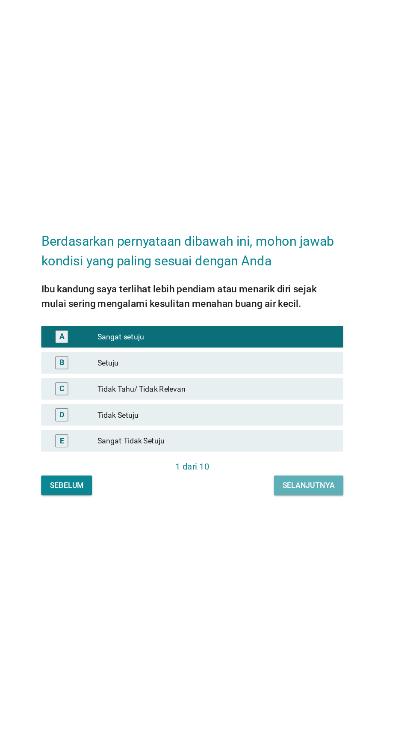
click at [296, 483] on font "Selanjutnya" at bounding box center [301, 478] width 41 height 9
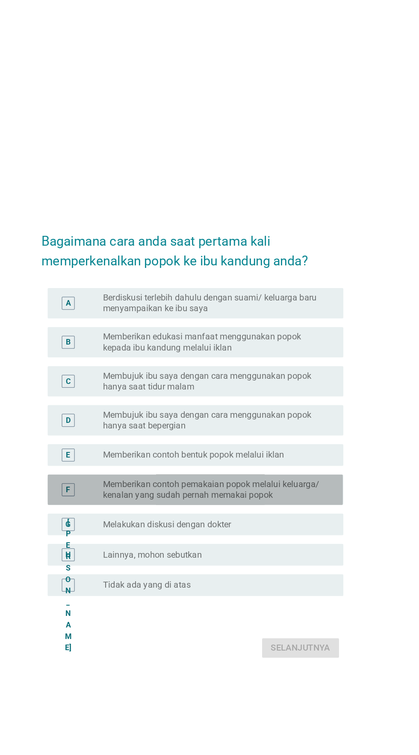
click at [246, 424] on font "Memberikan contoh pemakaian popok melalui keluarga/ kenalan yang sudah pernah m…" at bounding box center [224, 415] width 171 height 17
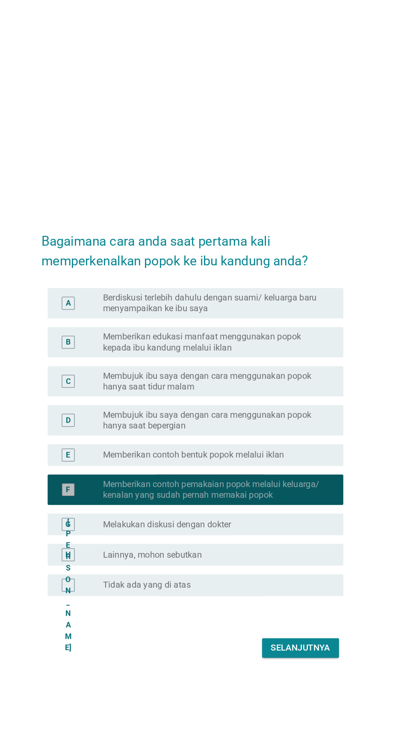
click at [248, 370] on font "Membujuk ibu saya dengan cara menggunakan popok hanya saat bepergian" at bounding box center [227, 361] width 176 height 17
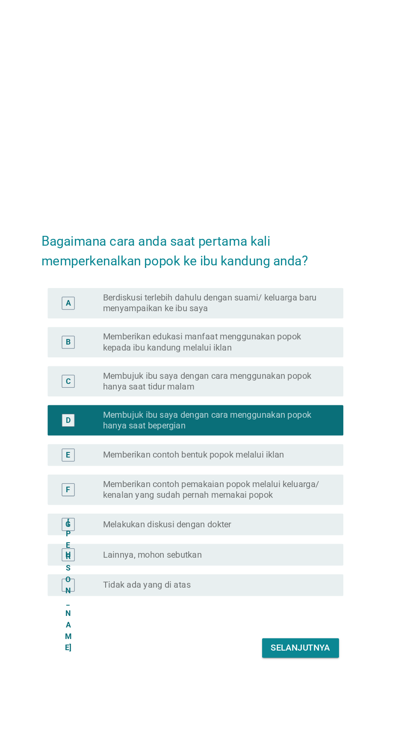
click at [255, 339] on font "Membujuk ibu saya dengan cara menggunakan popok hanya saat tidur malam" at bounding box center [221, 330] width 165 height 17
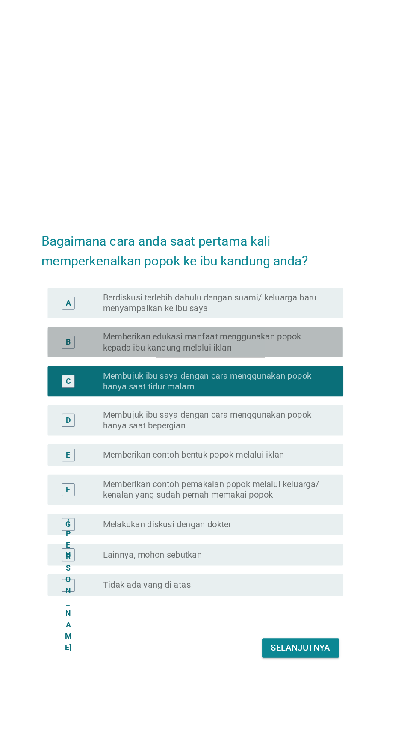
click at [259, 308] on font "Memberikan edukasi manfaat menggunakan popok kepada ibu kandung melalui iklan" at bounding box center [227, 299] width 176 height 17
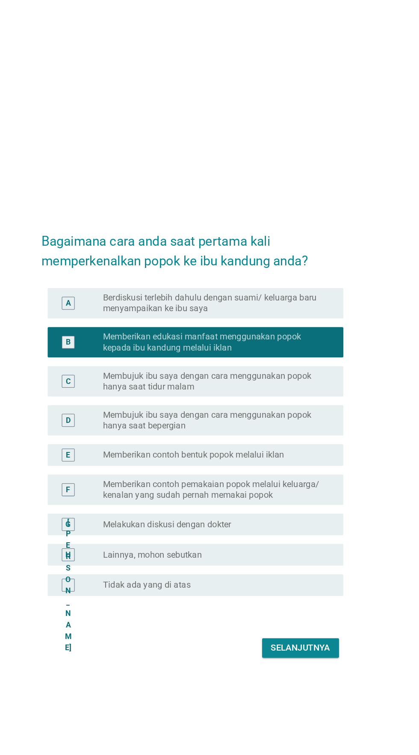
click at [265, 277] on font "Berdiskusi terlebih dahulu dengan suami/ keluarga baru menyampaikan ke ibu saya" at bounding box center [227, 268] width 176 height 17
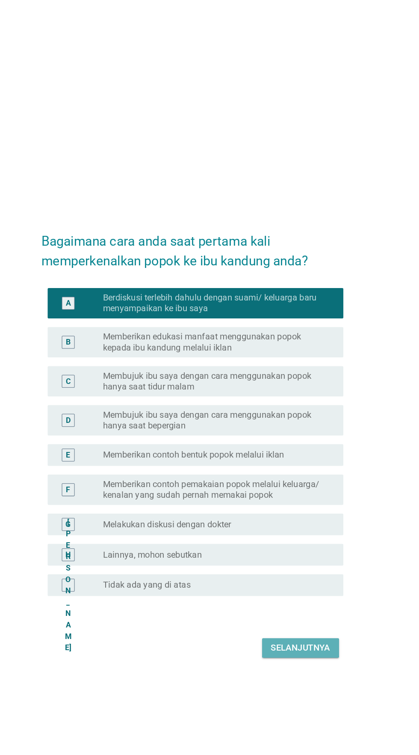
click at [297, 545] on font "Selanjutnya" at bounding box center [295, 541] width 47 height 8
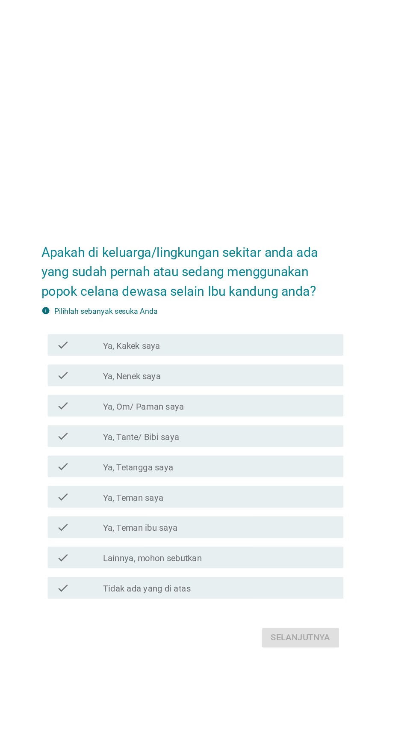
scroll to position [8, 0]
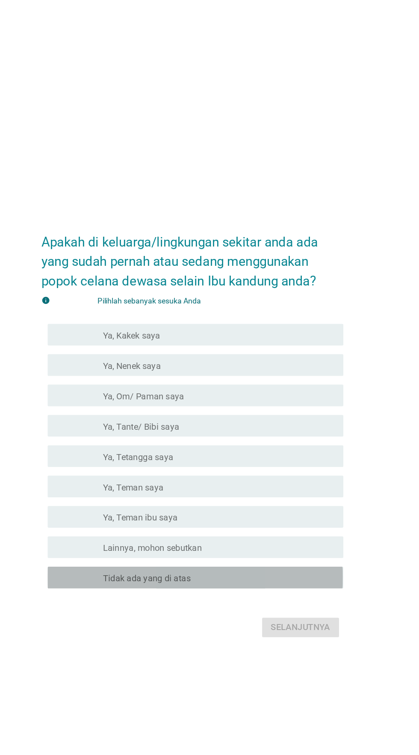
click at [242, 490] on div "garis besar kotak centang kosong Tidak ada yang di atas" at bounding box center [230, 485] width 183 height 10
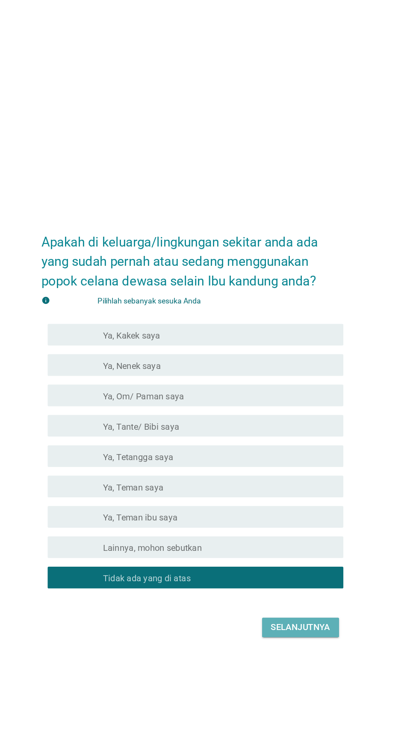
click at [302, 530] on font "Selanjutnya" at bounding box center [295, 525] width 47 height 10
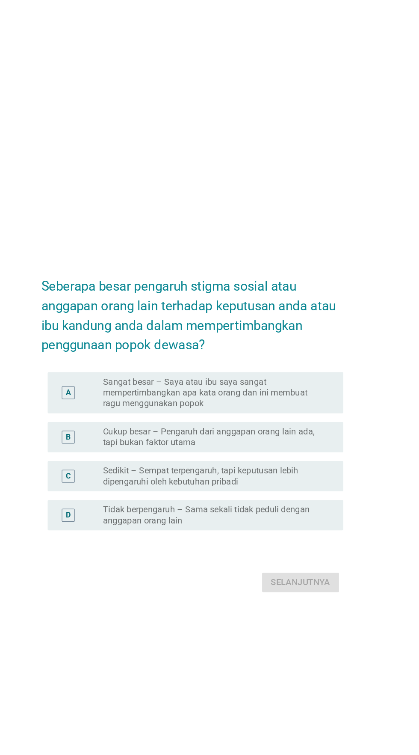
scroll to position [35, 0]
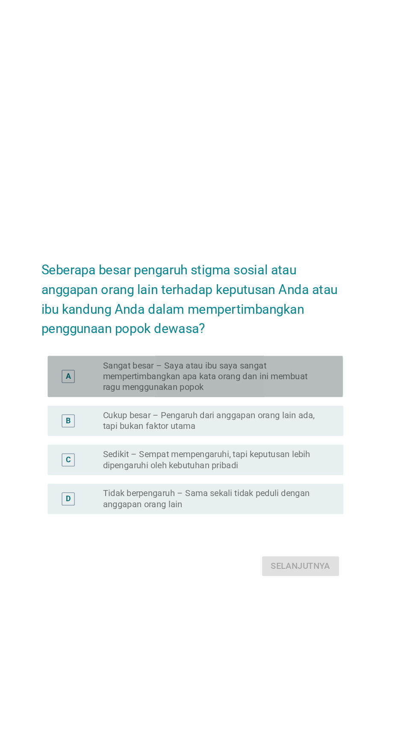
click at [272, 339] on font "Sangat besar – Saya atau ibu saya sangat mempertimbangkan apa kata orang dan in…" at bounding box center [227, 327] width 176 height 26
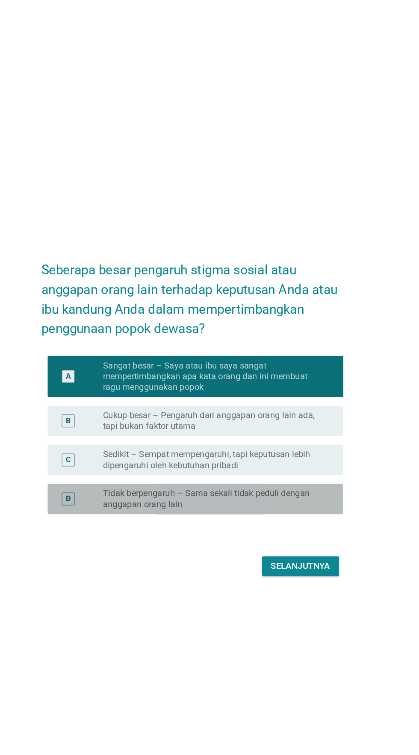
click at [266, 431] on font "Tidak berpengaruh – Sama sekali tidak peduli dengan anggapan orang lain" at bounding box center [220, 423] width 163 height 17
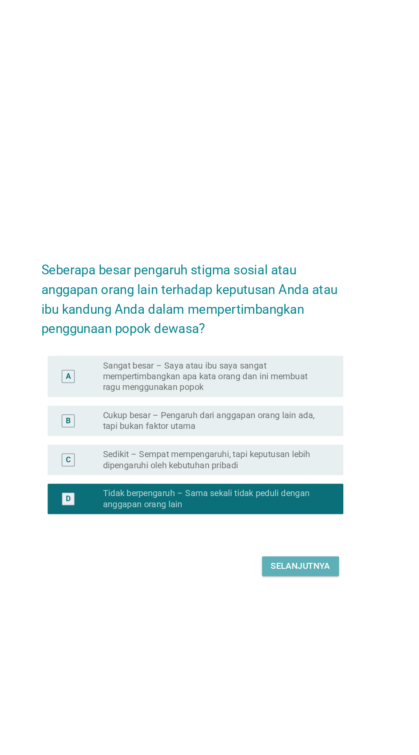
click at [290, 480] on font "Selanjutnya" at bounding box center [295, 476] width 47 height 8
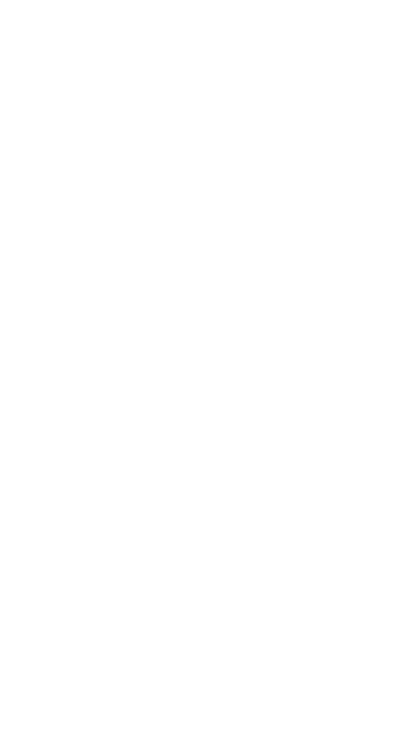
scroll to position [22, 0]
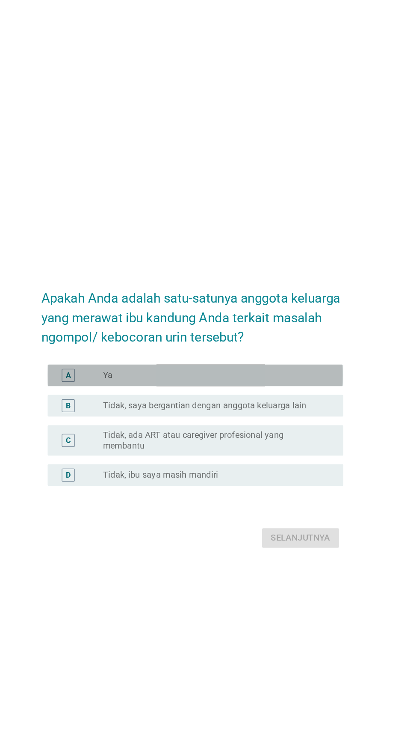
click at [290, 330] on div "tombol radio tidak dicentang Ya" at bounding box center [227, 325] width 176 height 9
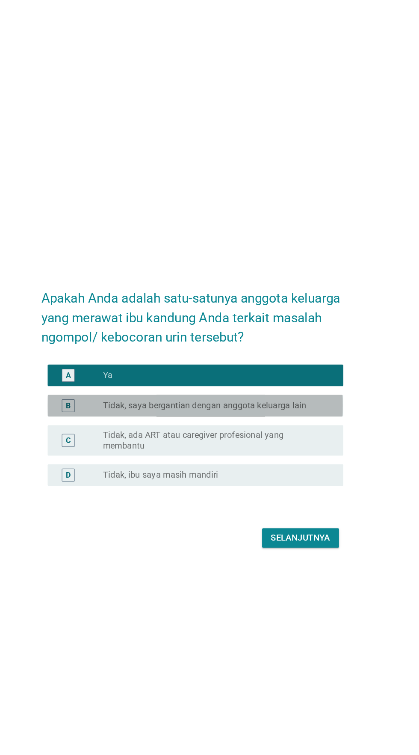
click at [285, 353] on font "Tidak, saya bergantian dengan anggota keluarga lain" at bounding box center [219, 349] width 161 height 8
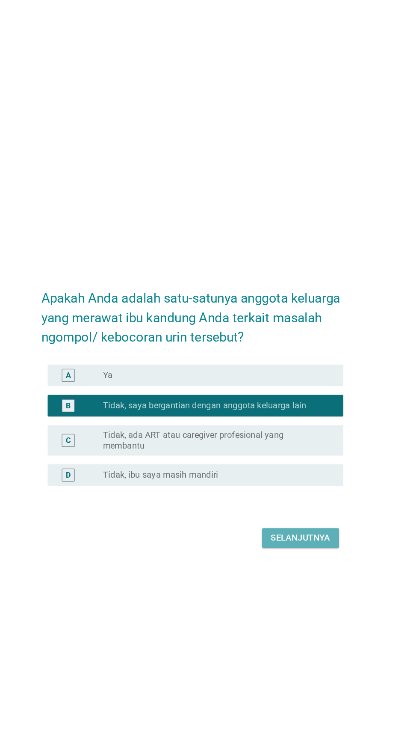
click at [288, 462] on button "Selanjutnya" at bounding box center [295, 453] width 61 height 15
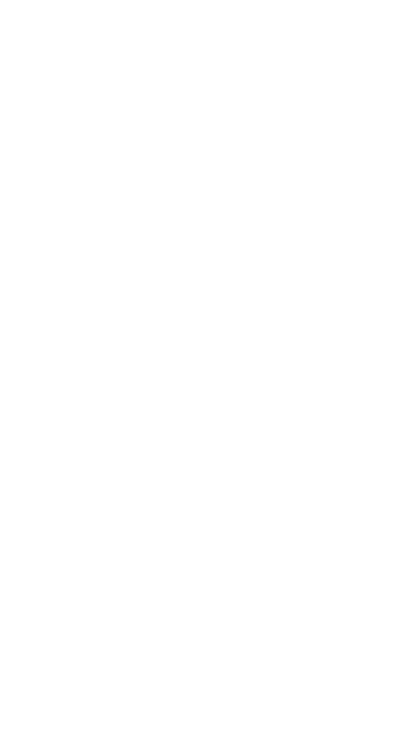
scroll to position [0, 0]
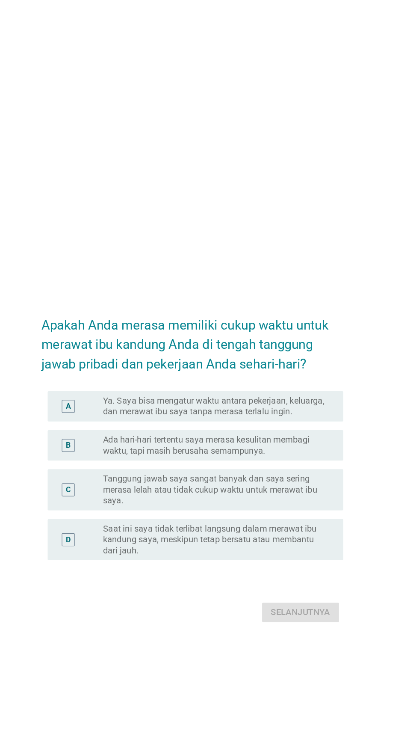
click at [286, 339] on font "Ya. Saya bisa mengatur waktu antara pekerjaan, keluarga, dan merawat ibu saya t…" at bounding box center [226, 331] width 175 height 17
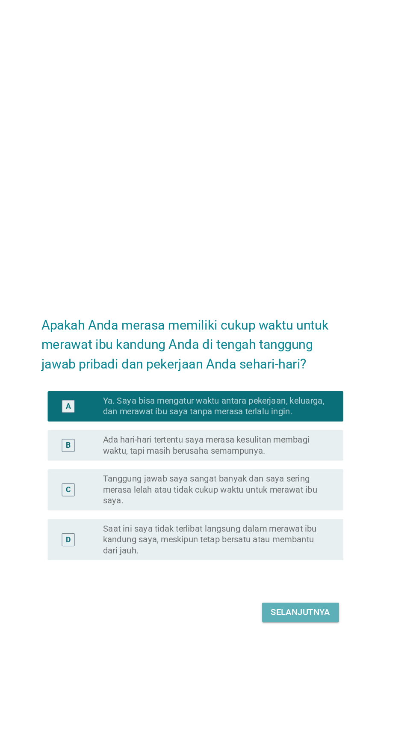
click at [296, 498] on font "Selanjutnya" at bounding box center [295, 494] width 47 height 8
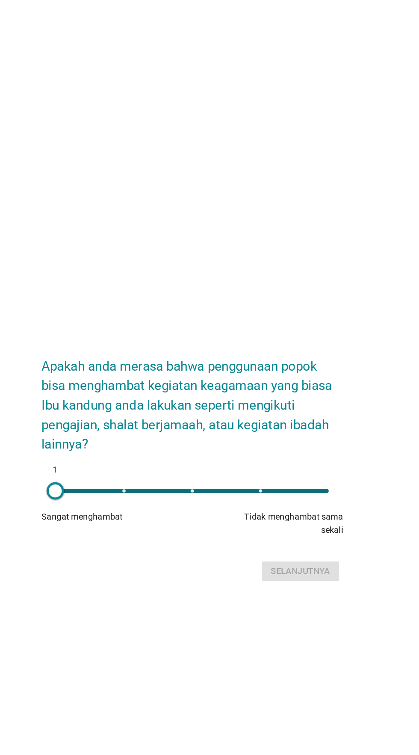
scroll to position [33, 0]
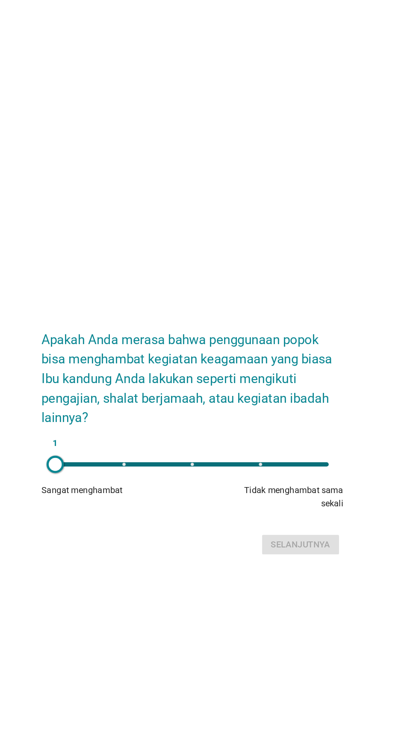
click at [266, 379] on div "1" at bounding box center [209, 376] width 216 height 3
click at [292, 448] on button "Selanjutnya" at bounding box center [295, 440] width 61 height 15
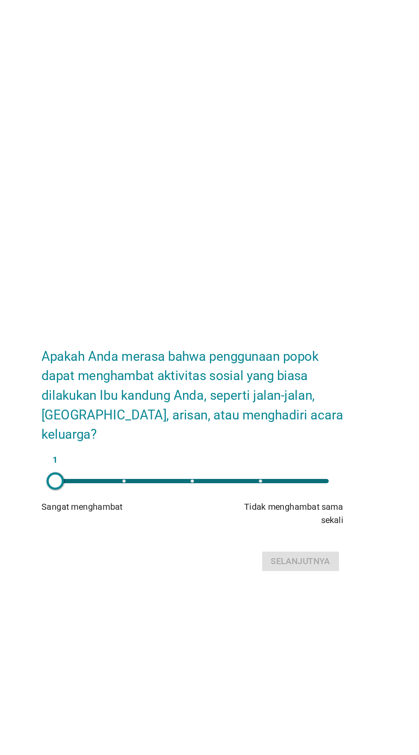
scroll to position [0, 0]
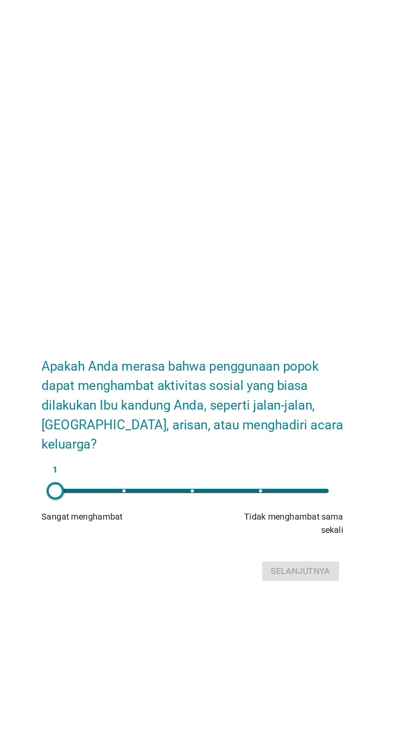
click at [261, 400] on div "1" at bounding box center [209, 397] width 216 height 3
type input "4"
click at [285, 465] on font "Selanjutnya" at bounding box center [295, 461] width 47 height 8
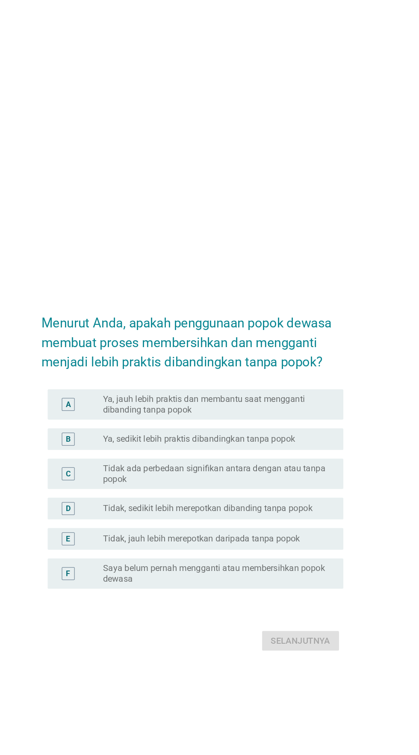
click at [294, 328] on font "Ya, jauh lebih praktis dan membantu saat mengganti dibanding tanpa popok" at bounding box center [227, 319] width 176 height 17
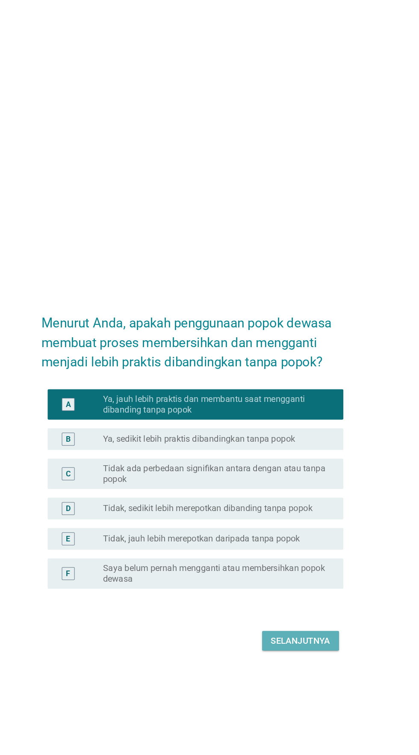
click at [297, 510] on font "Selanjutnya" at bounding box center [295, 506] width 47 height 8
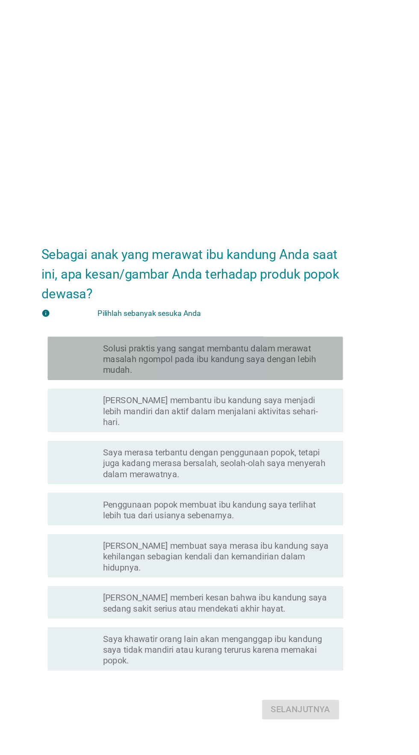
click at [287, 296] on font "Solusi praktis yang sangat membantu dalam merawat masalah ngompol pada ibu kand…" at bounding box center [223, 283] width 169 height 25
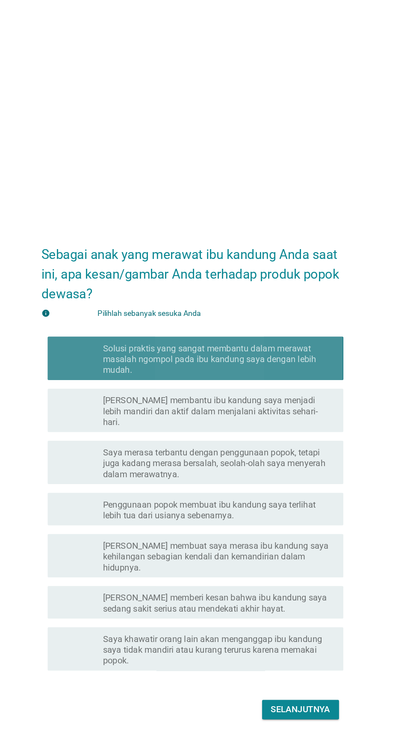
click at [274, 337] on font "[PERSON_NAME] membantu ibu kandung saya menjadi lebih mandiri dan aktif dalam m…" at bounding box center [224, 324] width 170 height 25
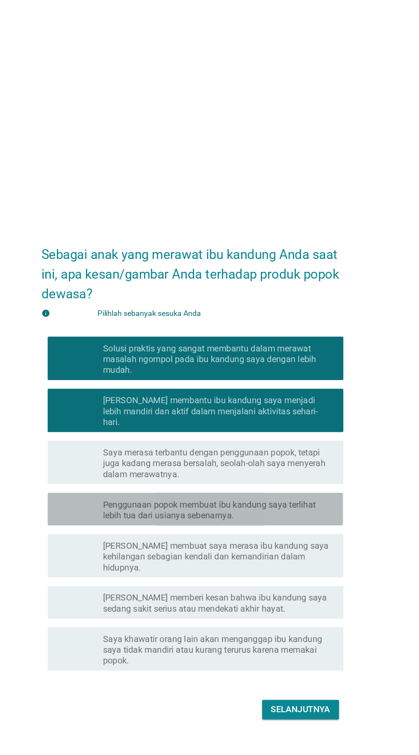
click at [266, 411] on font "Penggunaan popok membuat ibu kandung saya terlihat lebih tua dari usianya seben…" at bounding box center [223, 402] width 168 height 17
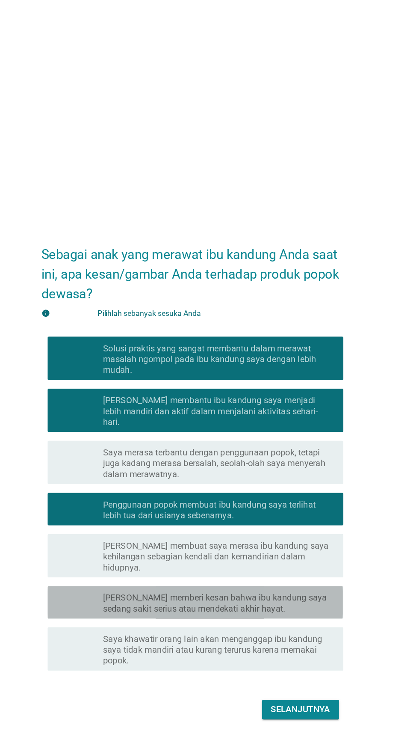
click at [264, 484] on font "[PERSON_NAME] memberi kesan bahwa ibu kandung saya sedang sakit serius atau men…" at bounding box center [227, 476] width 177 height 17
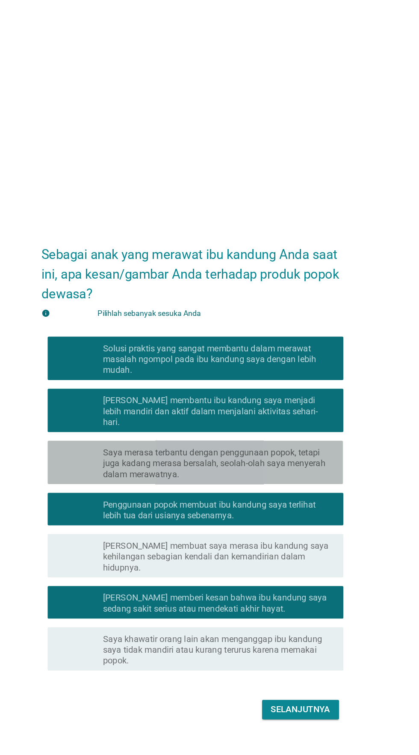
click at [278, 378] on font "Saya merasa terbantu dengan penggunaan popok, tetapi juga kadang merasa bersala…" at bounding box center [227, 365] width 176 height 25
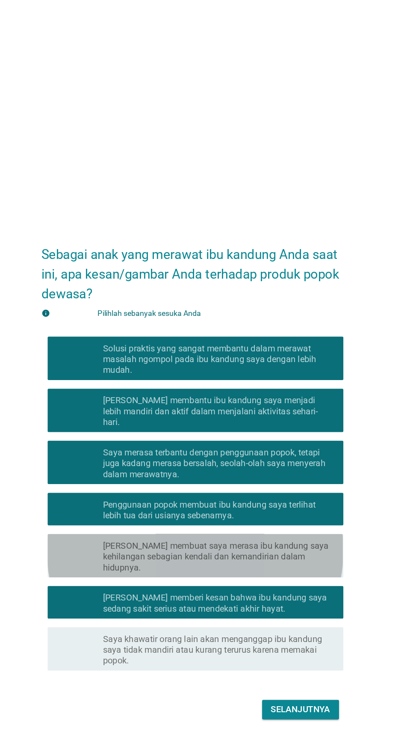
click at [279, 452] on font "[PERSON_NAME] membuat saya merasa ibu kandung saya kehilangan sebagian kendali …" at bounding box center [228, 439] width 178 height 25
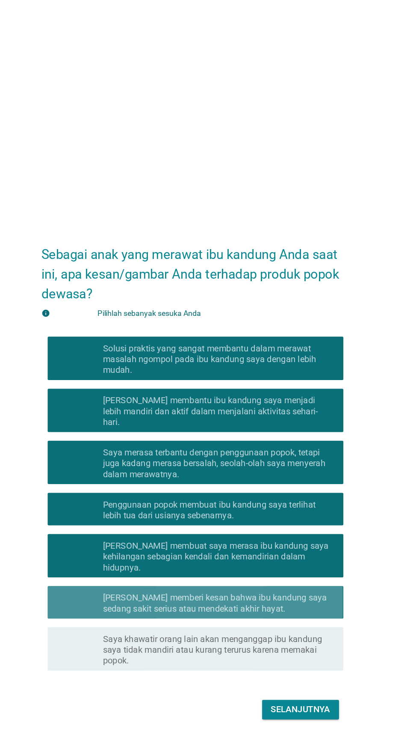
click at [293, 485] on font "[PERSON_NAME] memberi kesan bahwa ibu kandung saya sedang sakit serius atau men…" at bounding box center [230, 476] width 183 height 17
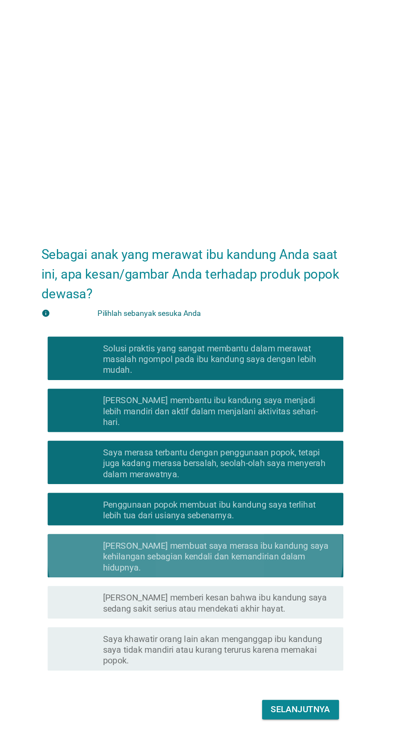
click at [292, 452] on font "[PERSON_NAME] membuat saya merasa ibu kandung saya kehilangan sebagian kendali …" at bounding box center [228, 439] width 178 height 25
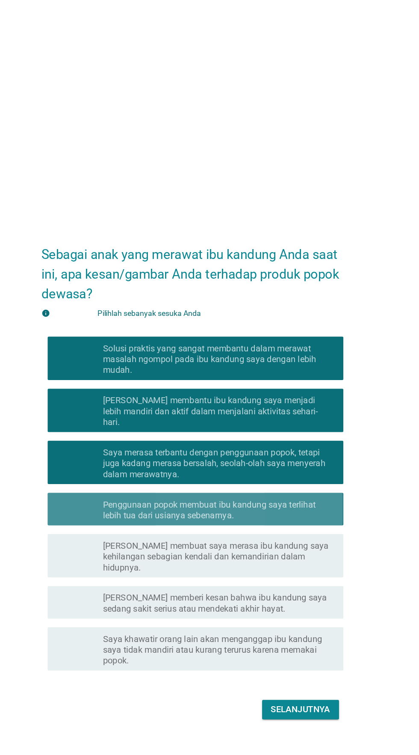
click at [293, 411] on font "Penggunaan popok membuat ibu kandung saya terlihat lebih tua dari usianya seben…" at bounding box center [223, 402] width 168 height 17
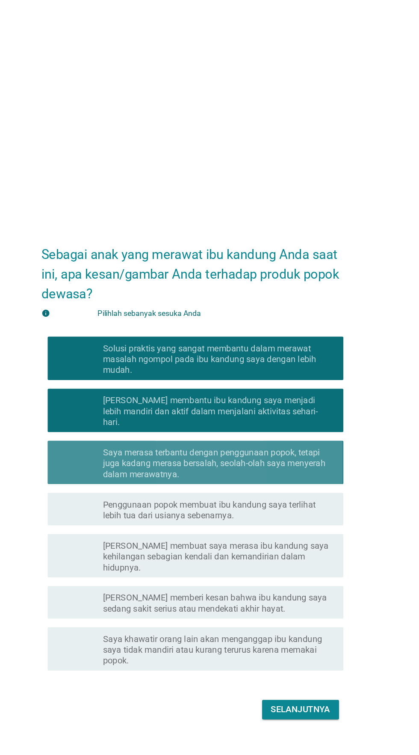
click at [293, 378] on font "Saya merasa terbantu dengan penggunaan popok, tetapi juga kadang merasa bersala…" at bounding box center [227, 365] width 176 height 25
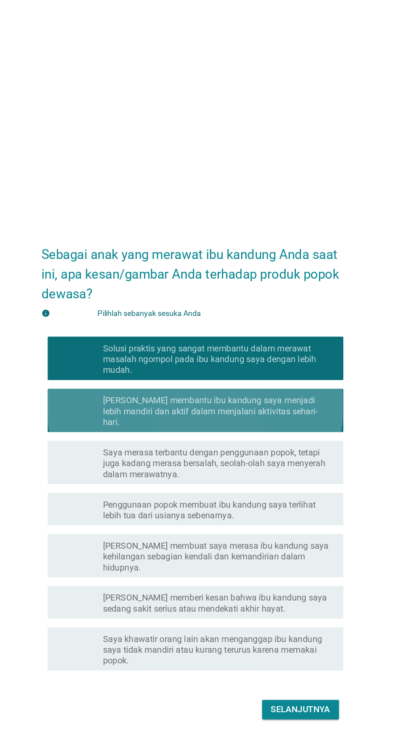
click at [295, 337] on font "[PERSON_NAME] membantu ibu kandung saya menjadi lebih mandiri dan aktif dalam m…" at bounding box center [224, 324] width 170 height 25
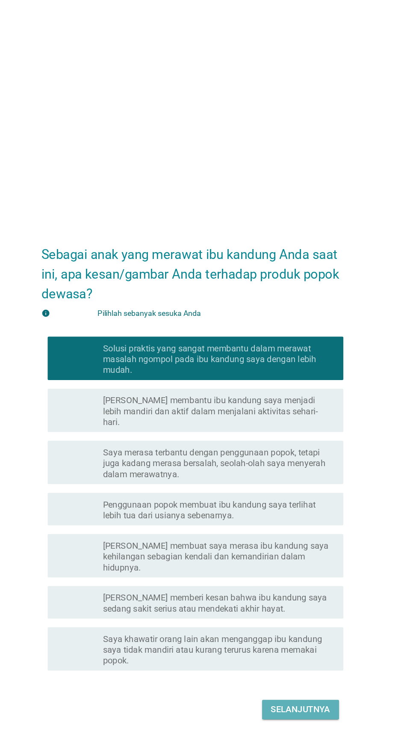
click at [293, 565] on font "Selanjutnya" at bounding box center [295, 560] width 47 height 10
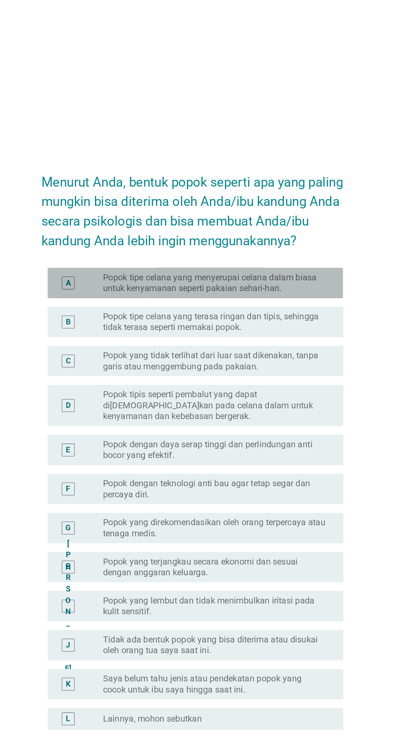
click at [285, 232] on font "Popok tipe celana yang menyerupai celana dalam biasa untuk kenyamanan seperti p…" at bounding box center [227, 223] width 176 height 17
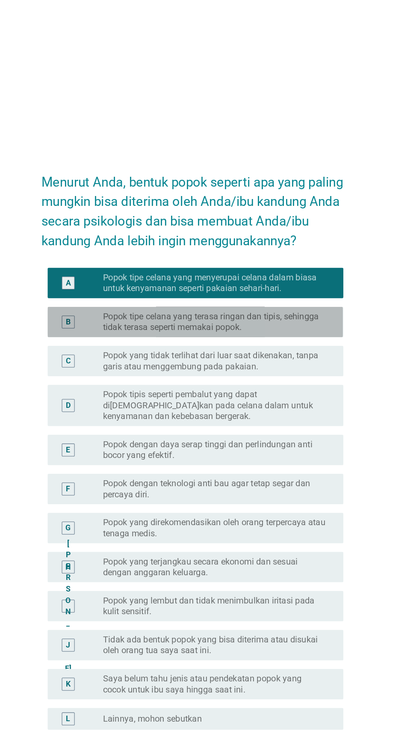
click at [282, 263] on font "Popok tipe celana yang terasa ringan dan tipis, sehingga tidak terasa seperti m…" at bounding box center [227, 254] width 176 height 17
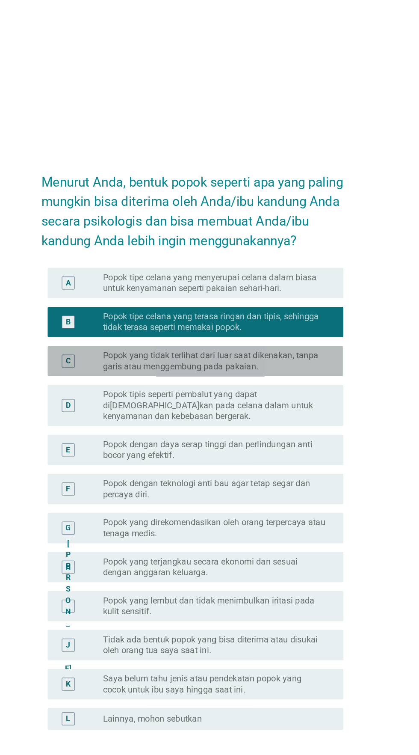
click at [272, 293] on font "Popok yang tidak terlihat dari luar saat dikenakan, tanpa garis atau menggembun…" at bounding box center [224, 284] width 170 height 17
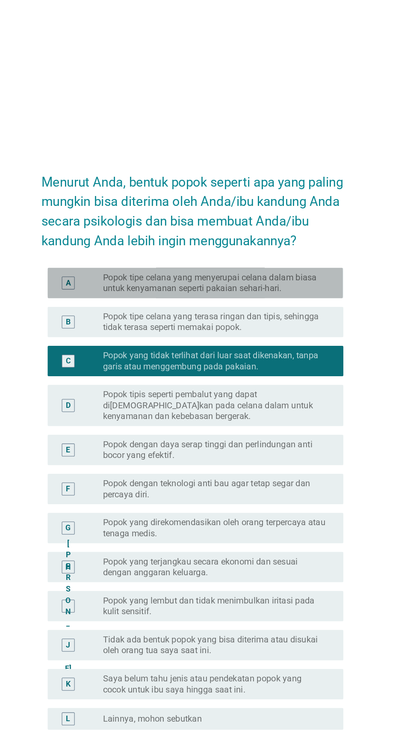
click at [293, 232] on font "Popok tipe celana yang menyerupai celana dalam biasa untuk kenyamanan seperti p…" at bounding box center [227, 223] width 176 height 17
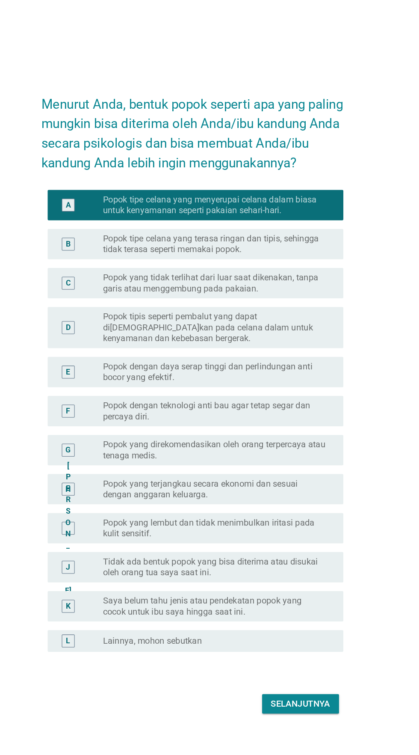
scroll to position [21, 0]
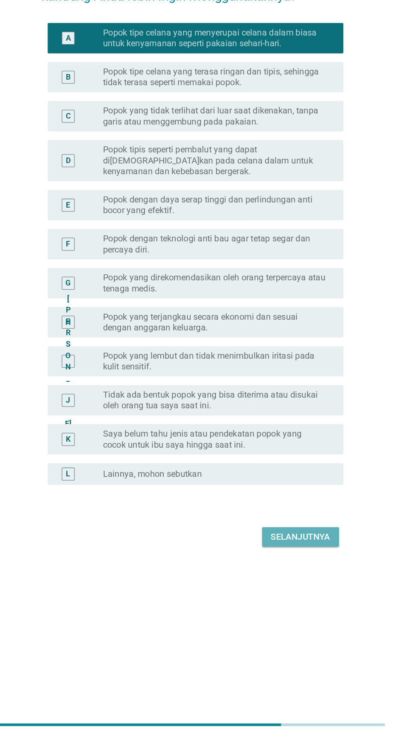
click at [300, 600] on font "Selanjutnya" at bounding box center [295, 596] width 47 height 8
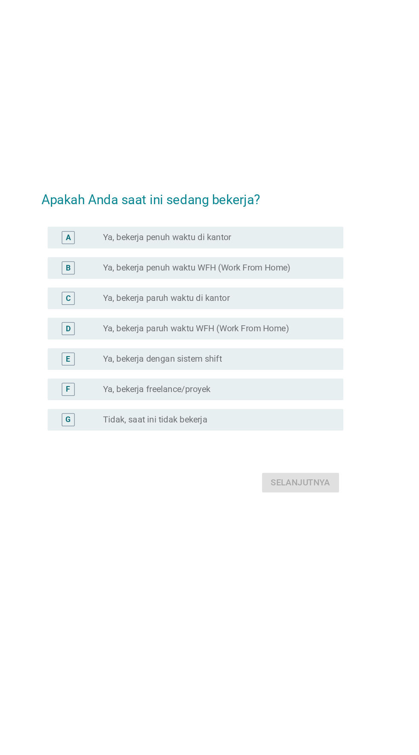
scroll to position [0, 0]
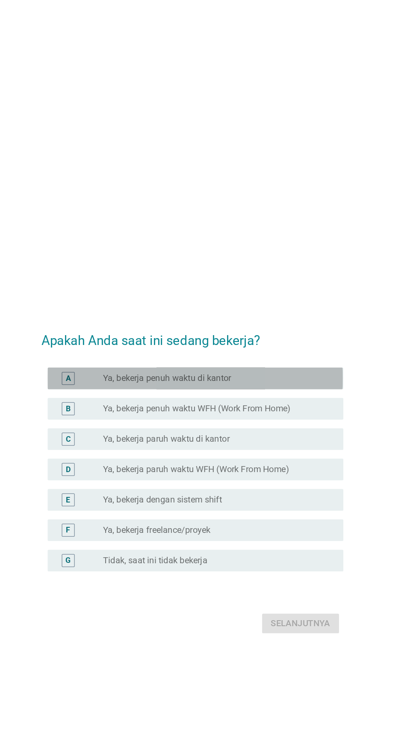
click at [293, 303] on div "tombol radio tidak dicentang Ya, bekerja penuh waktu di kantor" at bounding box center [227, 298] width 176 height 9
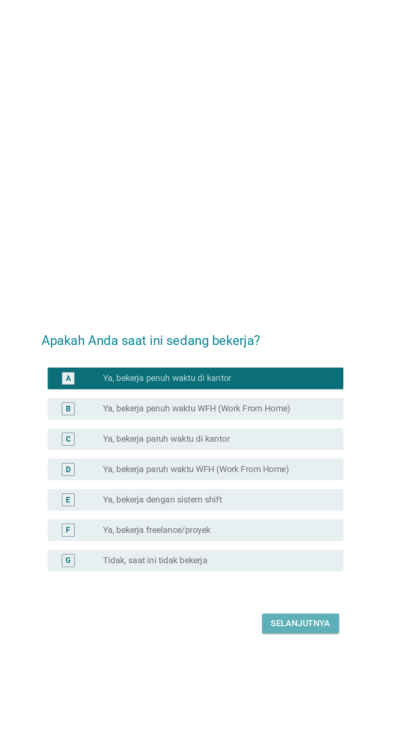
click at [295, 496] on font "Selanjutnya" at bounding box center [295, 492] width 47 height 8
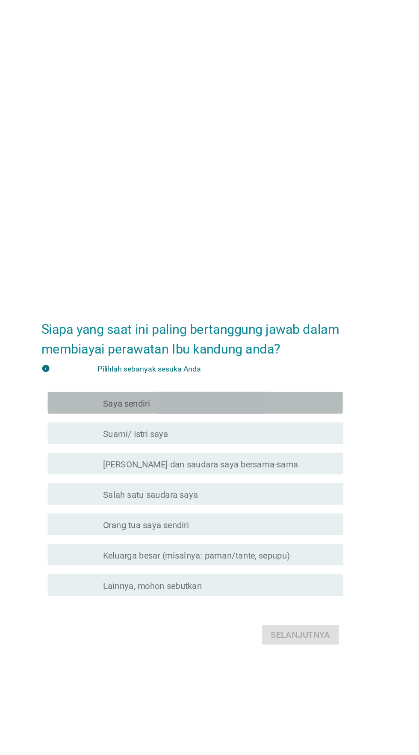
click at [282, 323] on div "garis besar kotak centang kosong Saya sendiri" at bounding box center [230, 318] width 183 height 10
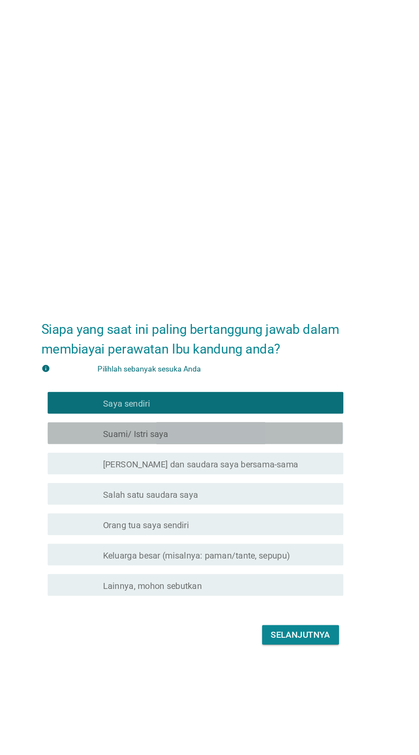
click at [281, 347] on div "garis besar kotak centang kosong Suami/ Istri saya" at bounding box center [230, 342] width 183 height 10
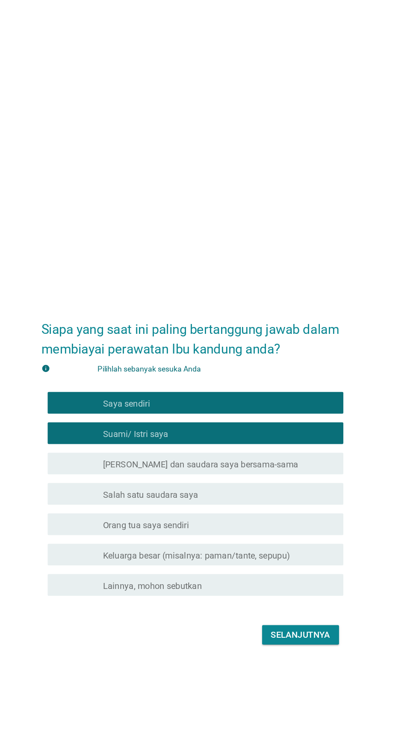
click at [275, 347] on div "garis besar kotak centang kosong Suami/ Istri saya" at bounding box center [230, 342] width 183 height 10
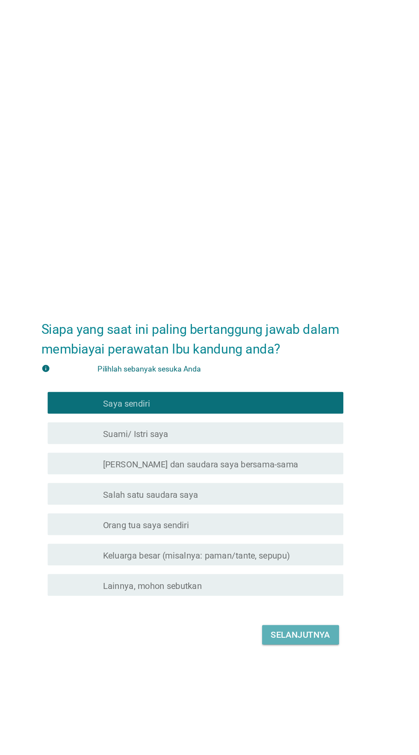
click at [294, 505] on font "Selanjutnya" at bounding box center [295, 501] width 47 height 8
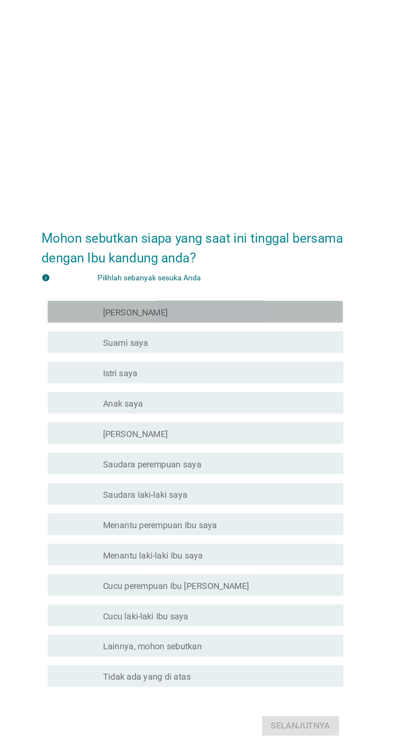
click at [275, 251] on div "garis besar kotak centang kosong Saya" at bounding box center [230, 246] width 183 height 10
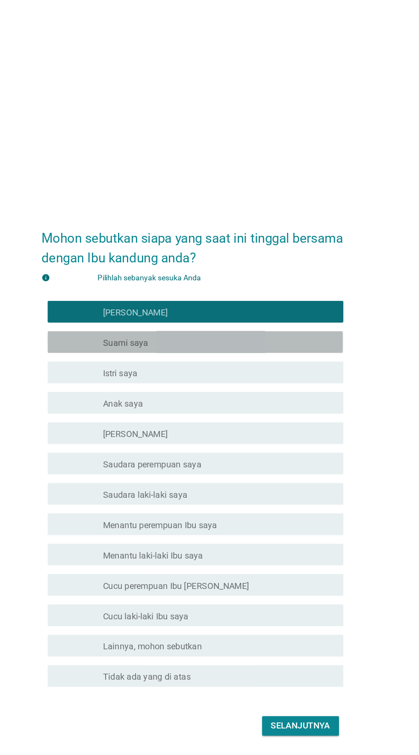
click at [277, 275] on div "garis besar kotak centang kosong Suami saya" at bounding box center [230, 270] width 183 height 10
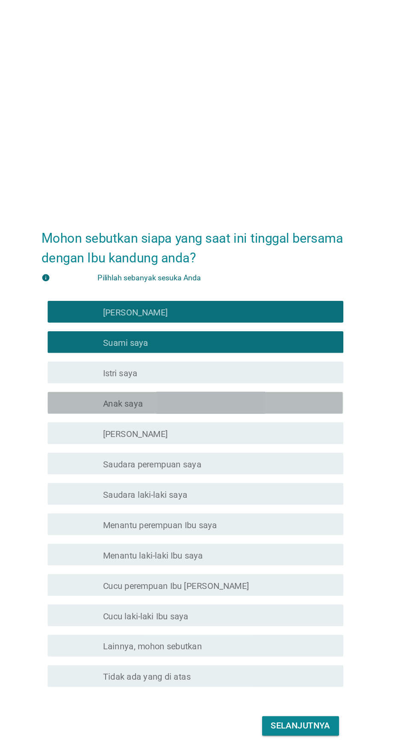
click at [263, 323] on div "garis besar kotak centang kosong Anak saya" at bounding box center [230, 318] width 183 height 10
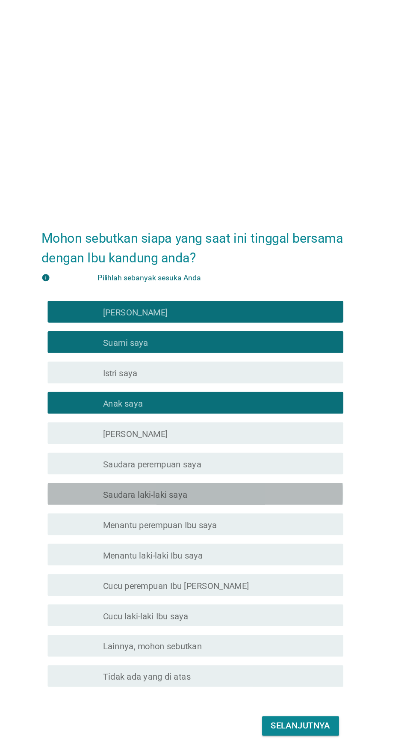
click at [258, 395] on div "garis besar kotak centang kosong Saudara laki-laki saya" at bounding box center [230, 390] width 183 height 10
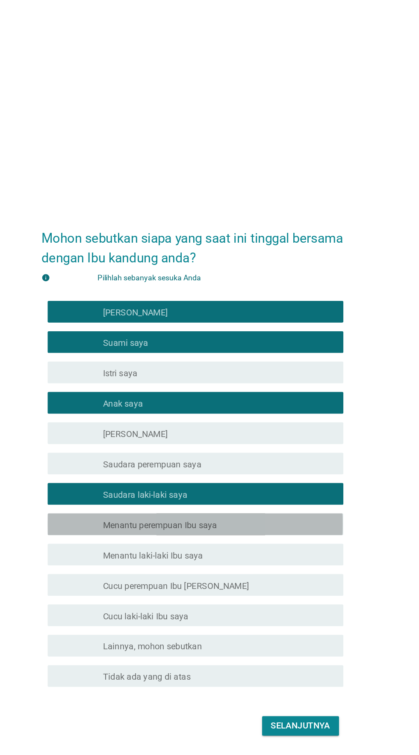
scroll to position [21, 0]
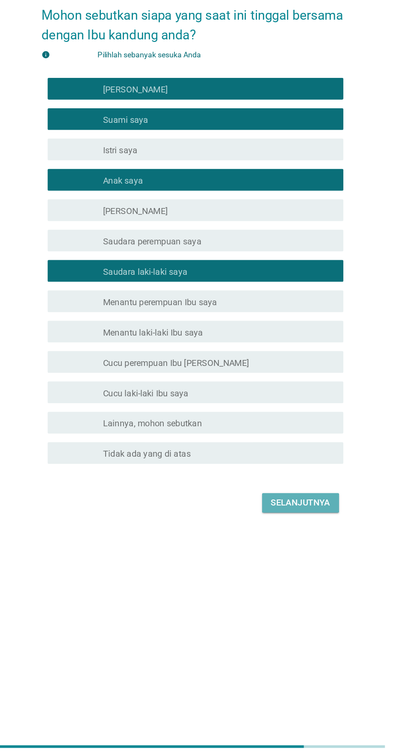
click at [306, 556] on font "Selanjutnya" at bounding box center [295, 552] width 47 height 8
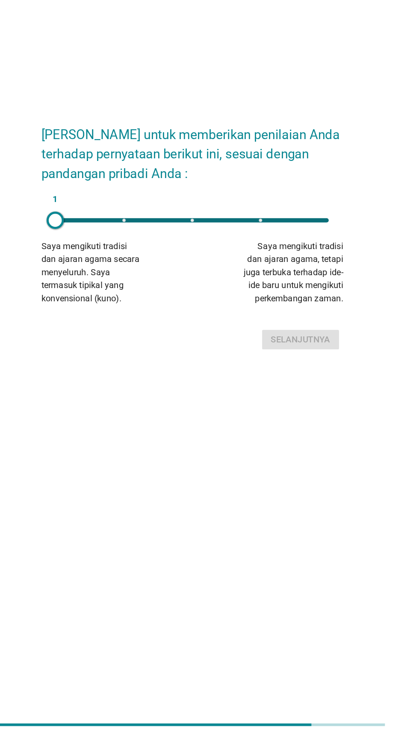
click at [279, 348] on div "1" at bounding box center [209, 346] width 216 height 3
click at [304, 448] on button "Selanjutnya" at bounding box center [295, 440] width 61 height 15
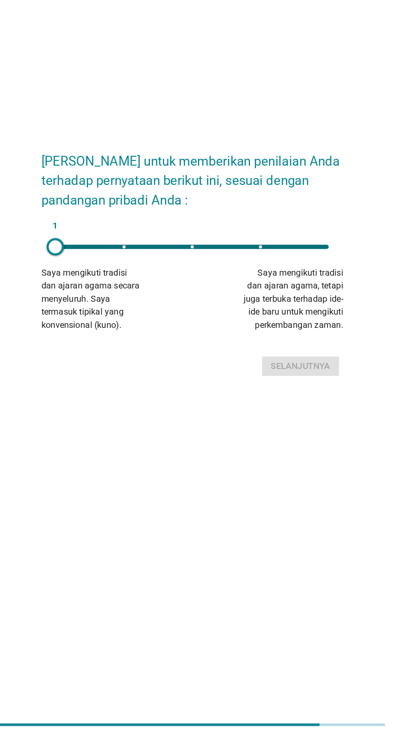
click at [266, 369] on div "1" at bounding box center [209, 366] width 216 height 3
type input "4"
click at [302, 469] on button "Selanjutnya" at bounding box center [295, 461] width 61 height 15
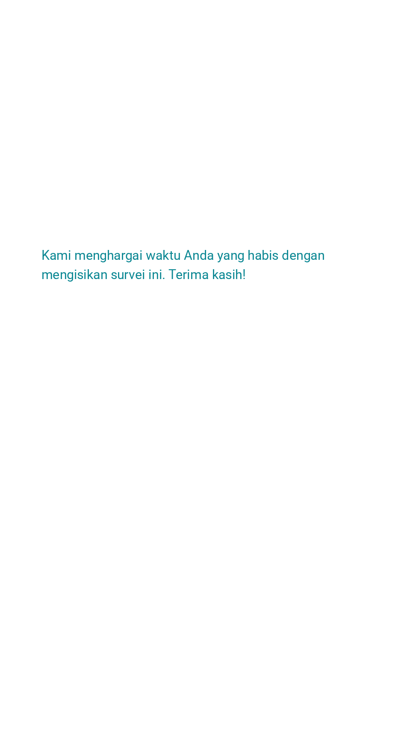
scroll to position [32, 0]
